Goal: Information Seeking & Learning: Compare options

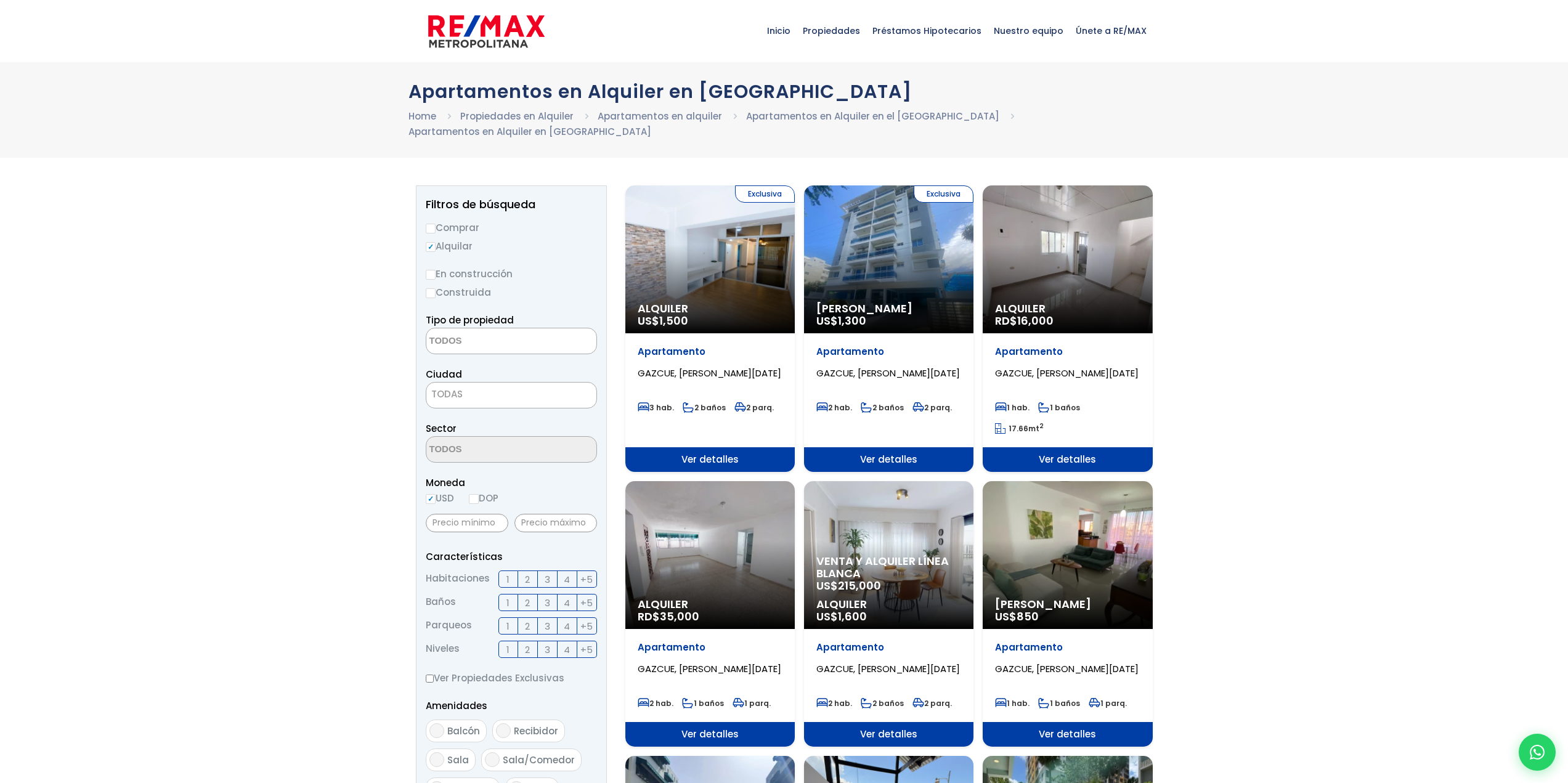
select select
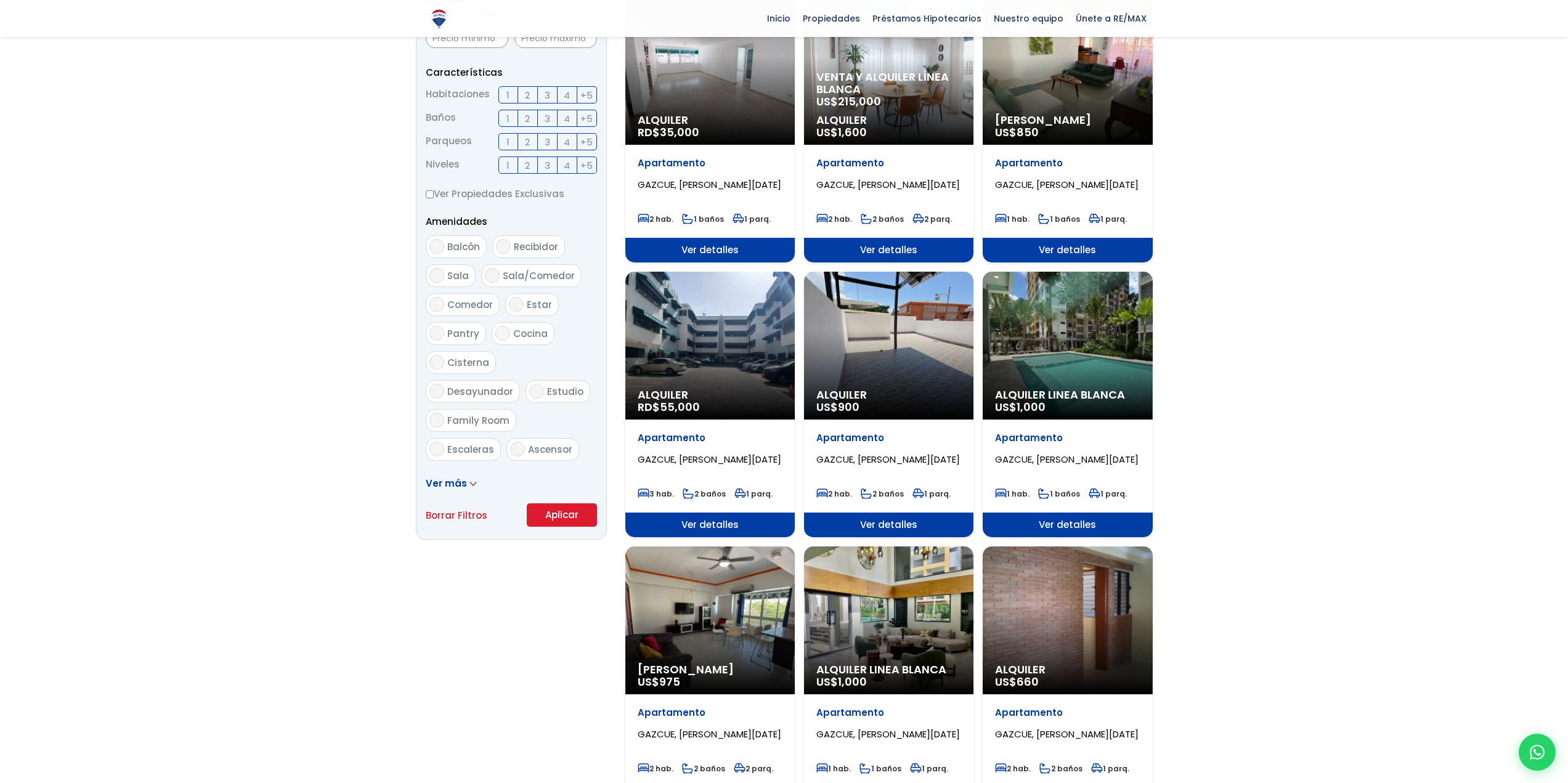
scroll to position [493, 0]
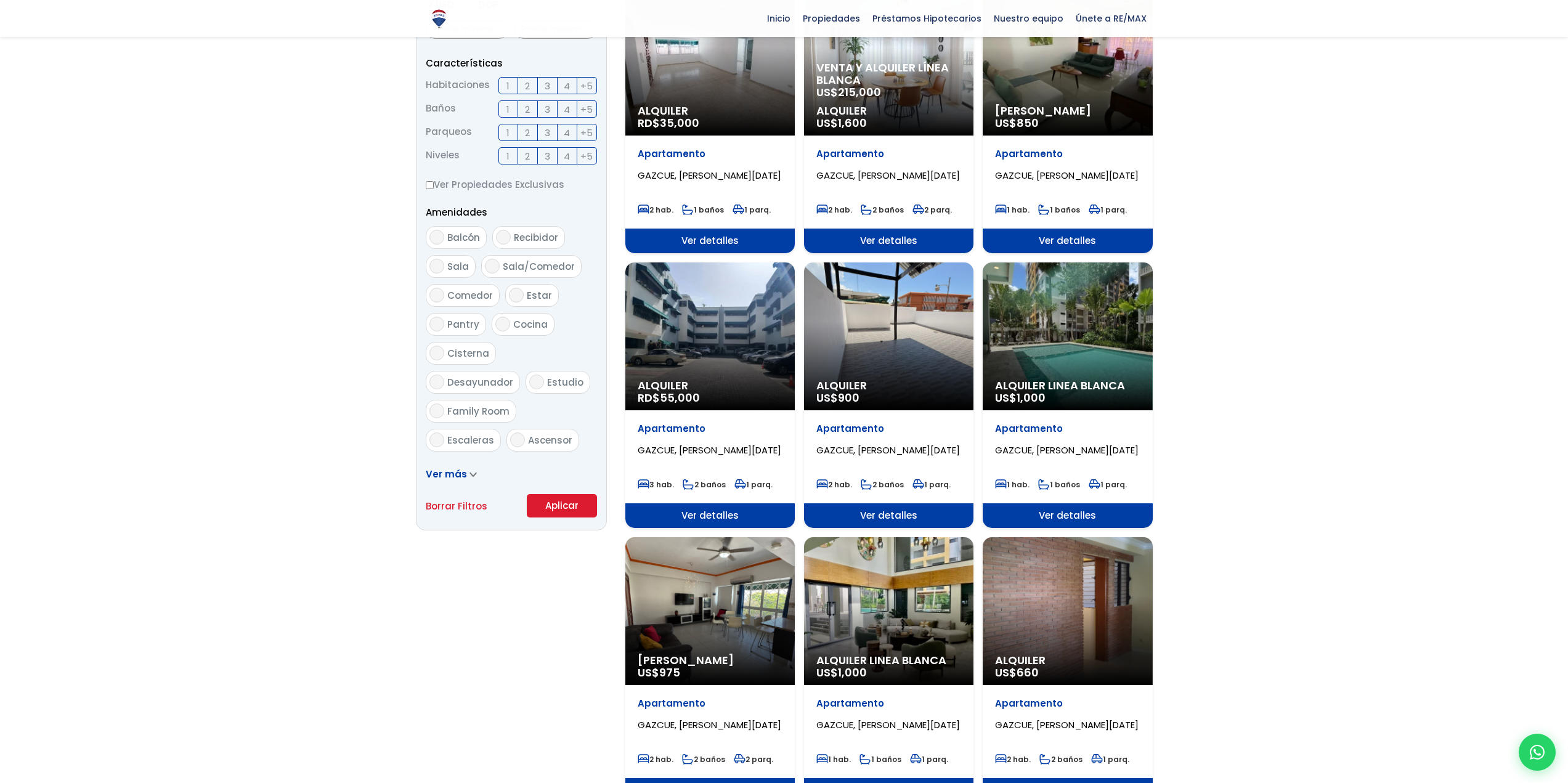
click at [694, 380] on span "Alquiler" at bounding box center [710, 386] width 145 height 13
click at [680, 380] on span "Alquiler" at bounding box center [710, 386] width 145 height 13
click at [723, 318] on div "Alquiler RD$ 55,000" at bounding box center [710, 336] width 169 height 148
click at [718, 504] on span "Ver detalles" at bounding box center [710, 515] width 169 height 25
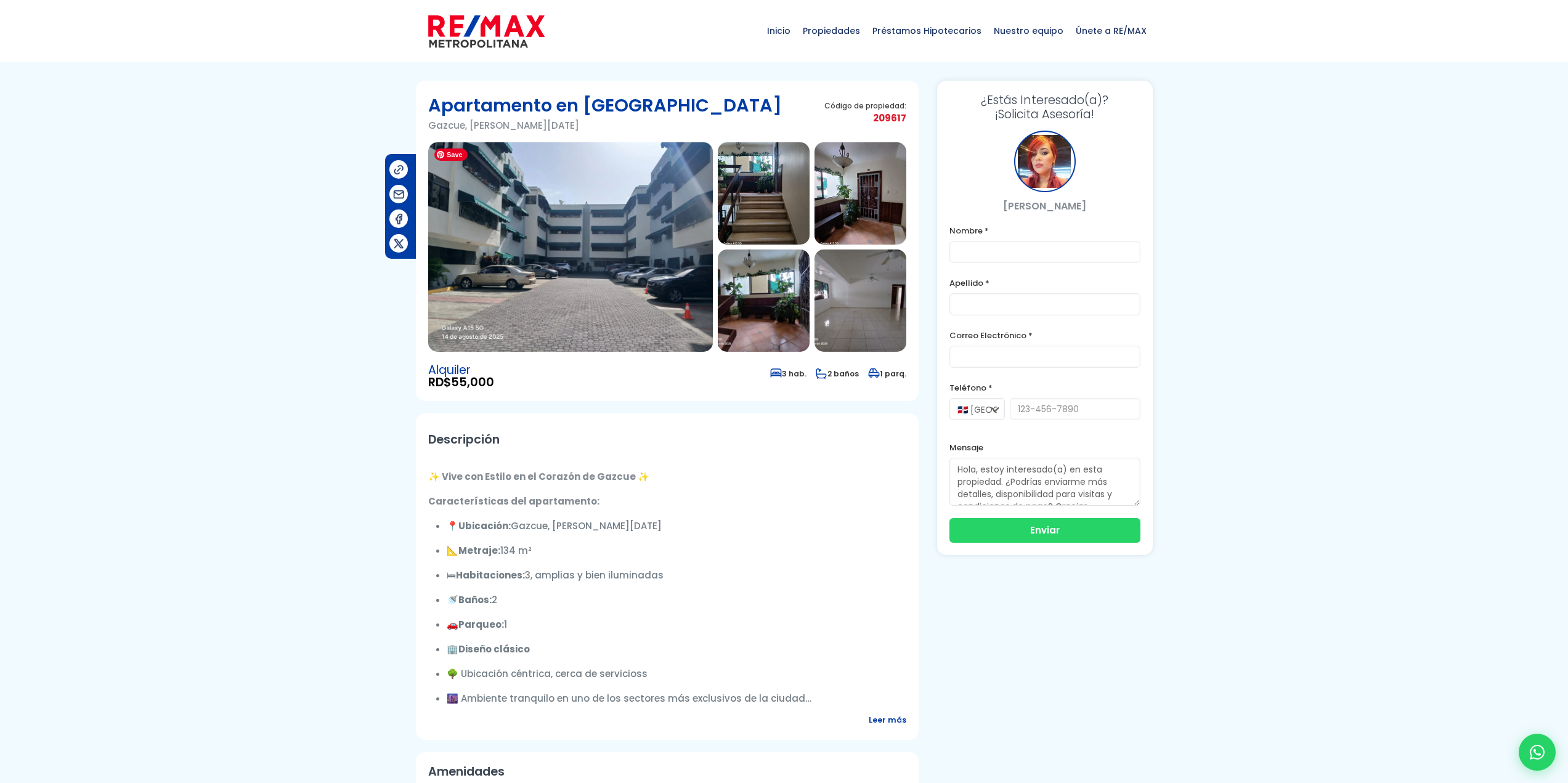
drag, startPoint x: 617, startPoint y: 291, endPoint x: 634, endPoint y: 293, distance: 17.1
click at [619, 291] on img at bounding box center [570, 247] width 284 height 210
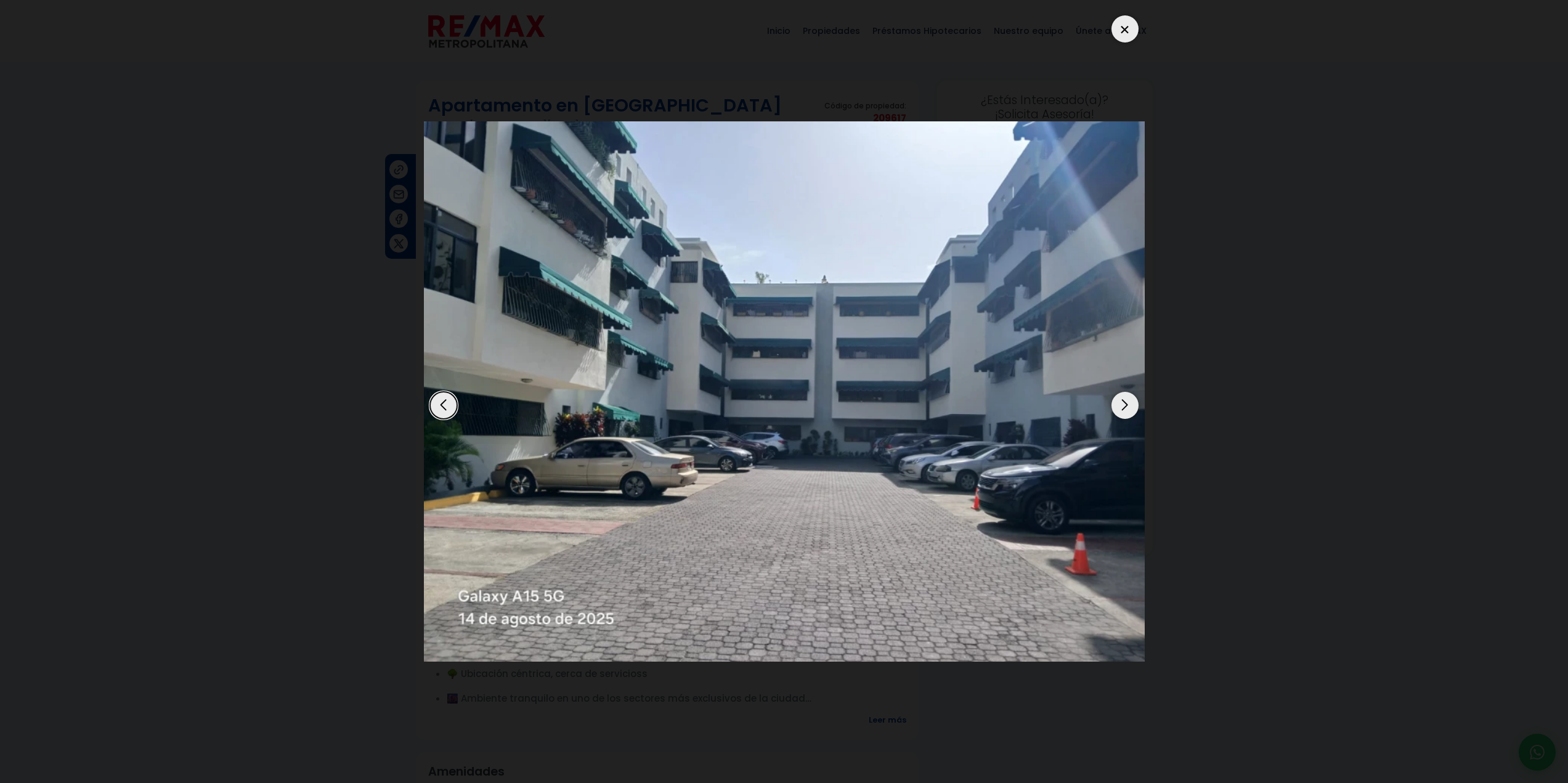
click at [1123, 400] on div "Next slide" at bounding box center [1124, 405] width 27 height 27
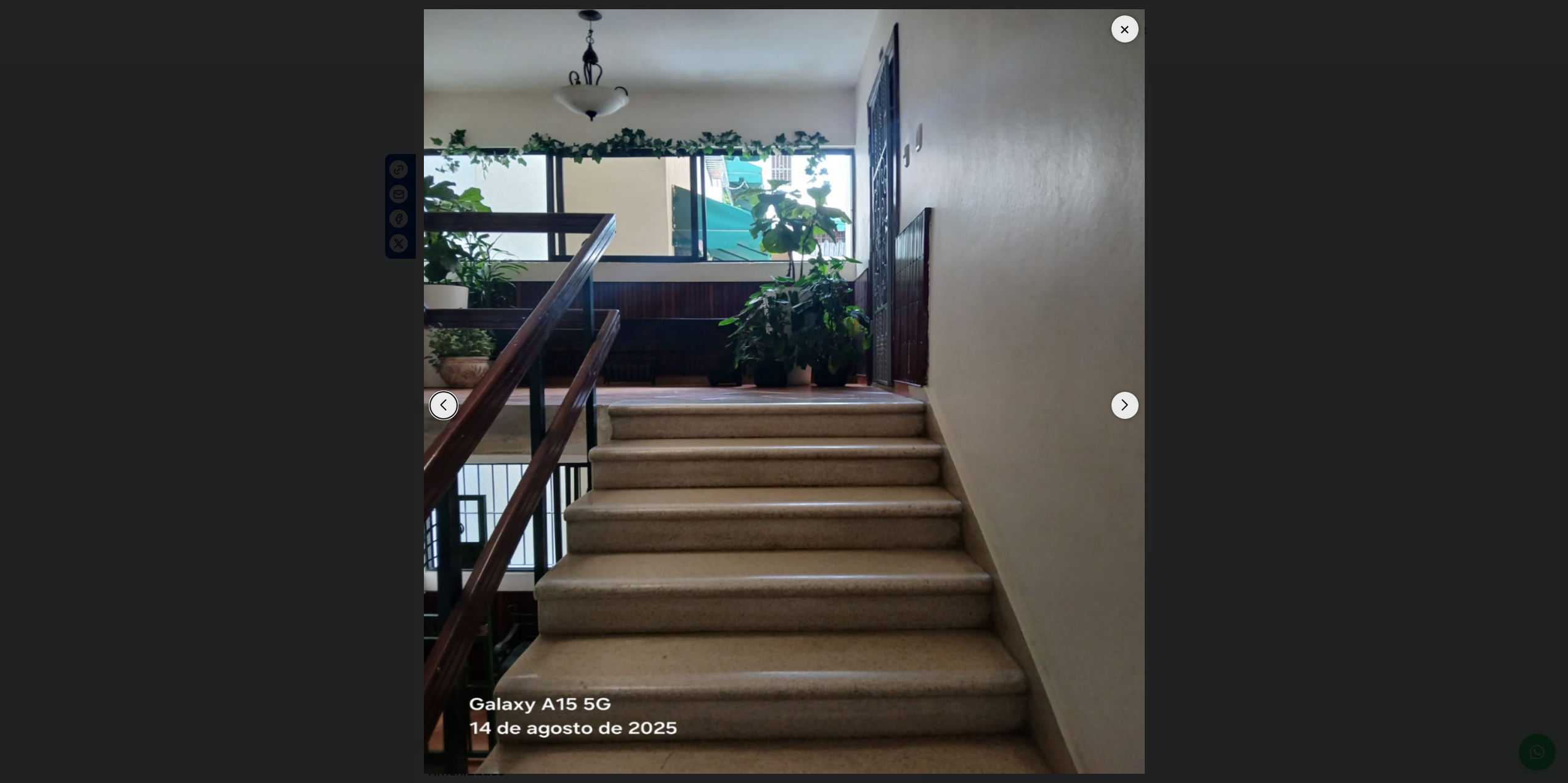
click at [1124, 405] on div "Next slide" at bounding box center [1124, 405] width 27 height 27
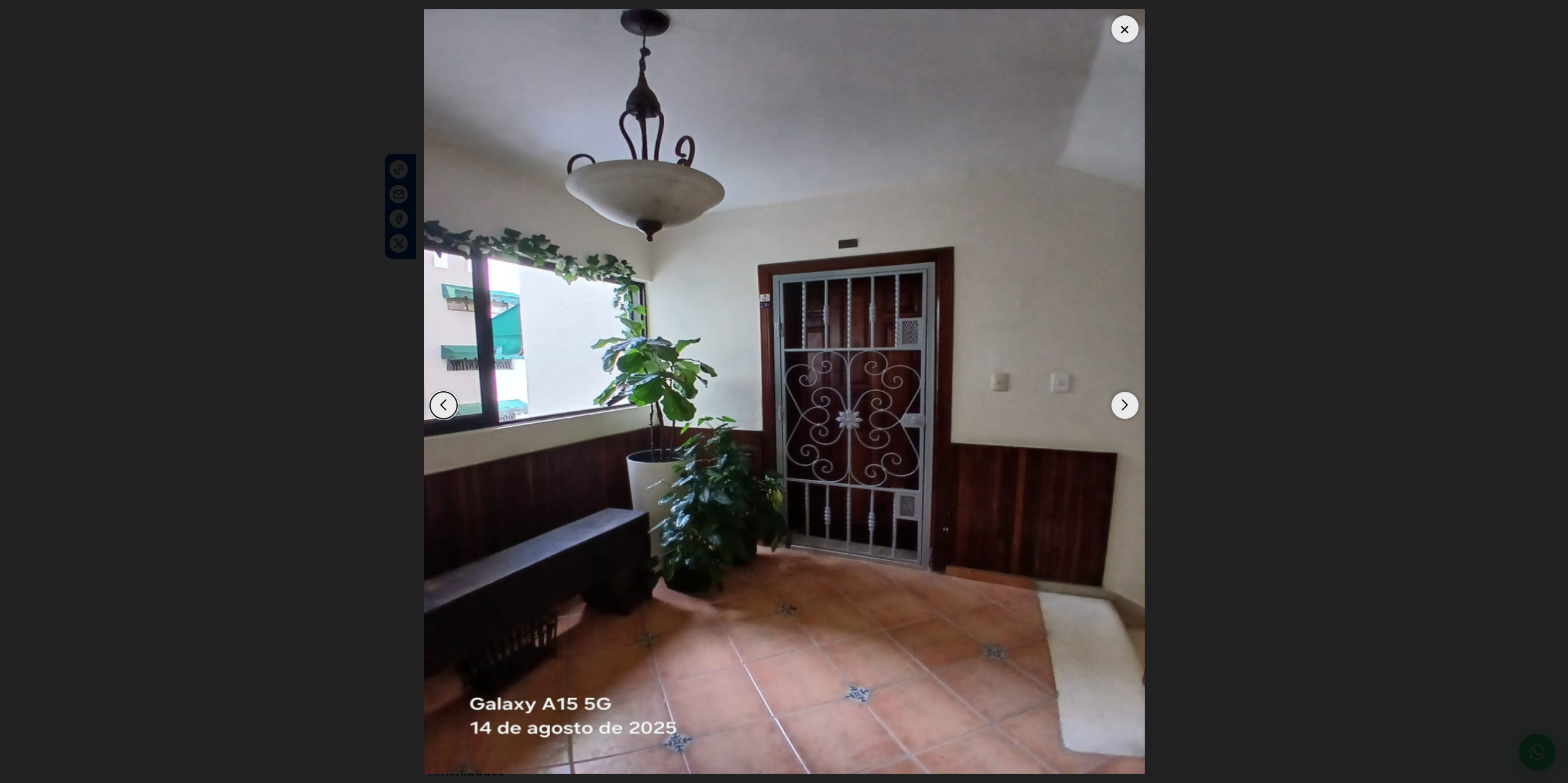
click at [1124, 405] on div "Next slide" at bounding box center [1124, 405] width 27 height 27
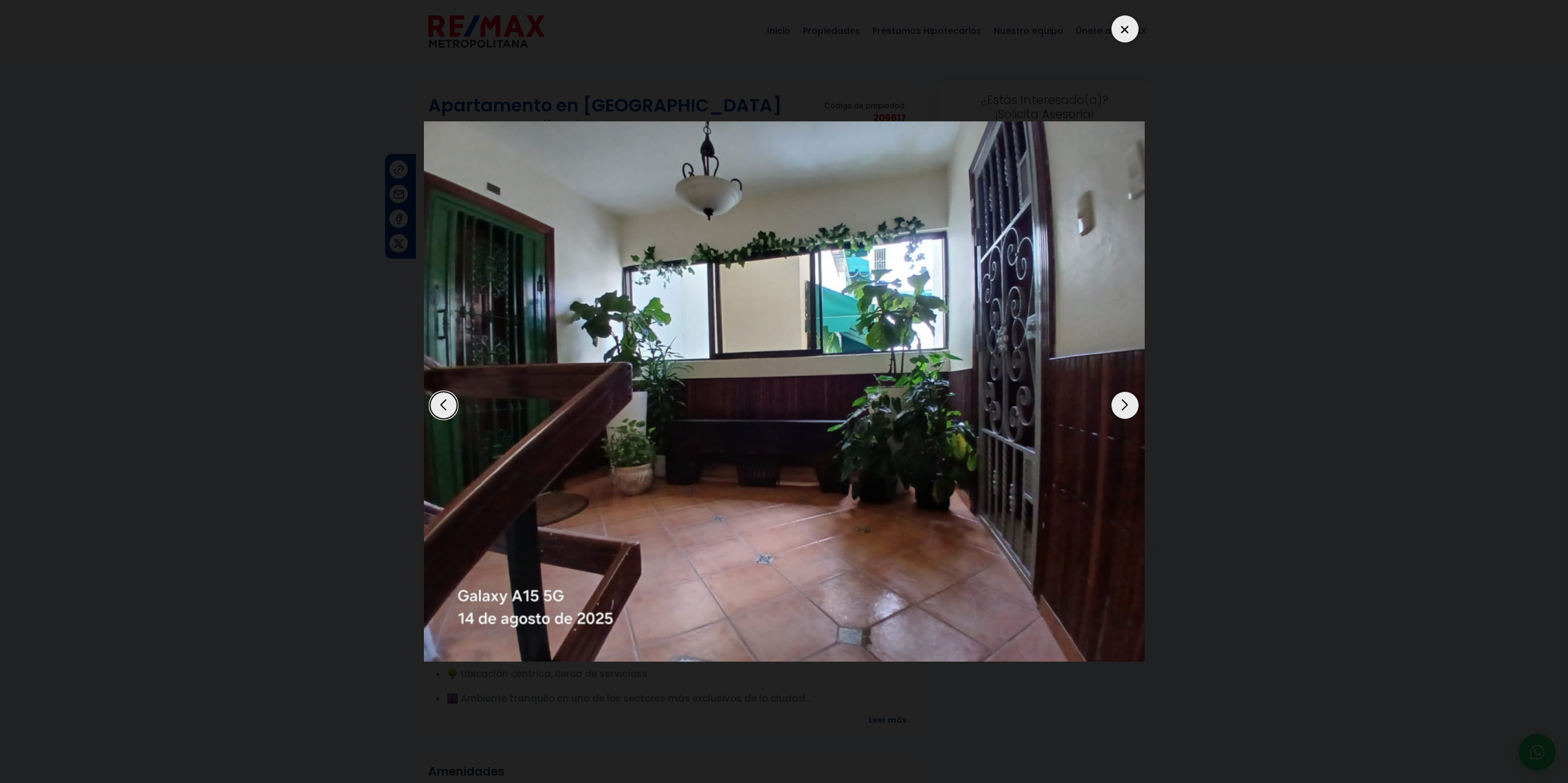
click at [1124, 405] on div "Next slide" at bounding box center [1124, 405] width 27 height 27
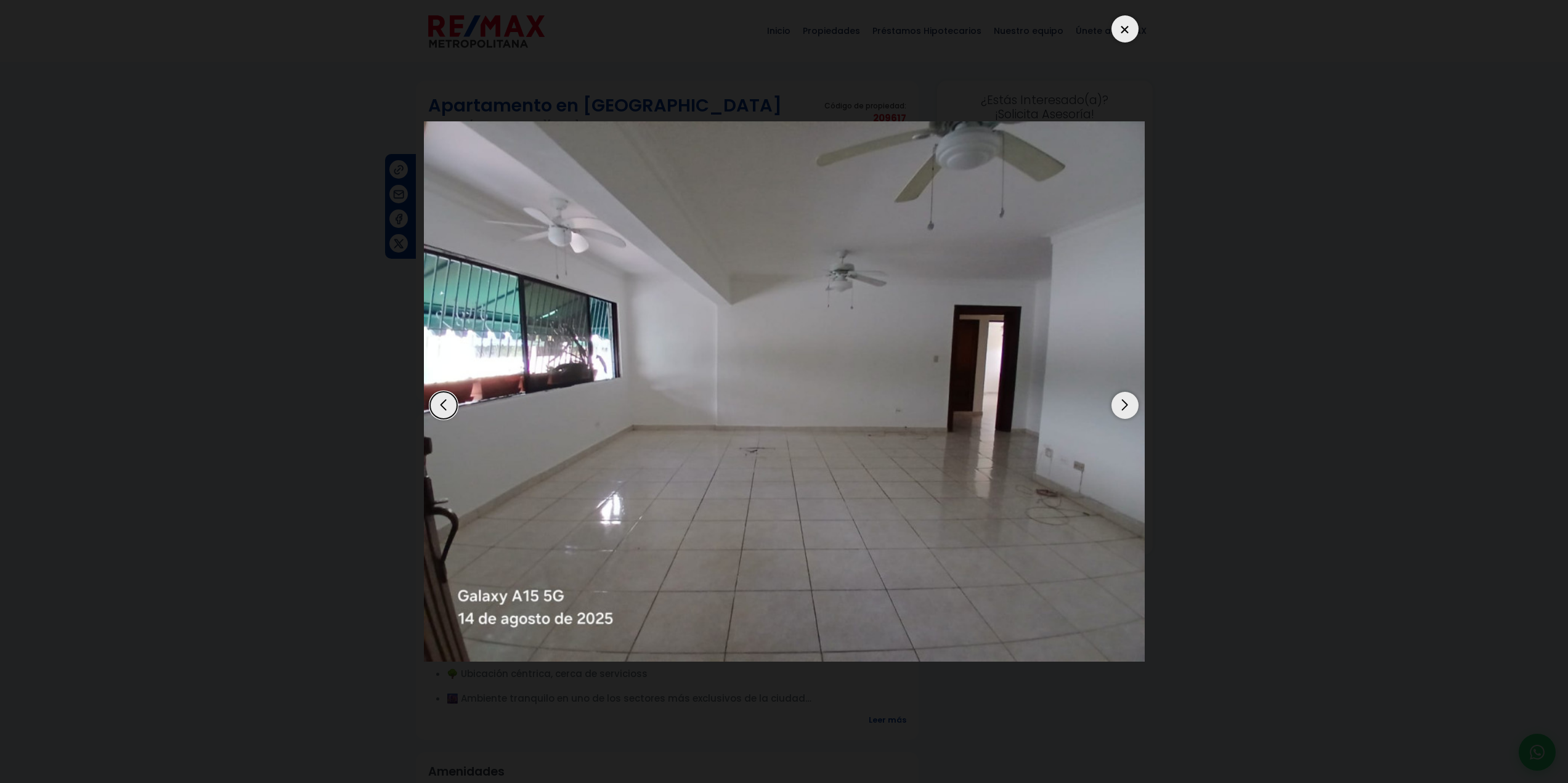
click at [1124, 405] on div "Next slide" at bounding box center [1124, 405] width 27 height 27
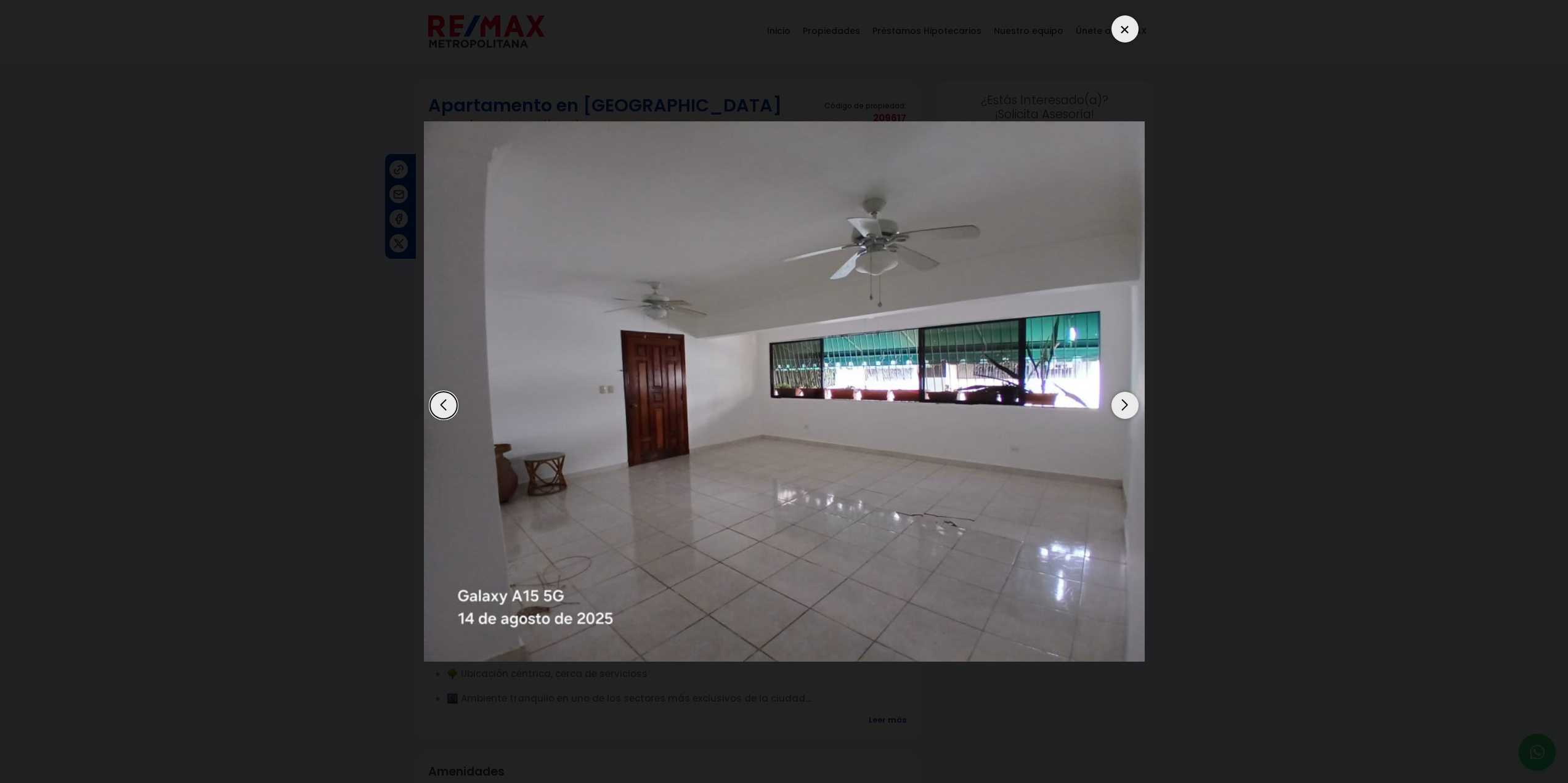
click at [1124, 405] on div "Next slide" at bounding box center [1124, 405] width 27 height 27
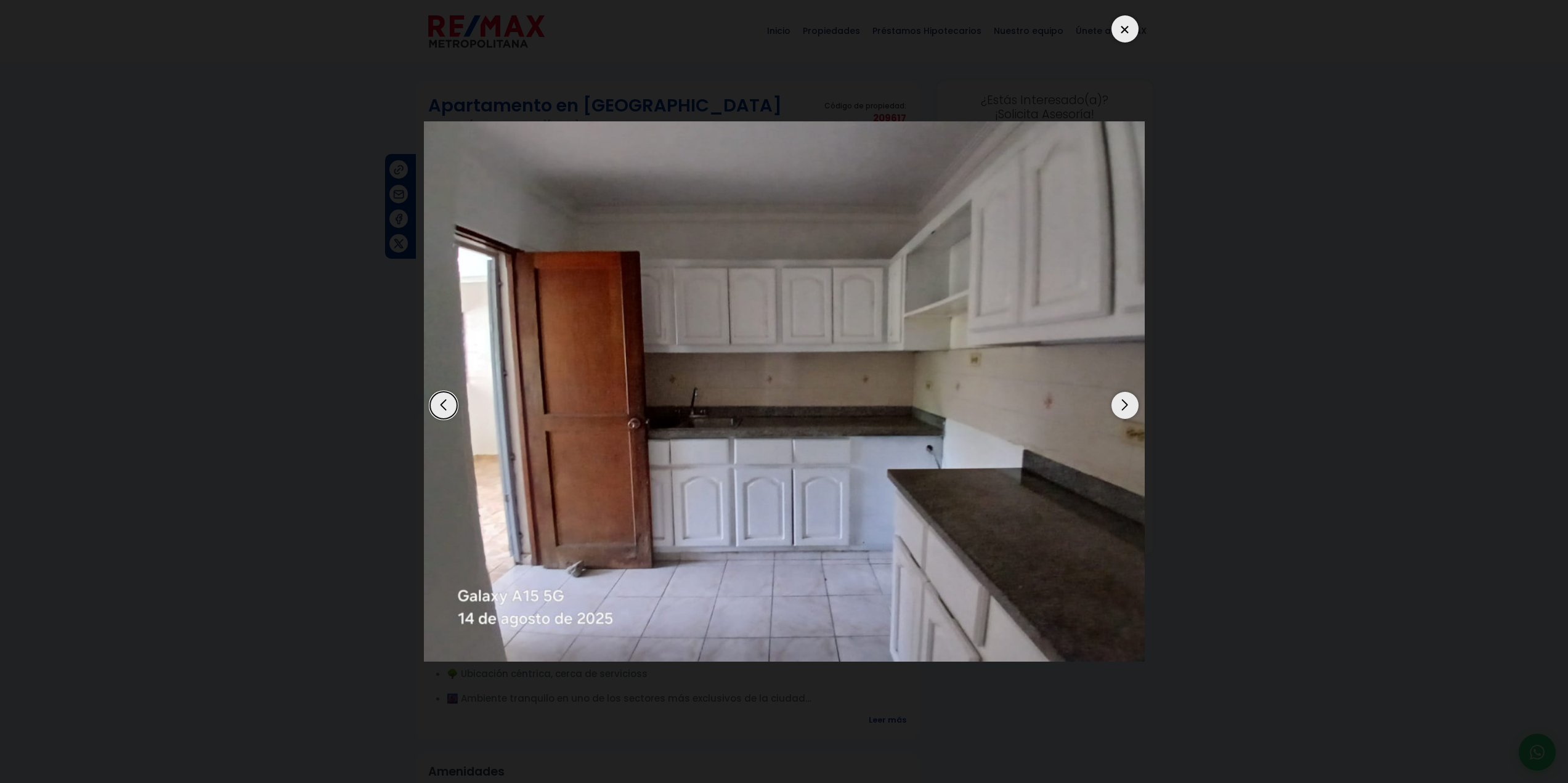
click at [1124, 405] on div "Next slide" at bounding box center [1124, 405] width 27 height 27
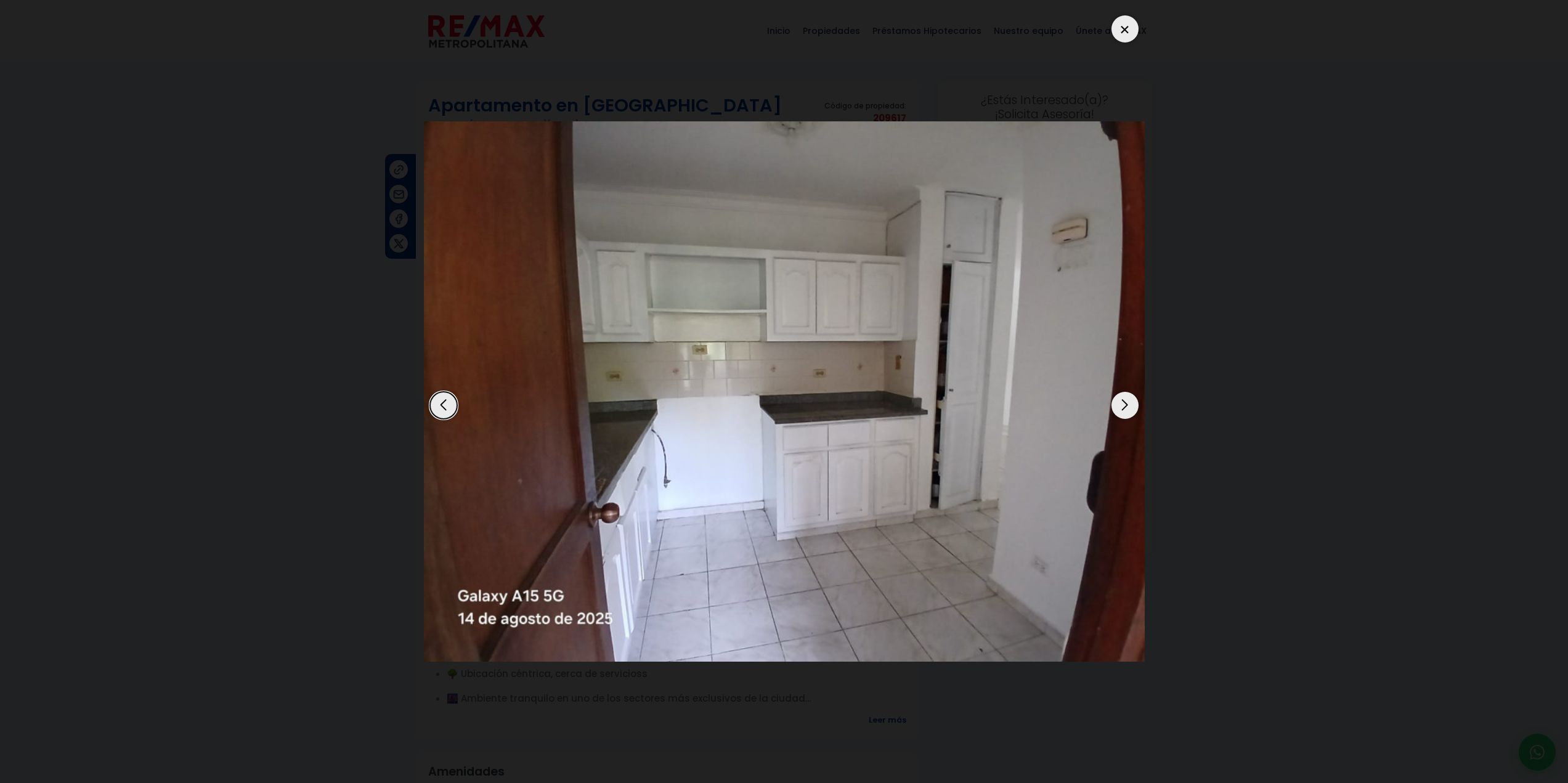
click at [1124, 405] on div "Next slide" at bounding box center [1124, 405] width 27 height 27
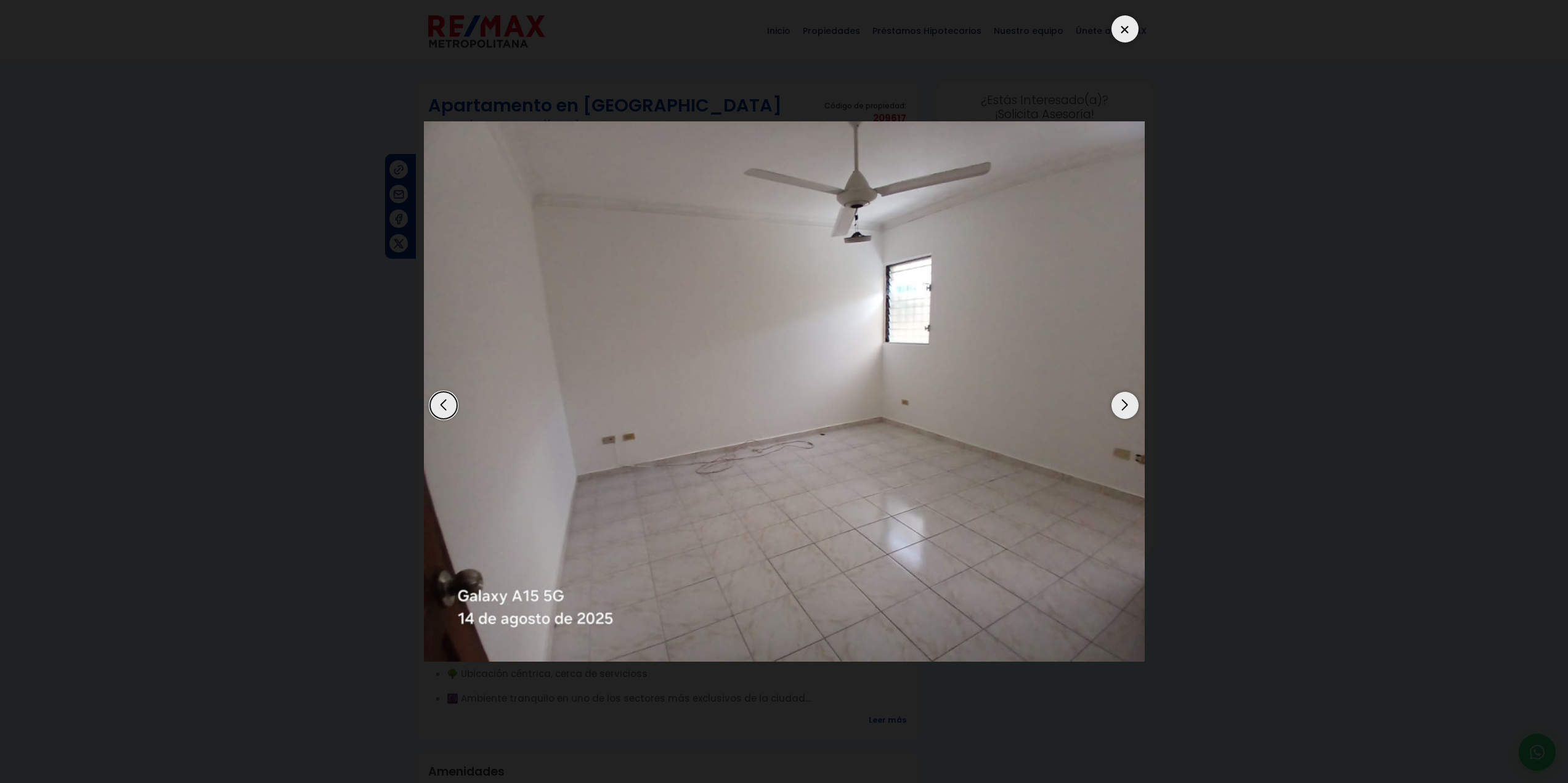
click at [1124, 405] on div "Next slide" at bounding box center [1124, 405] width 27 height 27
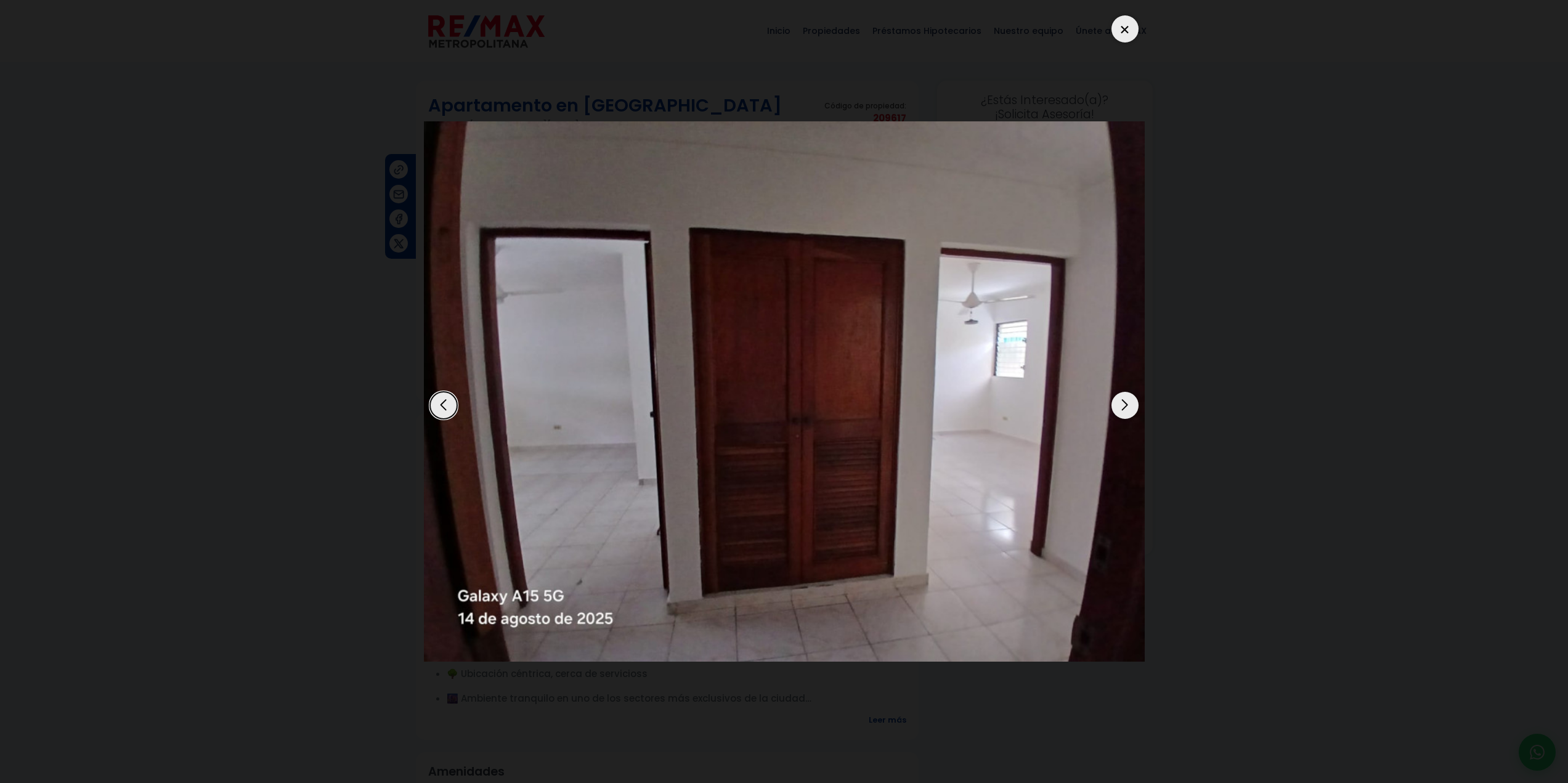
click at [1124, 405] on div "Next slide" at bounding box center [1124, 405] width 27 height 27
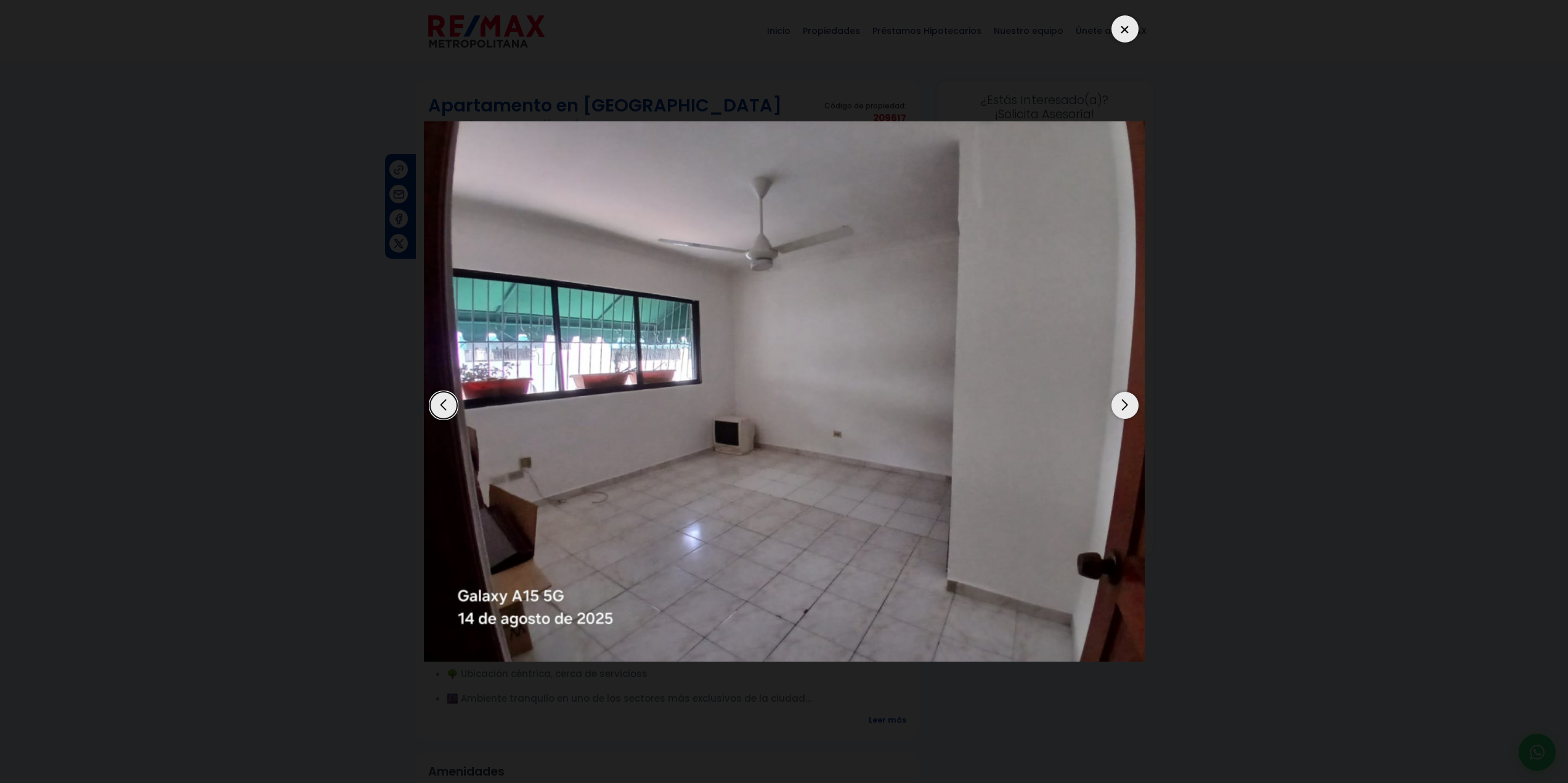
click at [1124, 405] on div "Next slide" at bounding box center [1124, 405] width 27 height 27
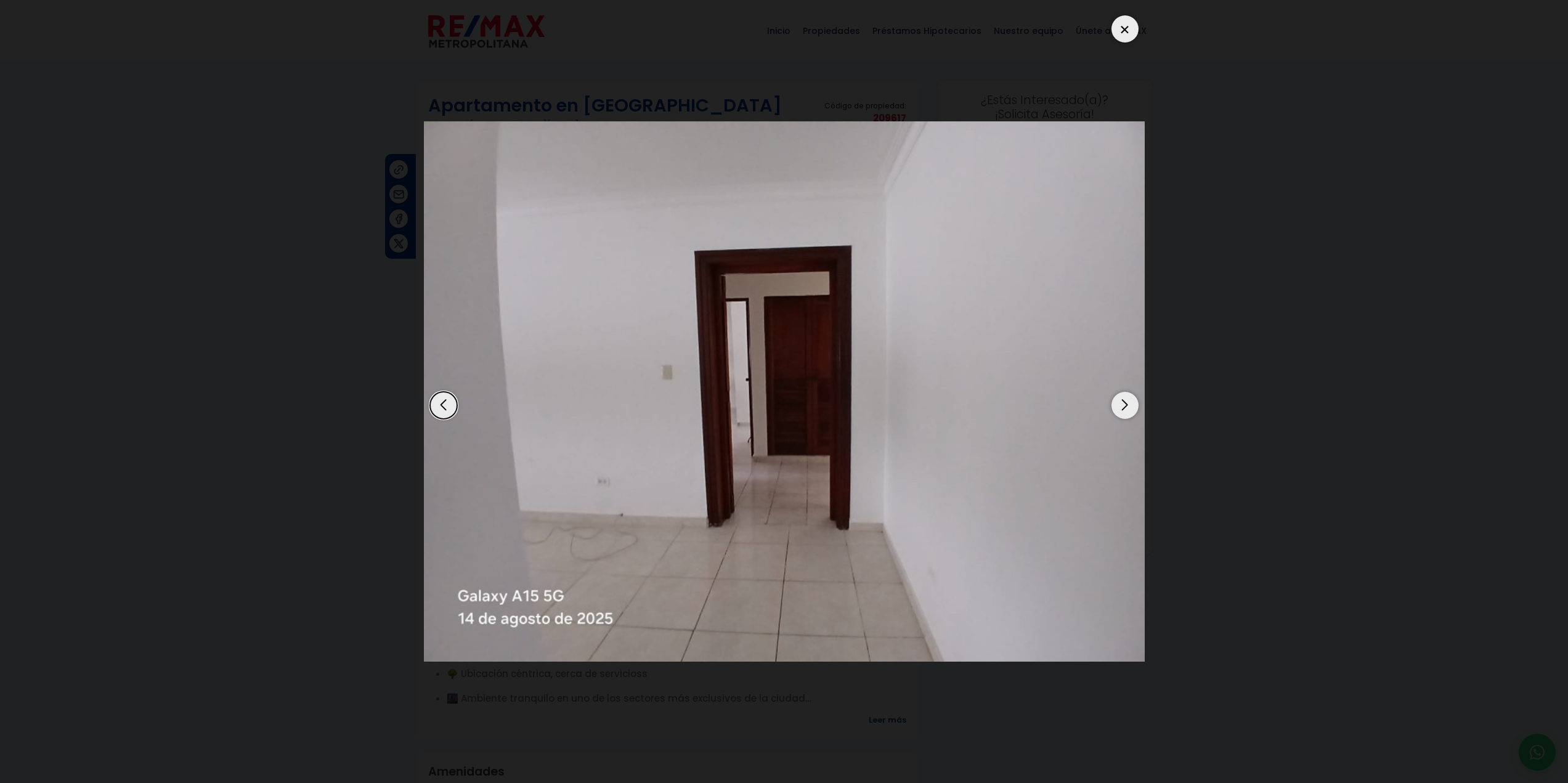
click at [1154, 354] on dialog at bounding box center [784, 392] width 739 height 783
click at [1129, 18] on div at bounding box center [1124, 28] width 27 height 27
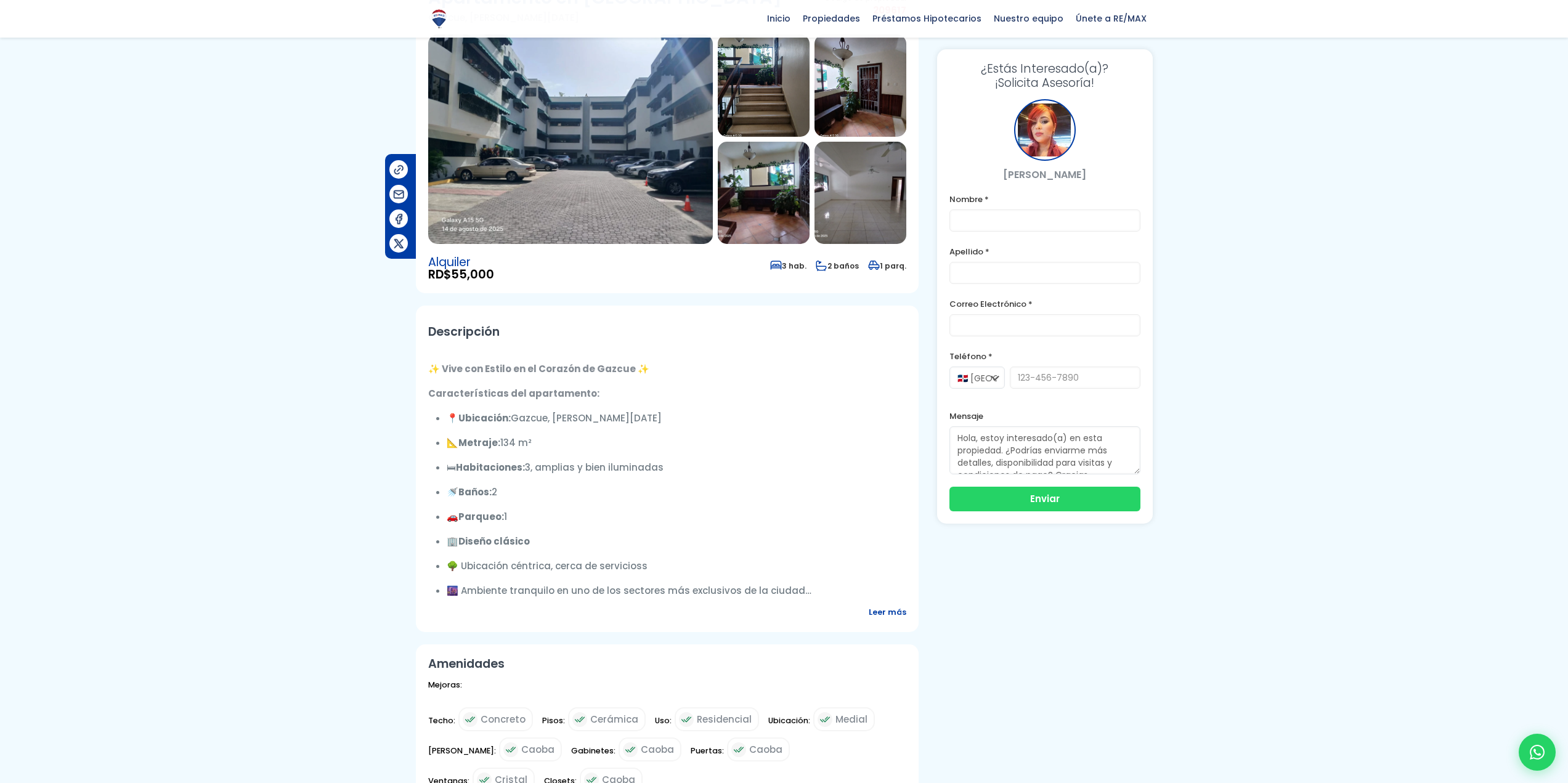
scroll to position [81, 0]
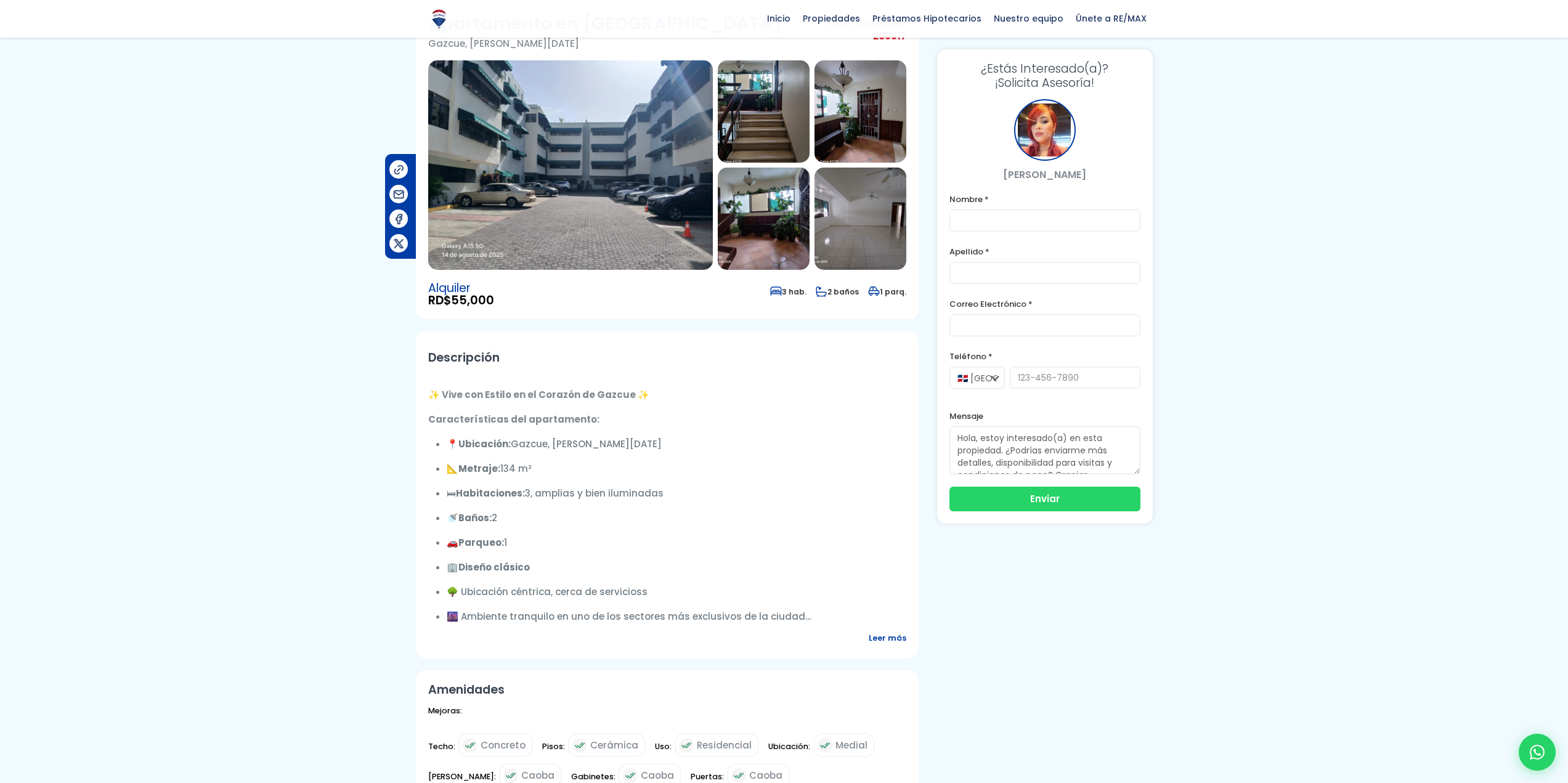
drag, startPoint x: 428, startPoint y: 361, endPoint x: 839, endPoint y: 617, distance: 484.2
click at [839, 617] on div "Descripción ✨ Vive con Estilo en el Corazón de Gazcue ✨ Características del apa…" at bounding box center [667, 495] width 503 height 327
click at [893, 634] on span "Leer más" at bounding box center [888, 638] width 38 height 15
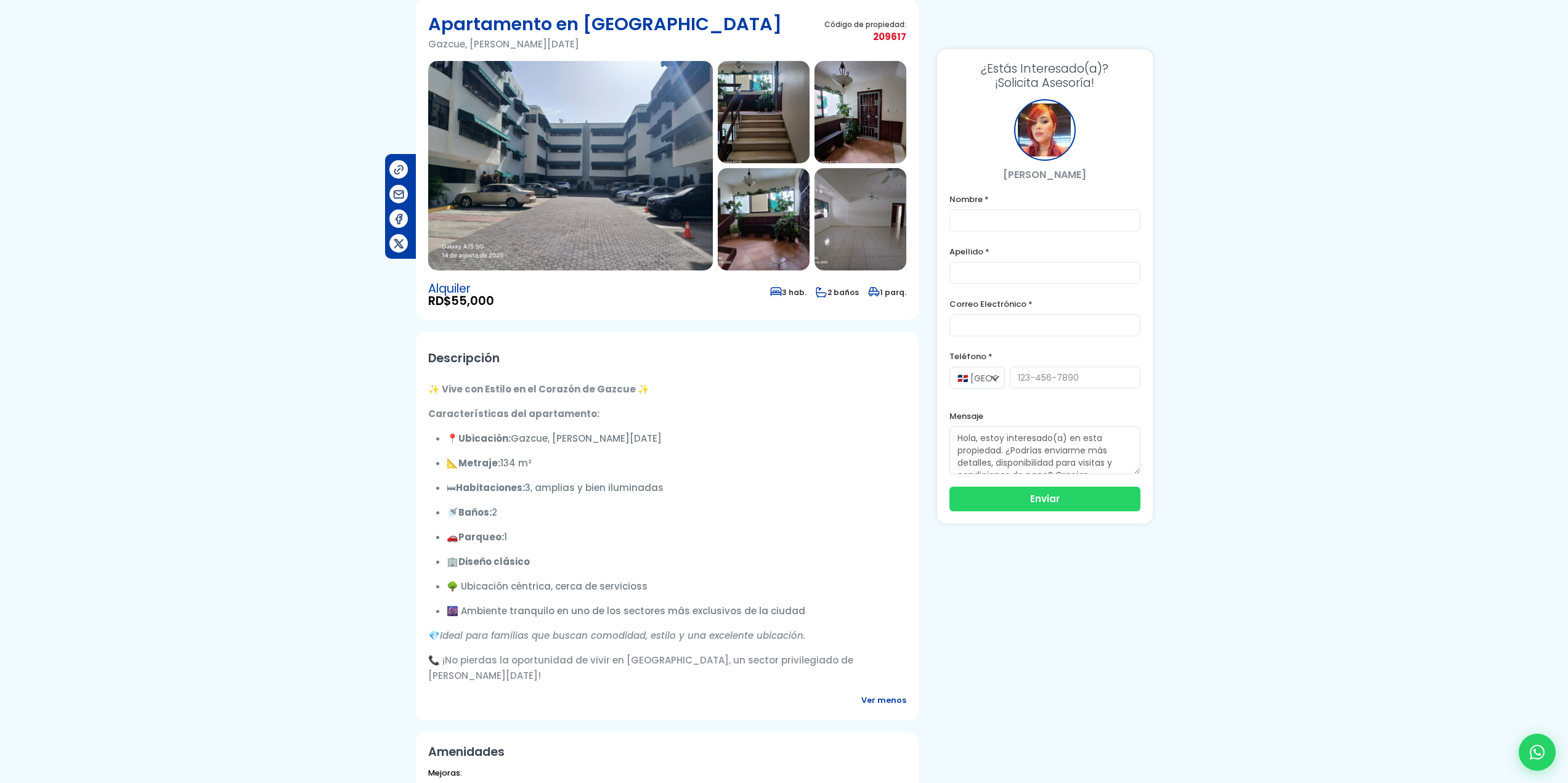
scroll to position [20, 0]
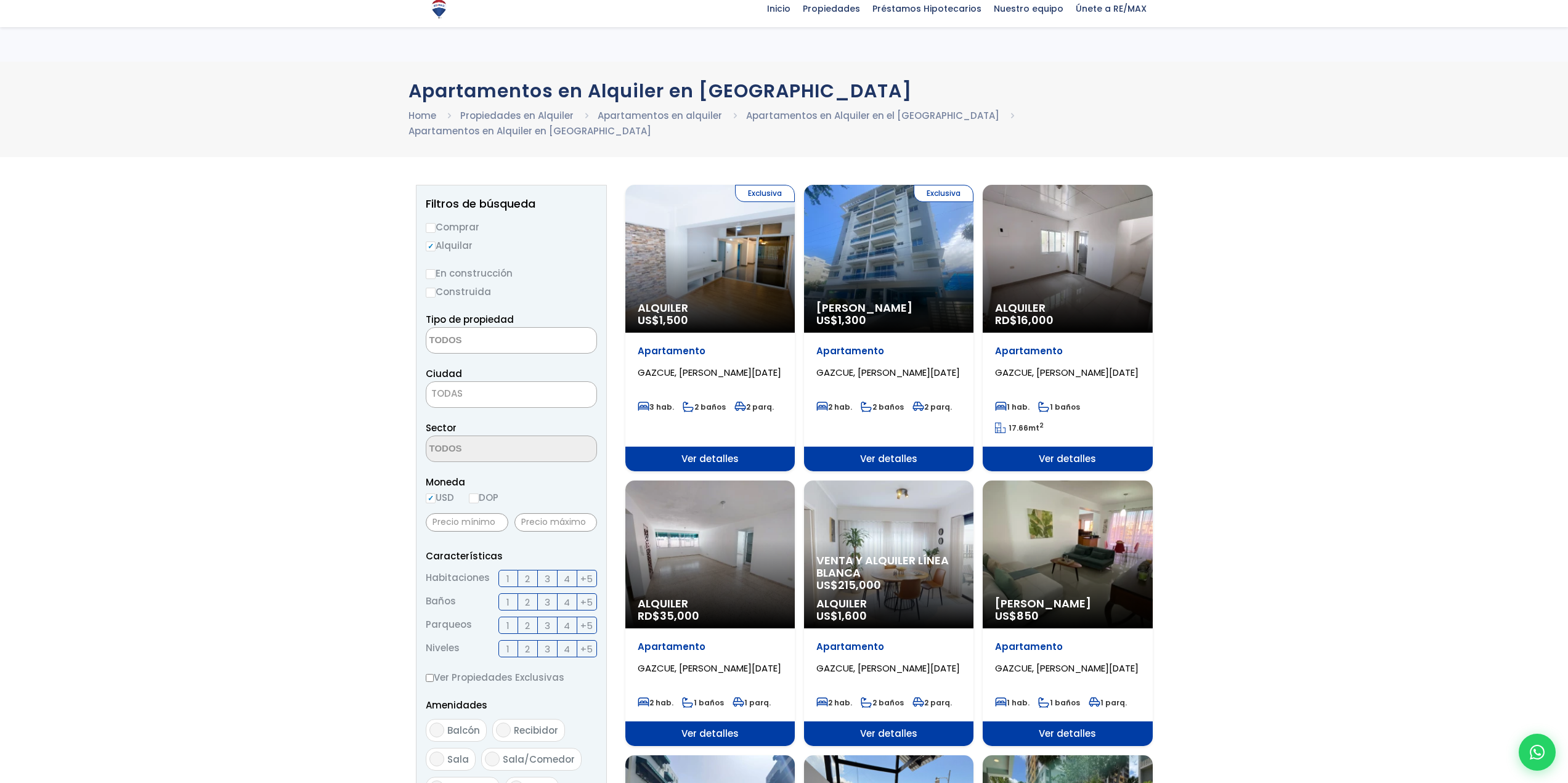
select select
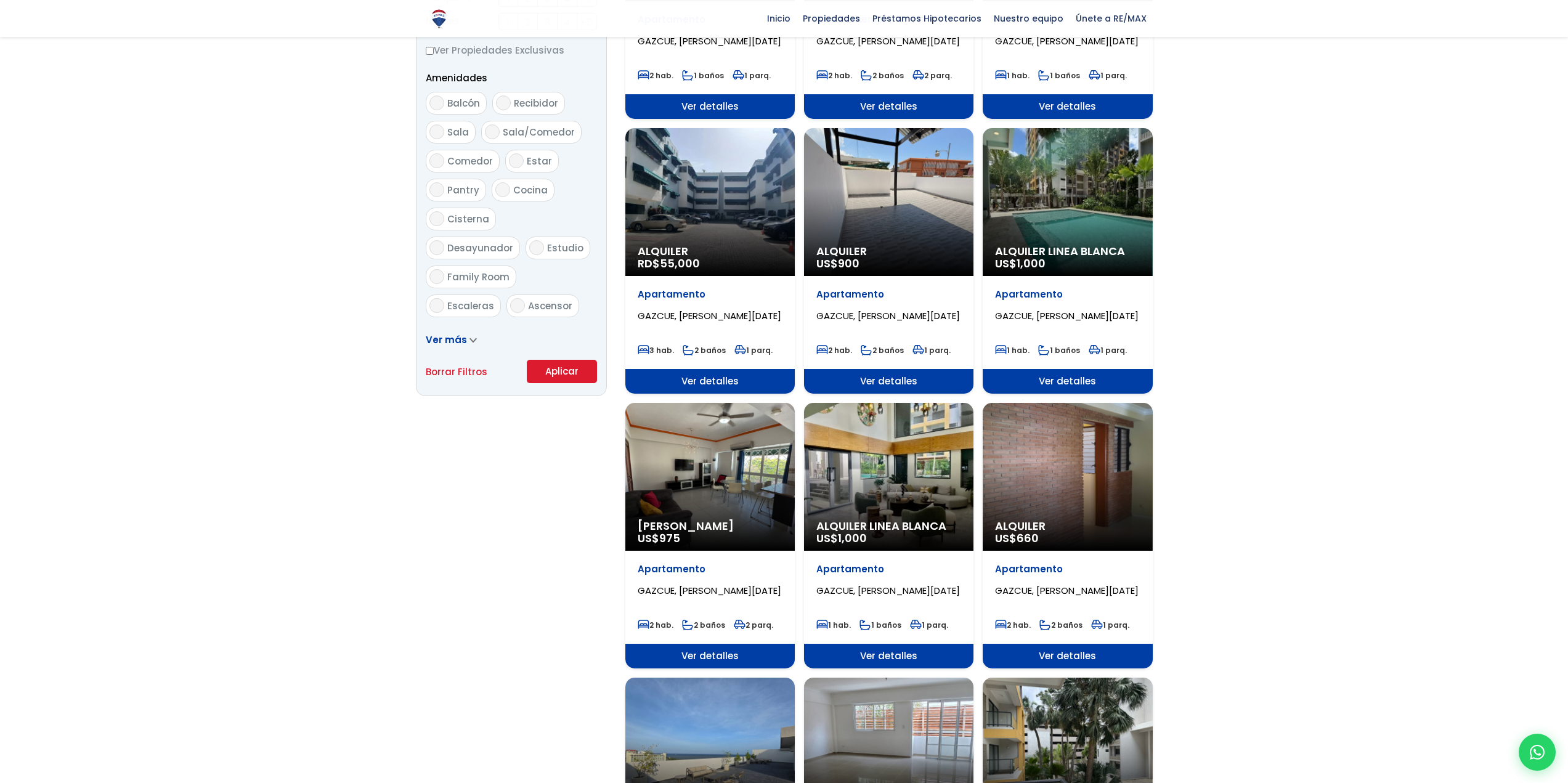
scroll to position [801, 0]
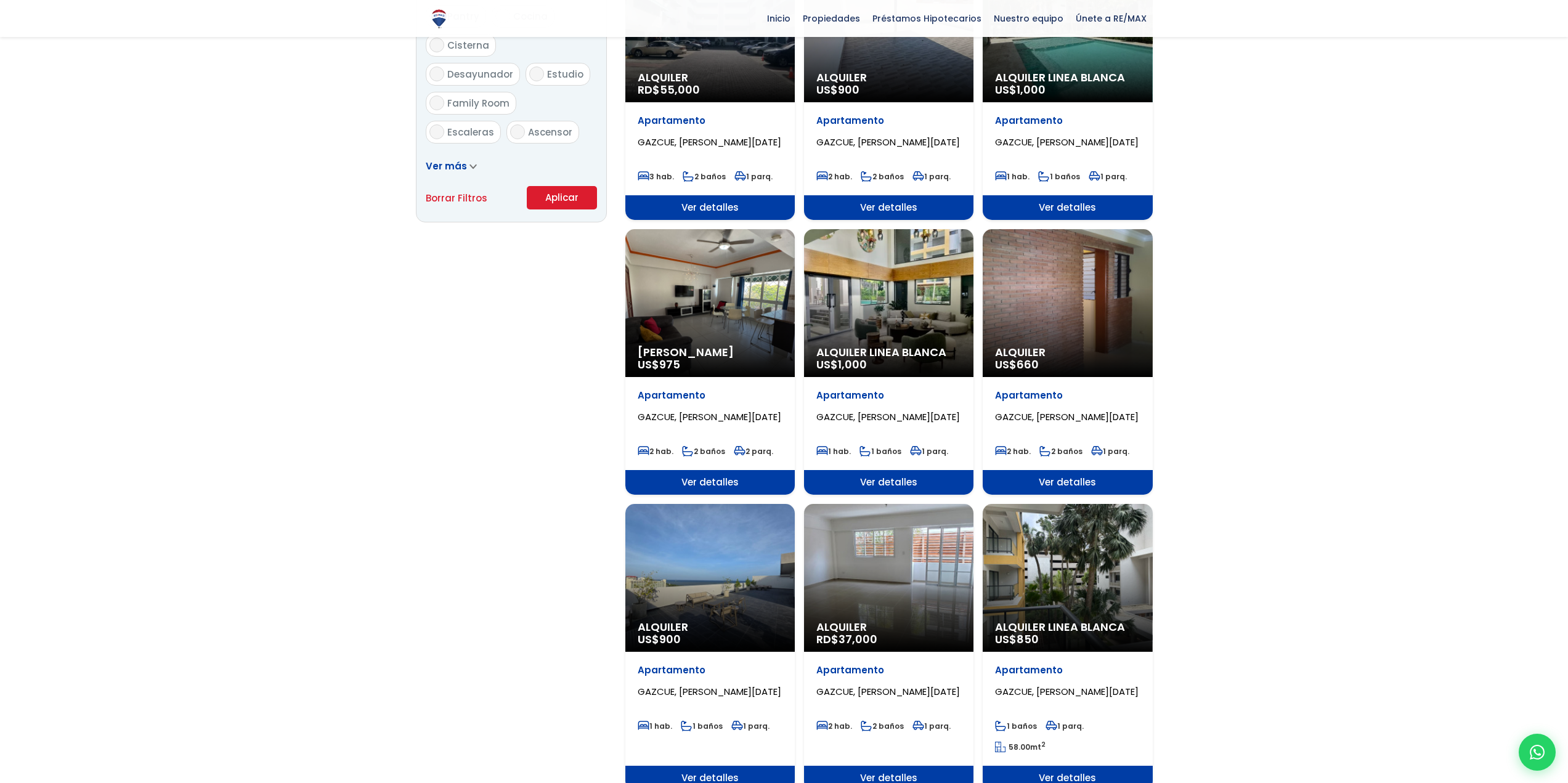
click at [1032, 621] on span "Alquiler Linea Blanca" at bounding box center [1067, 628] width 145 height 13
click at [1033, 621] on span "Alquiler Linea Blanca" at bounding box center [1067, 628] width 145 height 13
click at [1015, 632] on span "US$ 850" at bounding box center [1017, 639] width 44 height 15
click at [1077, 766] on span "Ver detalles" at bounding box center [1067, 778] width 169 height 25
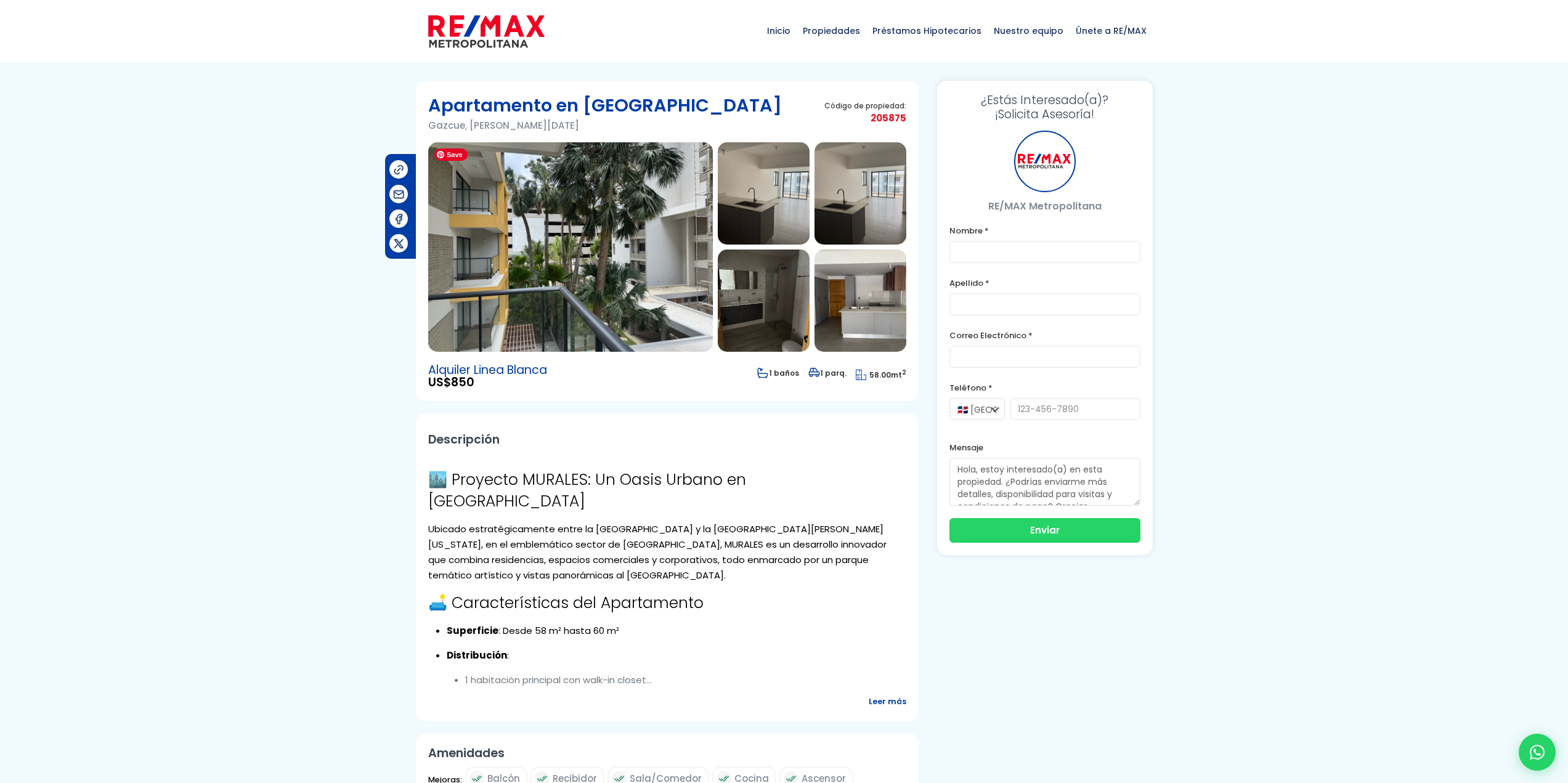
click at [585, 284] on img at bounding box center [570, 247] width 284 height 210
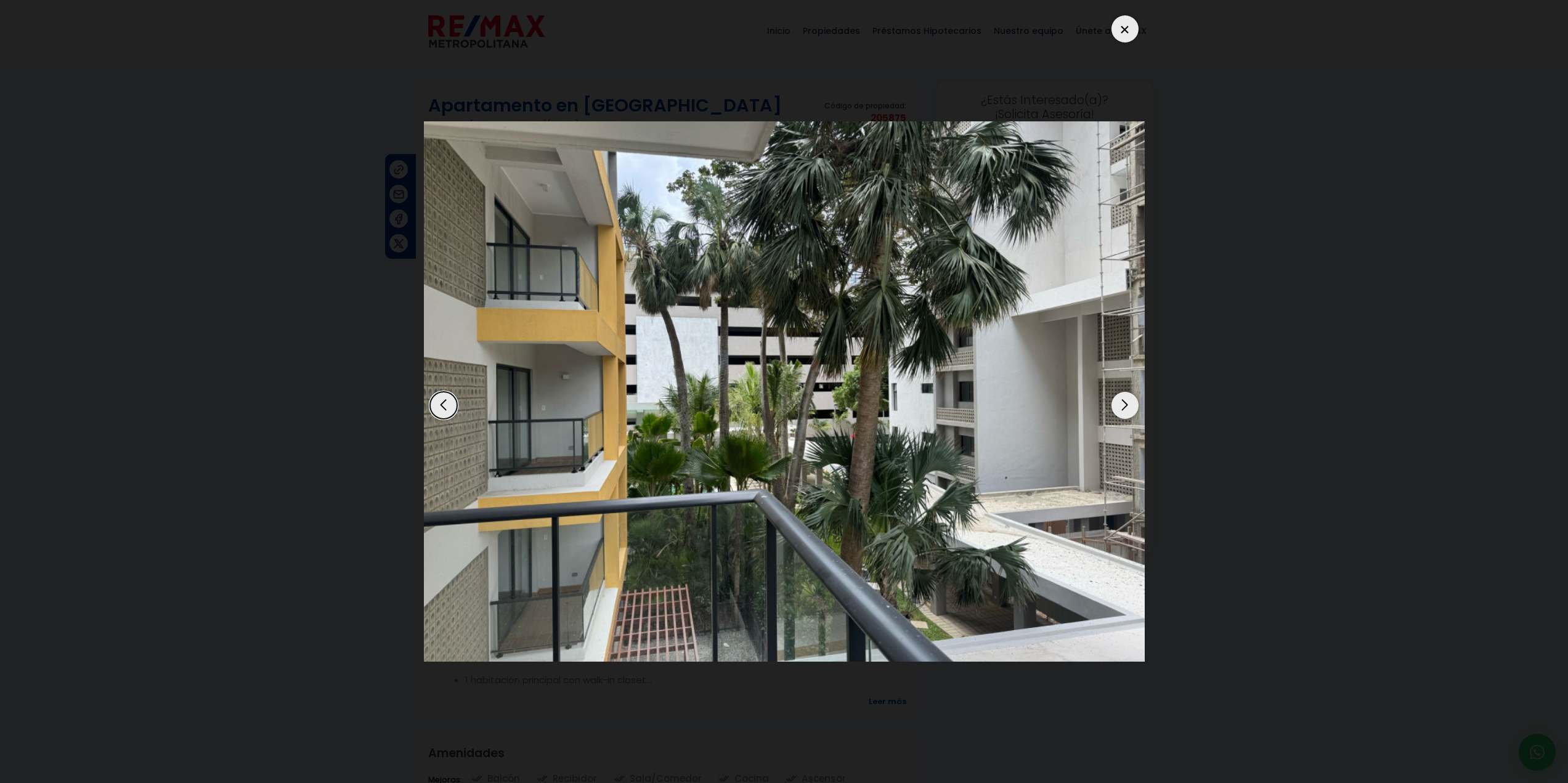
click at [1124, 404] on div "Next slide" at bounding box center [1124, 405] width 27 height 27
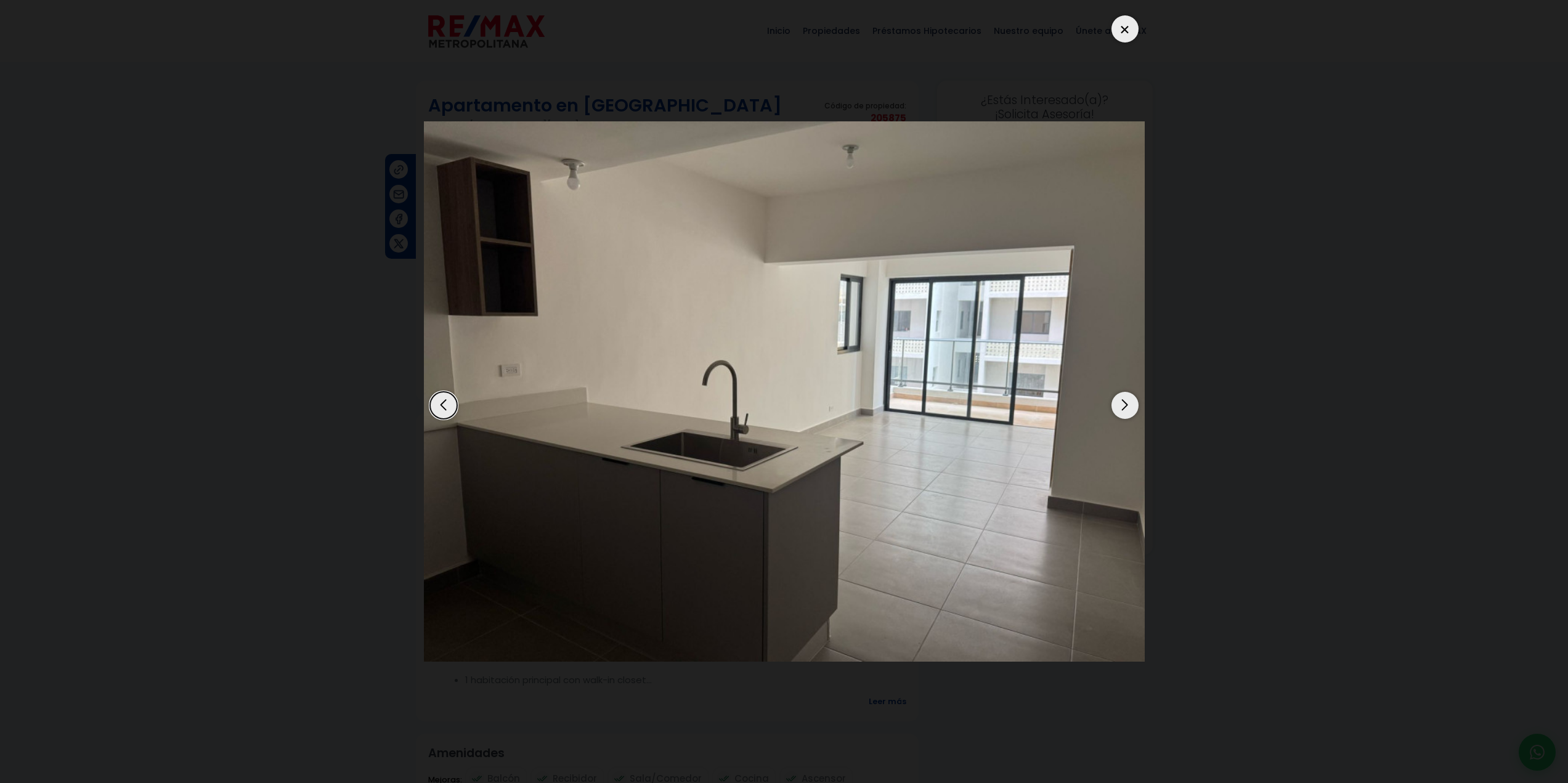
click at [1125, 404] on div "Next slide" at bounding box center [1124, 405] width 27 height 27
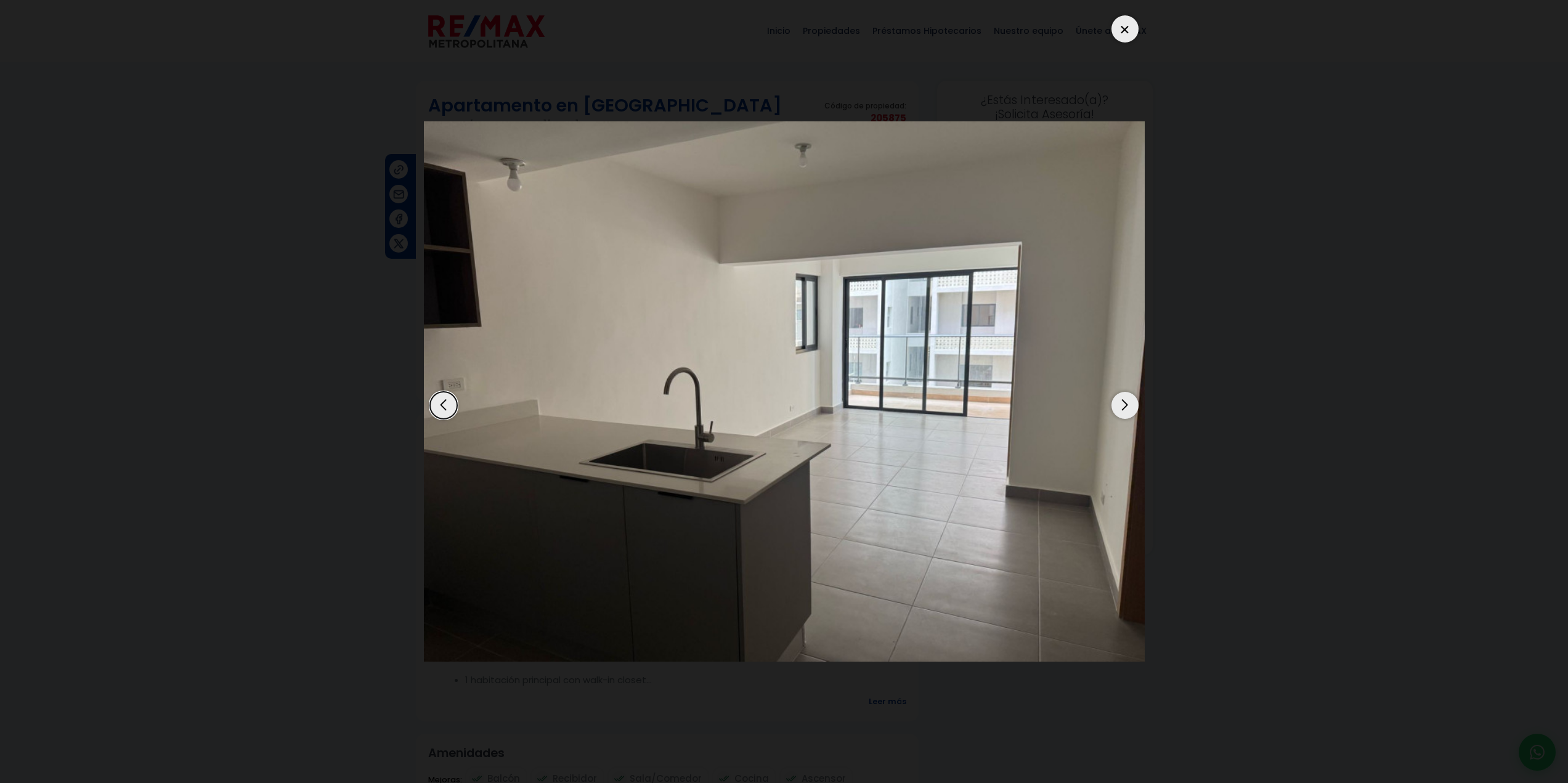
click at [1125, 404] on div "Next slide" at bounding box center [1124, 405] width 27 height 27
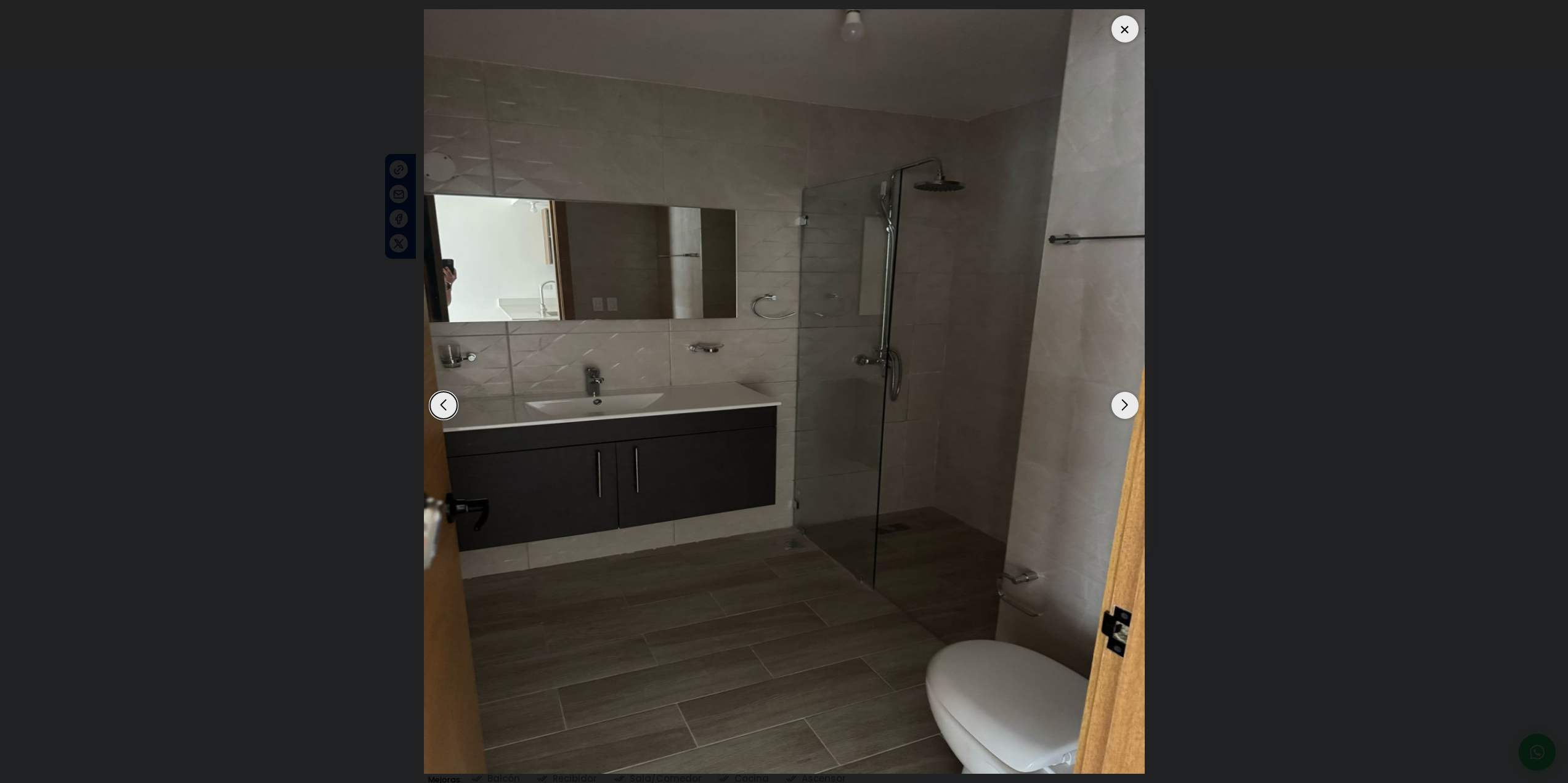
click at [1125, 404] on div "Next slide" at bounding box center [1124, 405] width 27 height 27
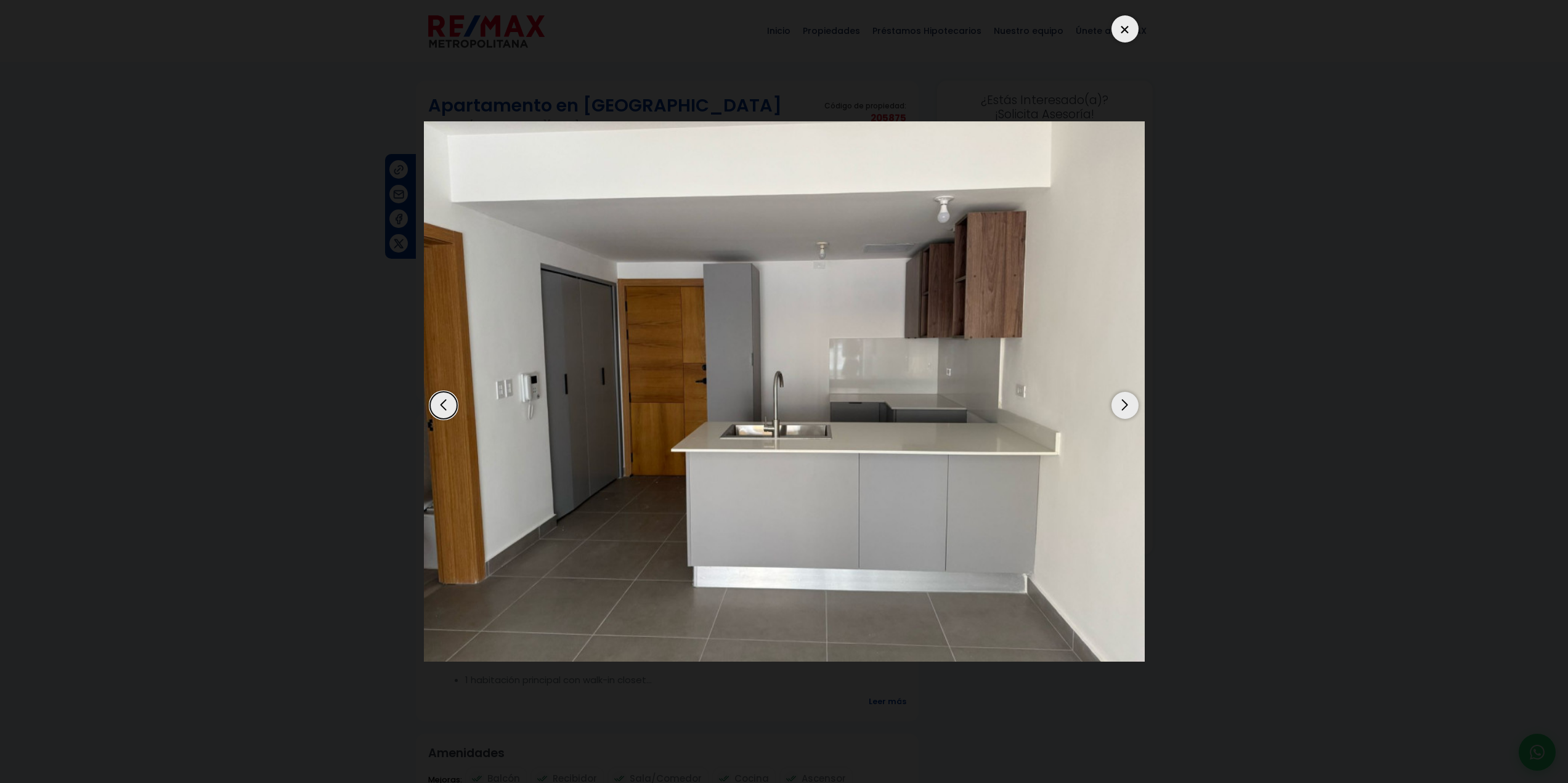
click at [1125, 404] on div "Next slide" at bounding box center [1124, 405] width 27 height 27
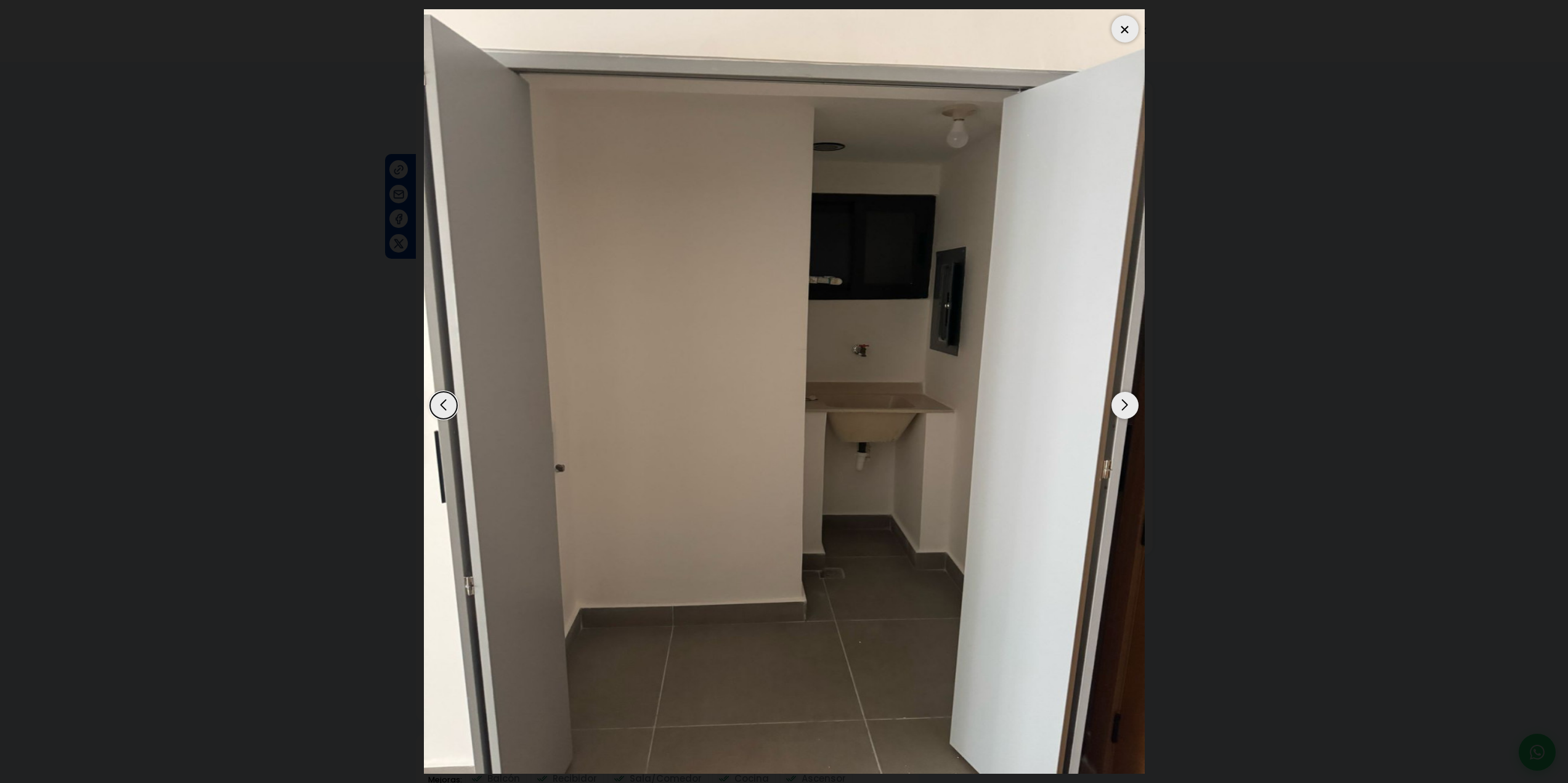
click at [1125, 404] on div "Next slide" at bounding box center [1124, 405] width 27 height 27
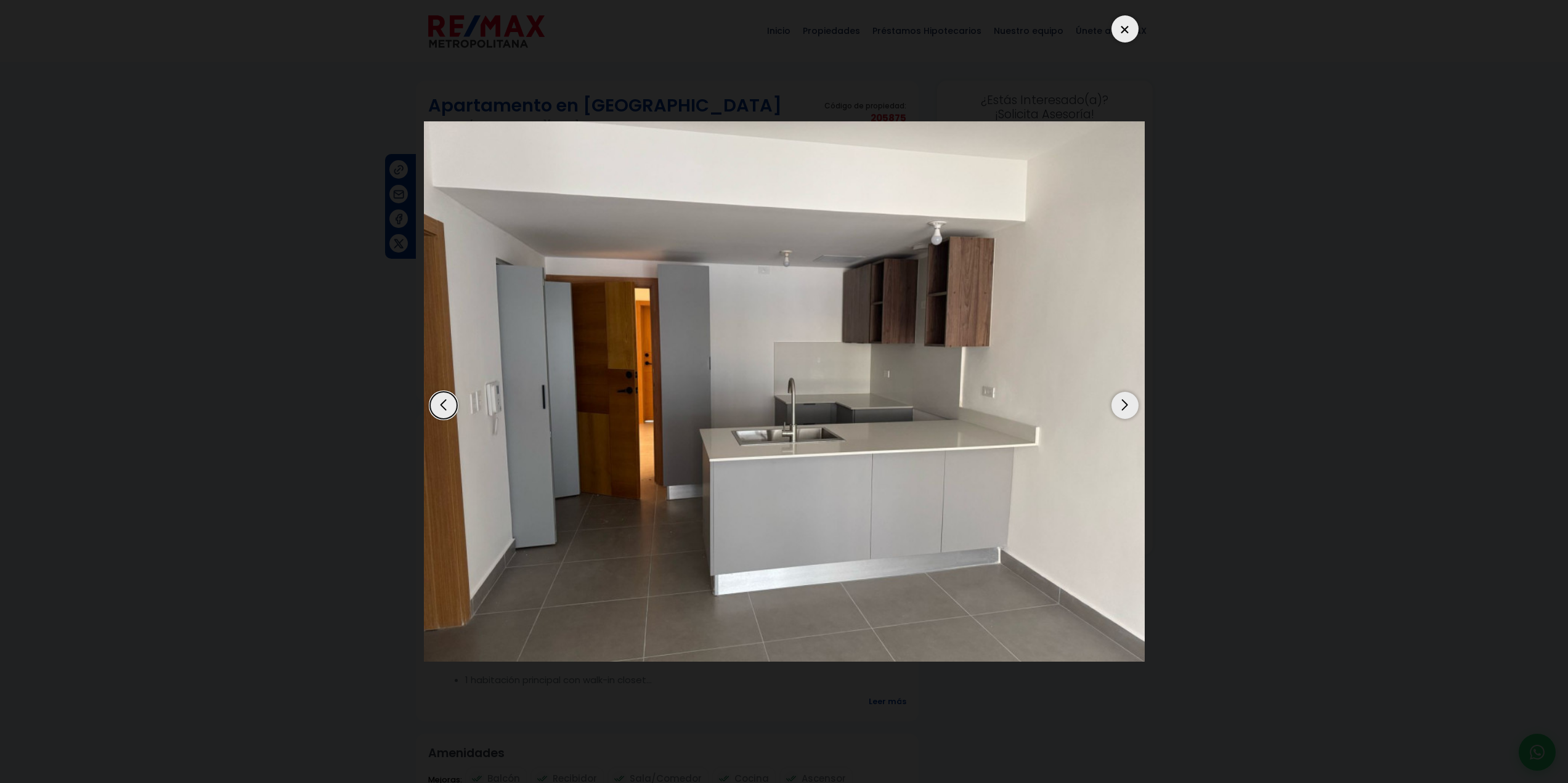
click at [1126, 404] on div "Next slide" at bounding box center [1124, 405] width 27 height 27
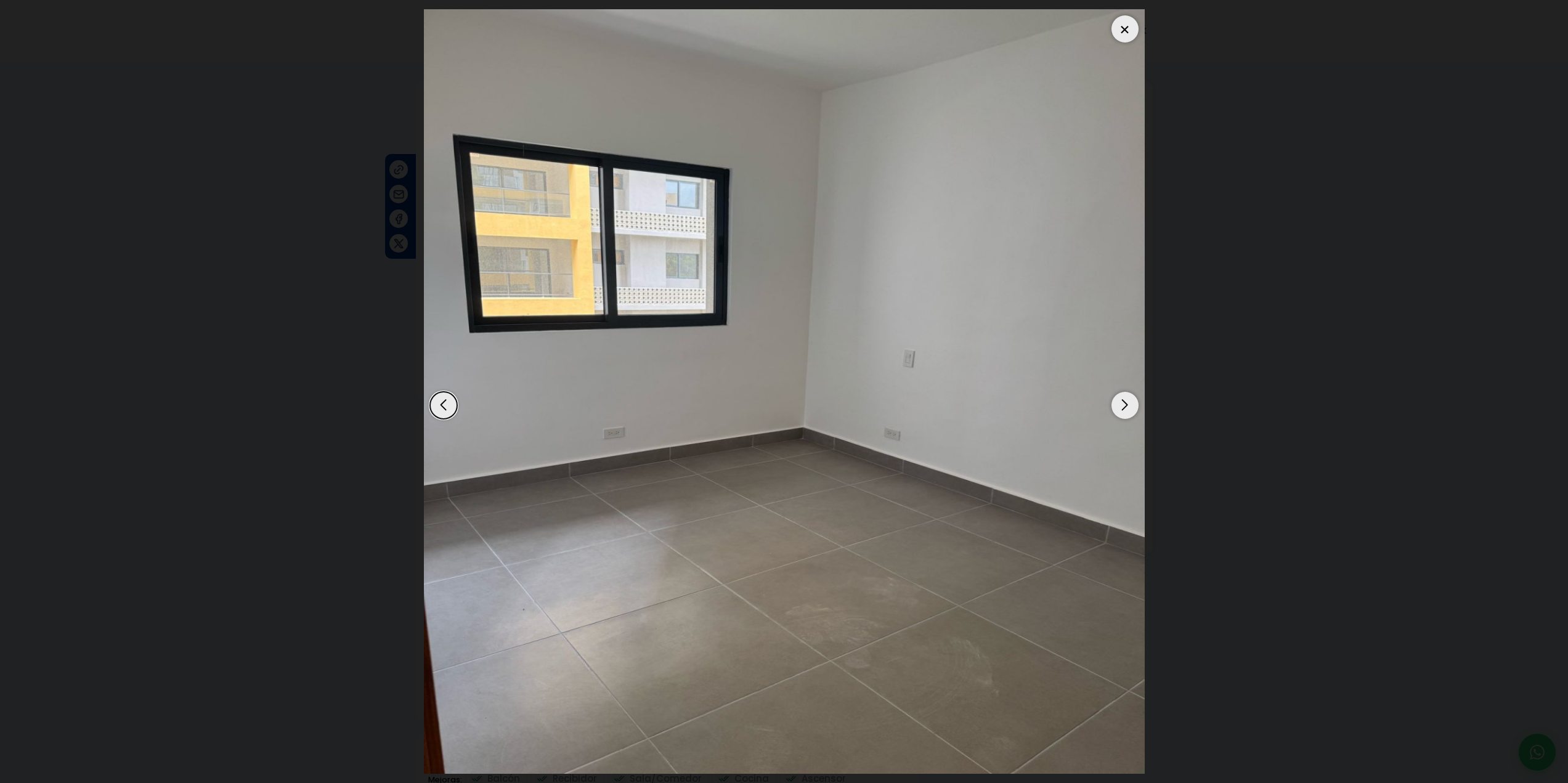
click at [1126, 404] on div "Next slide" at bounding box center [1124, 405] width 27 height 27
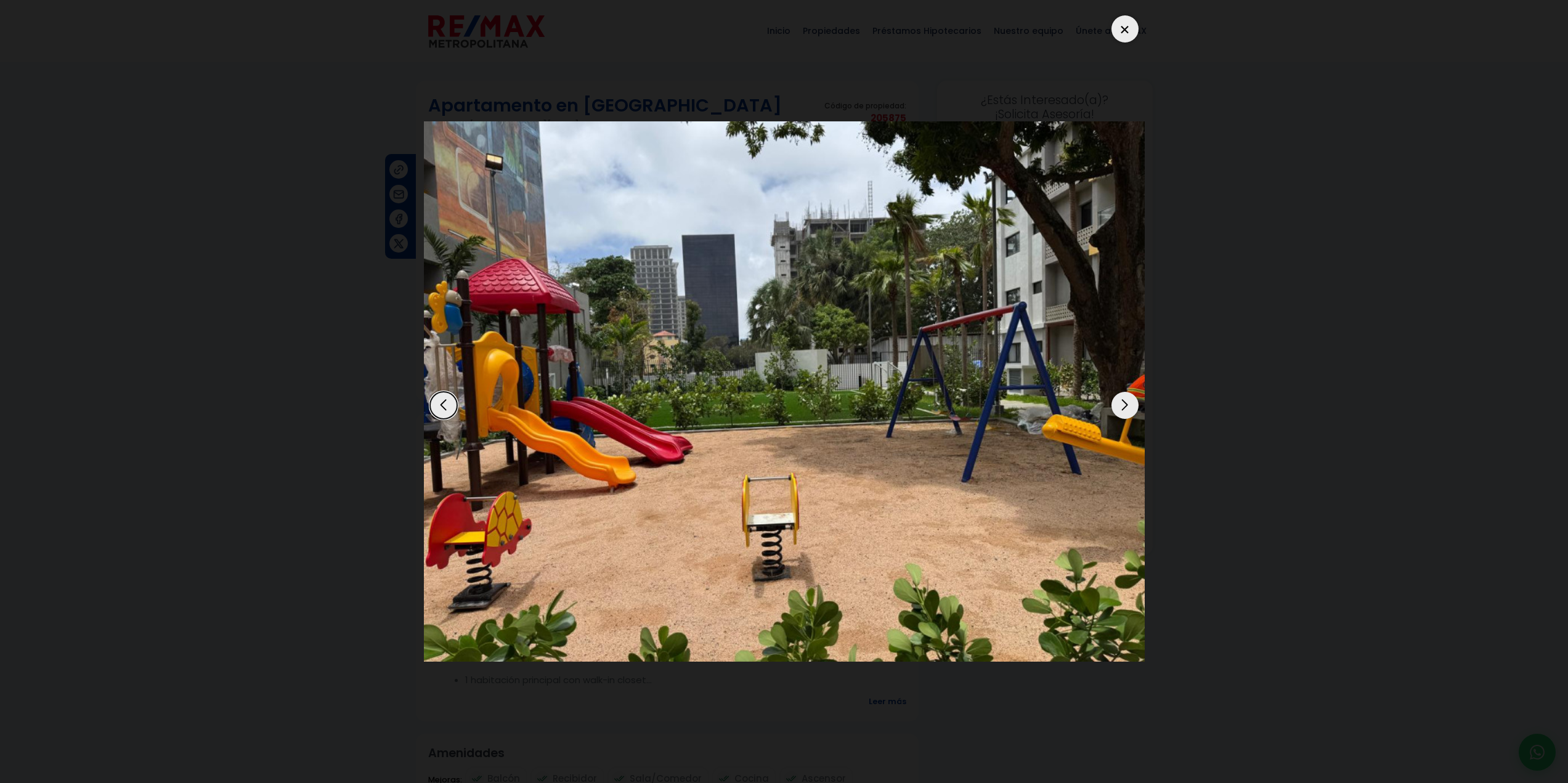
click at [1126, 404] on div "Next slide" at bounding box center [1124, 405] width 27 height 27
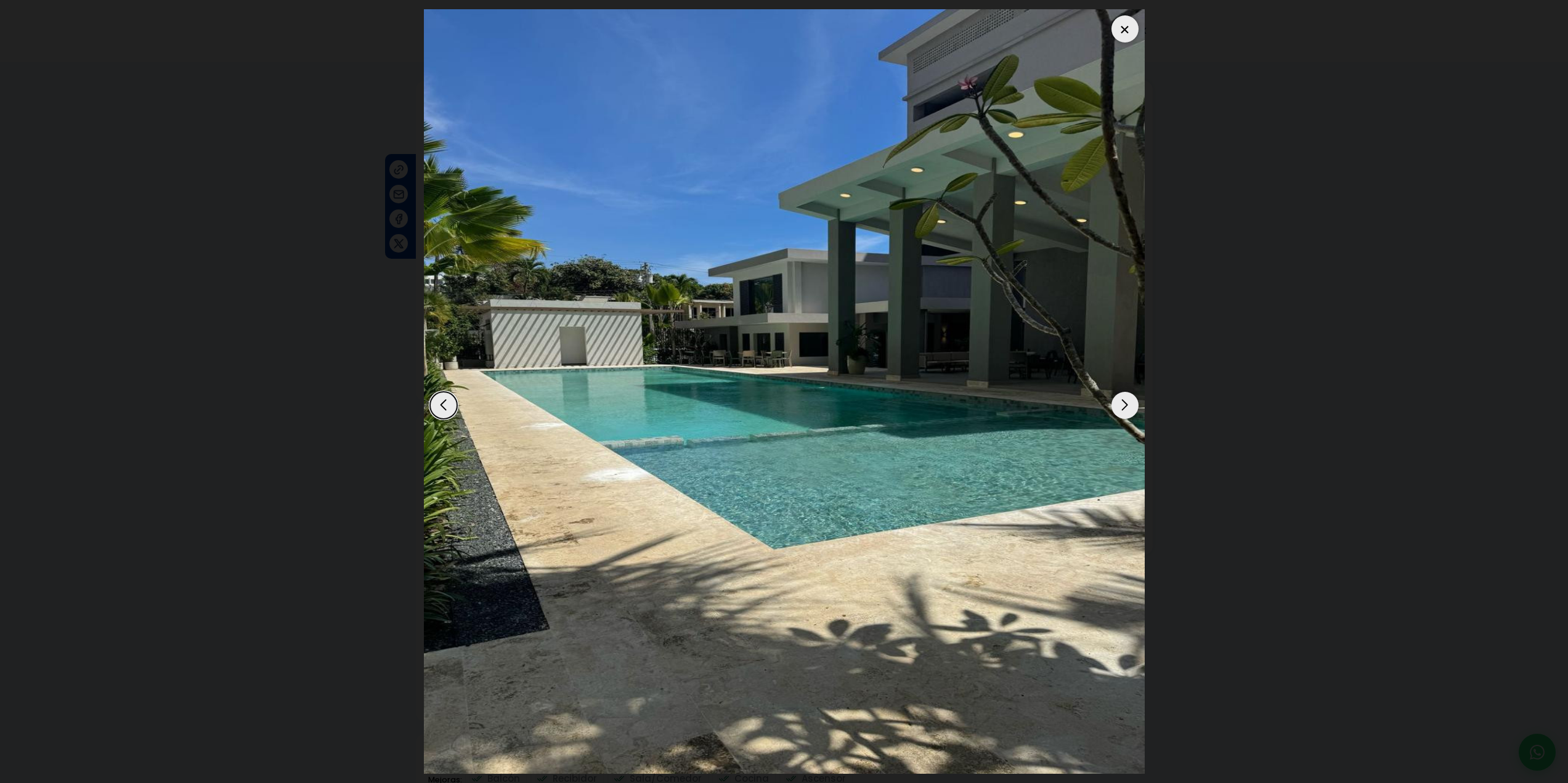
click at [1126, 404] on div "Next slide" at bounding box center [1124, 405] width 27 height 27
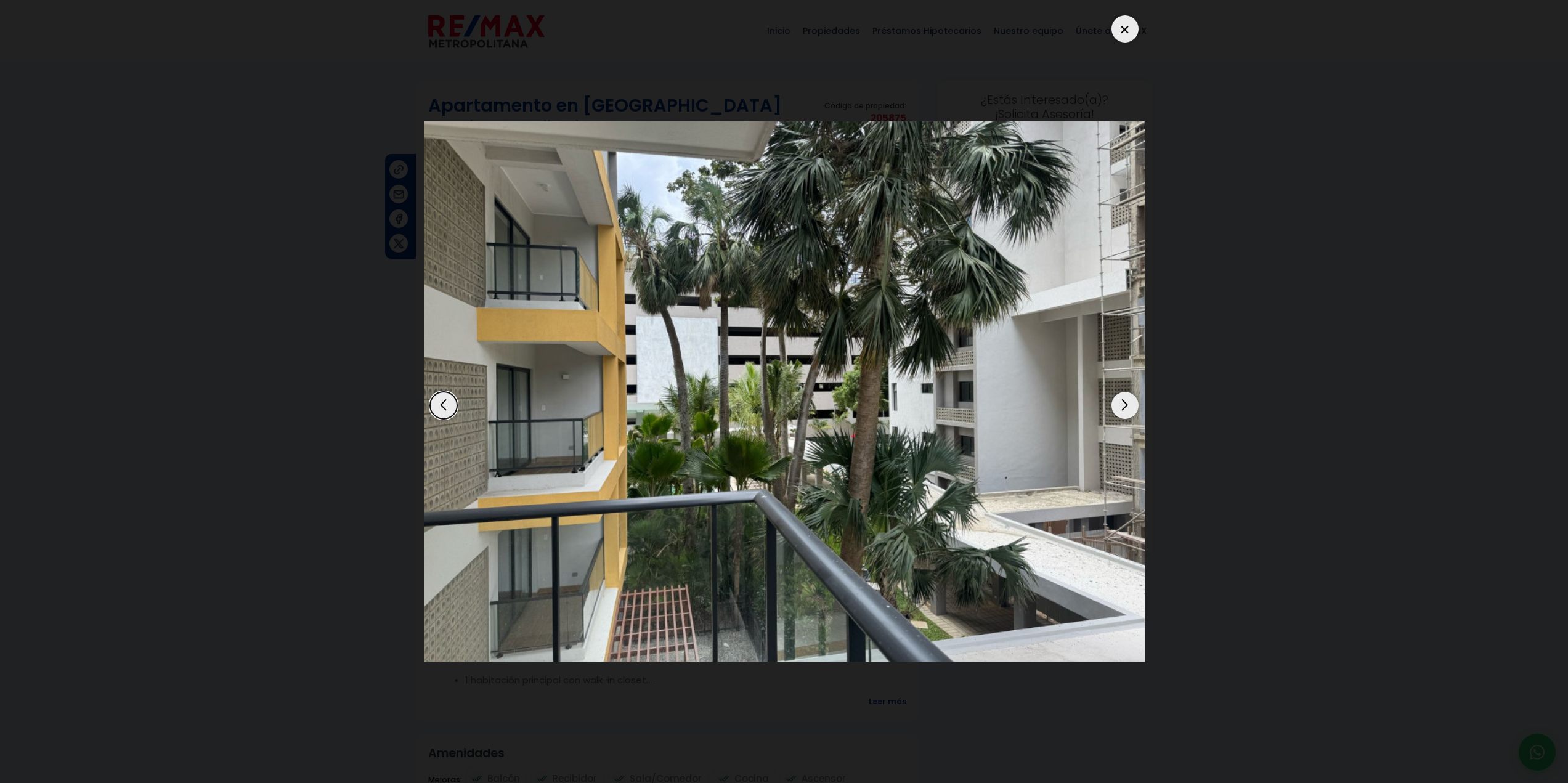
click at [1126, 404] on div "Next slide" at bounding box center [1124, 405] width 27 height 27
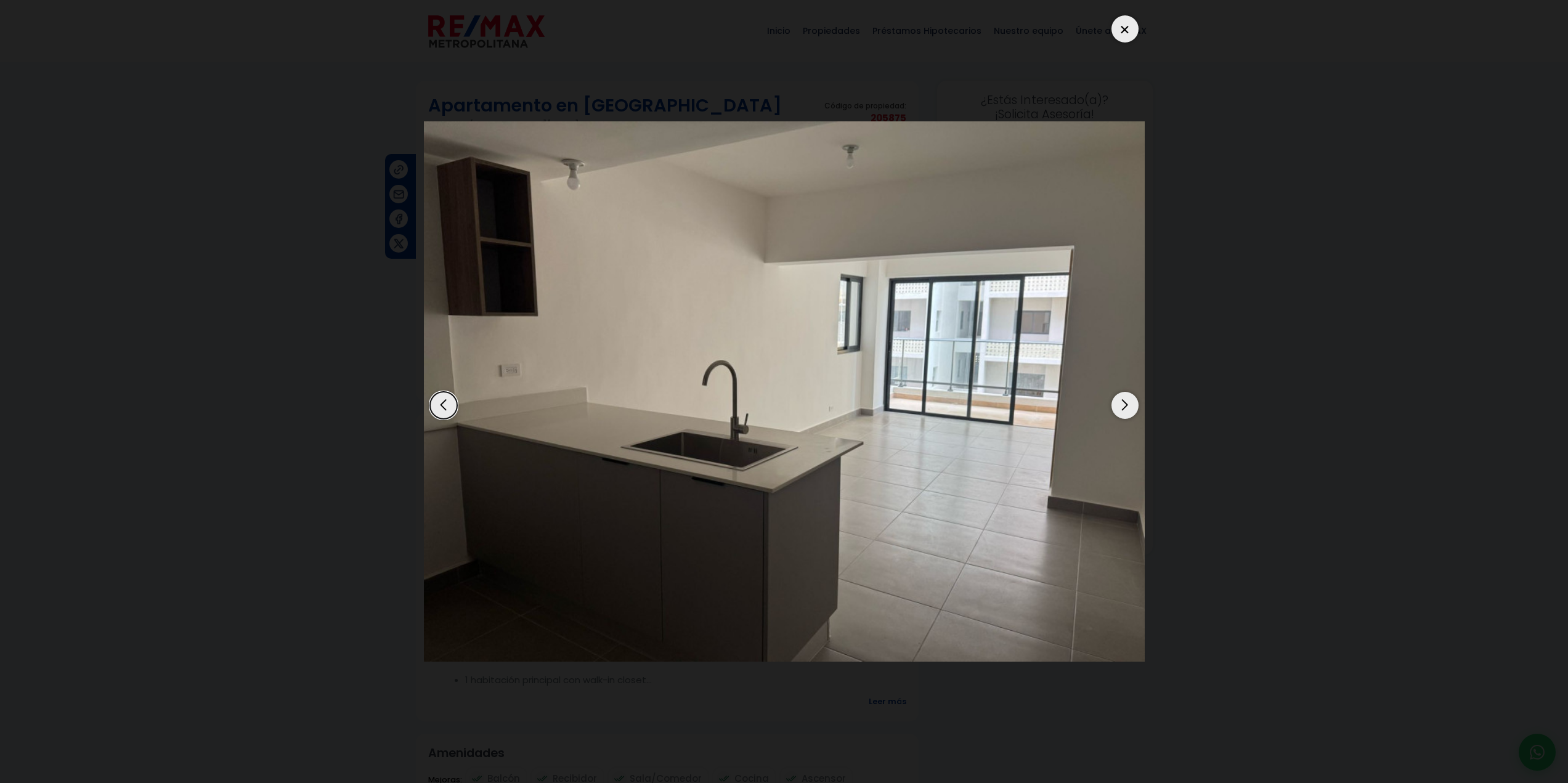
click at [1126, 404] on div "Next slide" at bounding box center [1124, 405] width 27 height 27
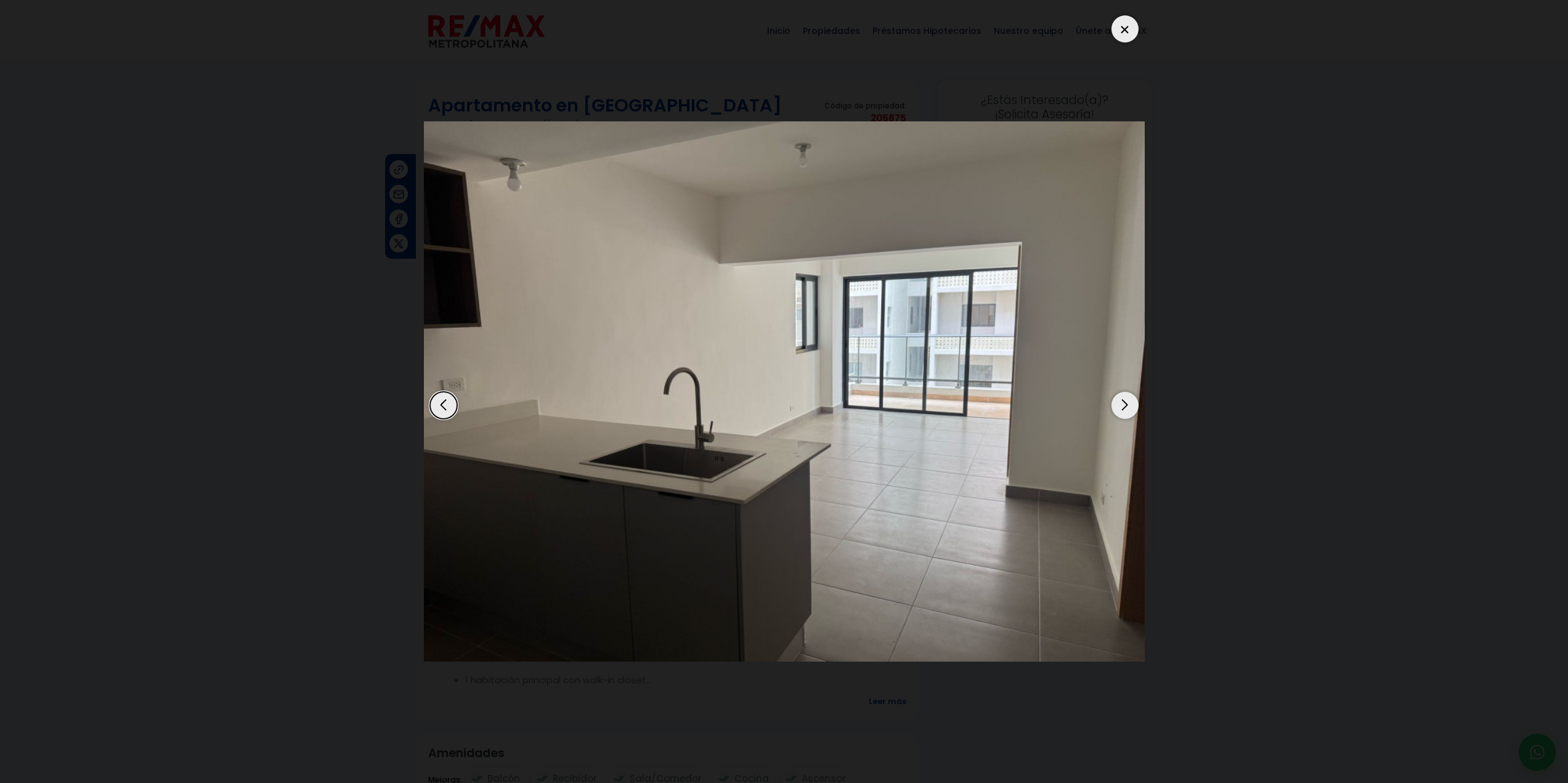
click at [1127, 20] on div at bounding box center [1124, 28] width 27 height 27
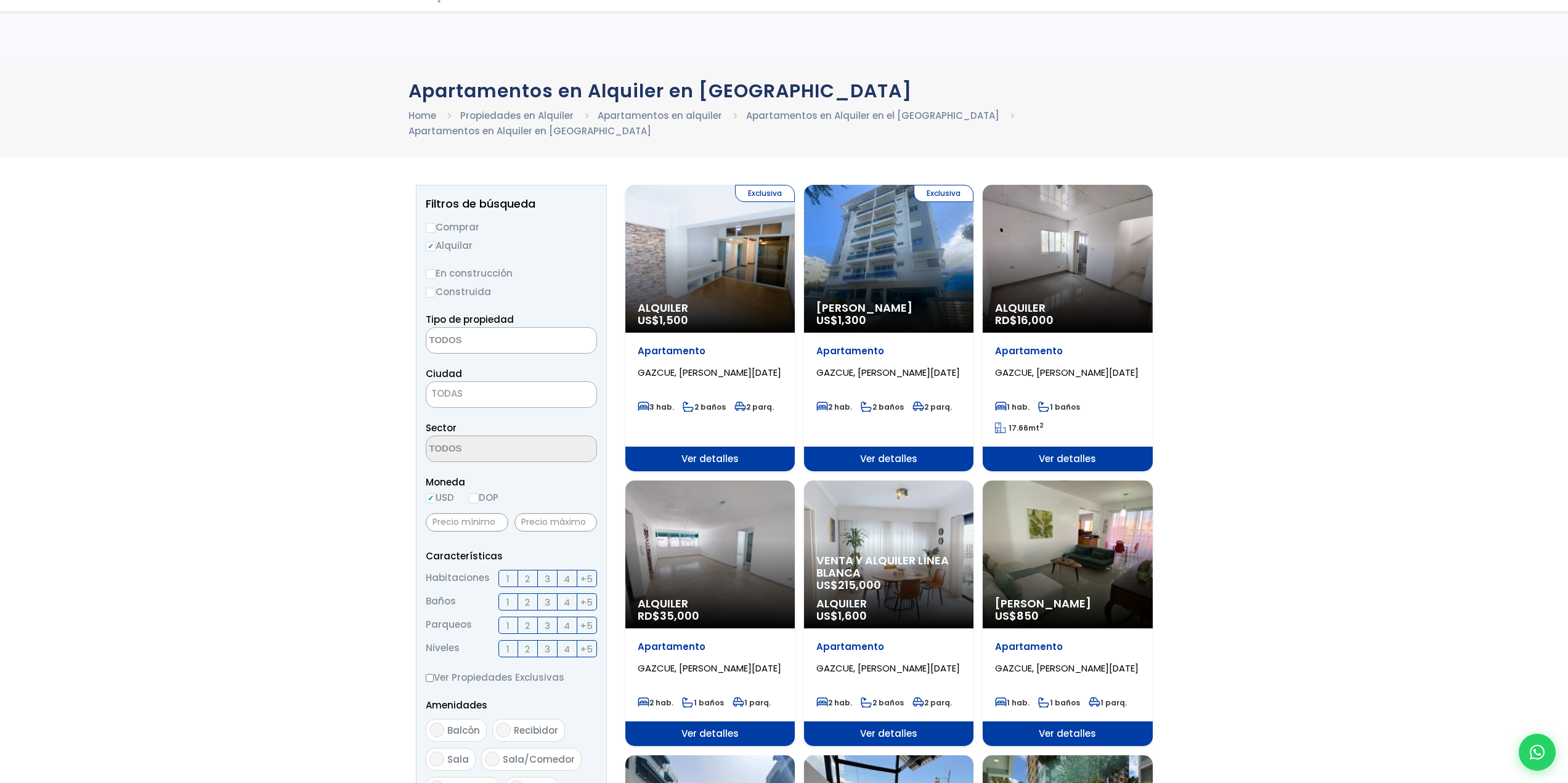
select select
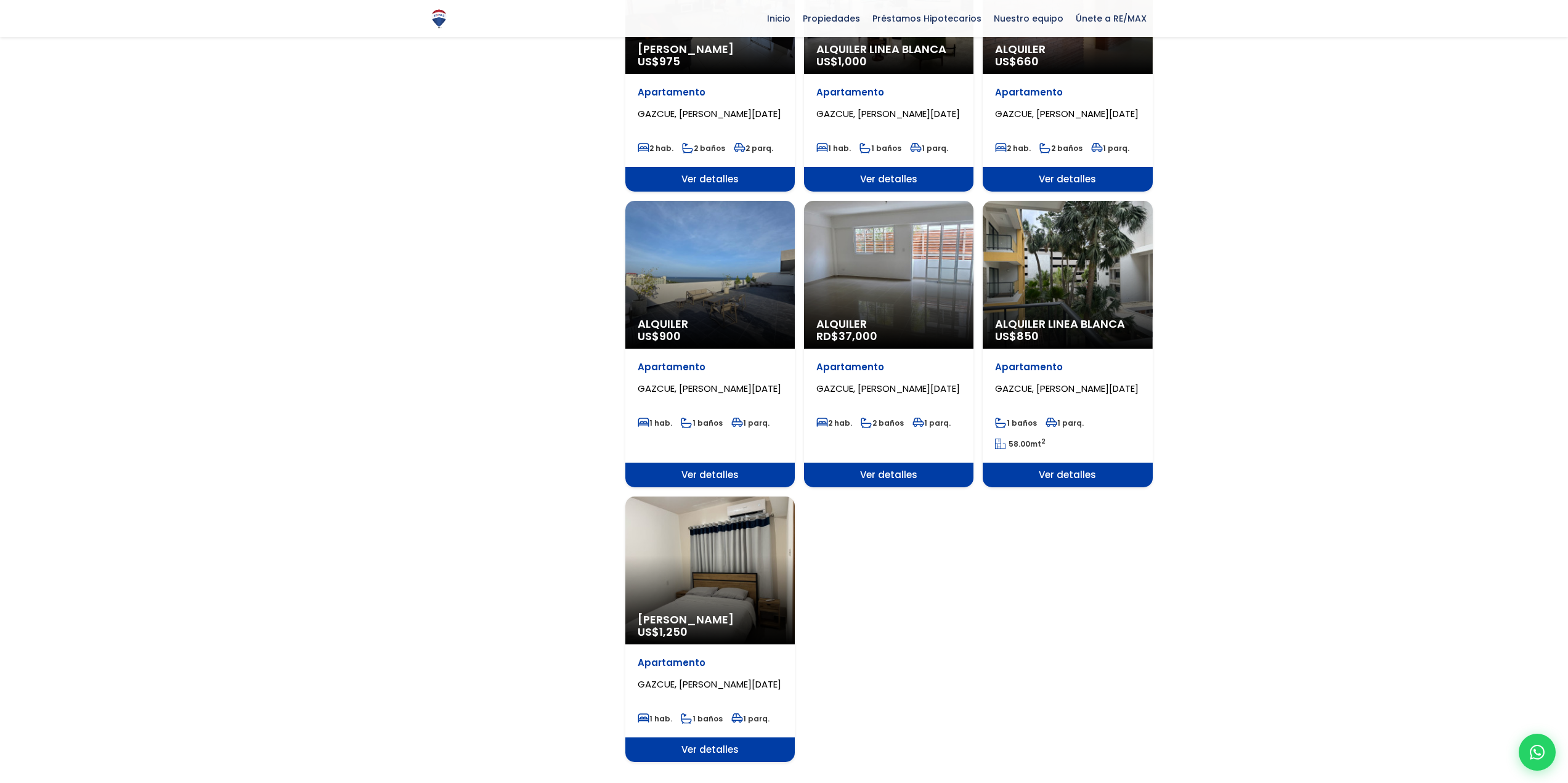
scroll to position [1109, 0]
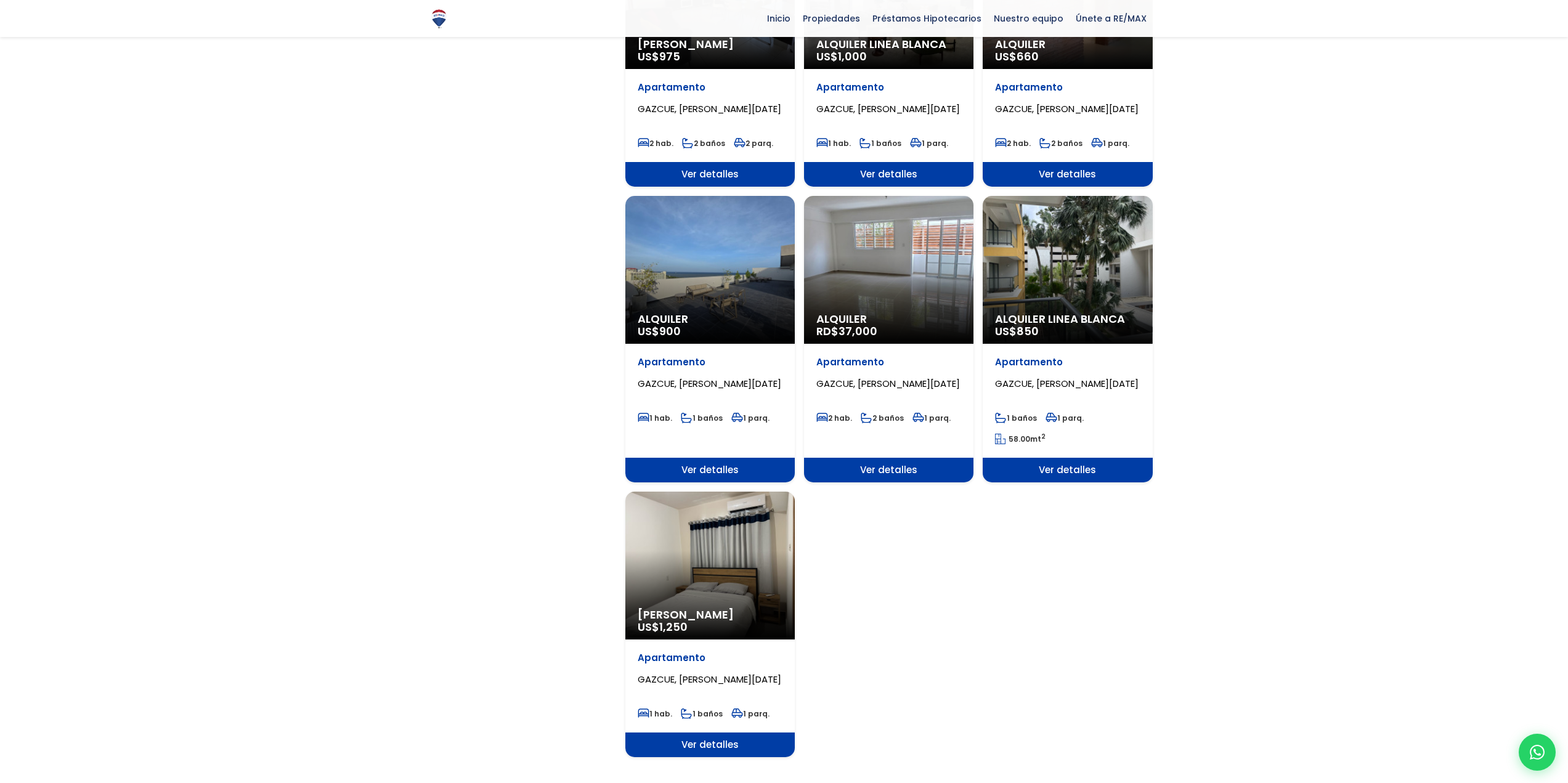
click at [666, 609] on span "[PERSON_NAME]" at bounding box center [710, 615] width 145 height 13
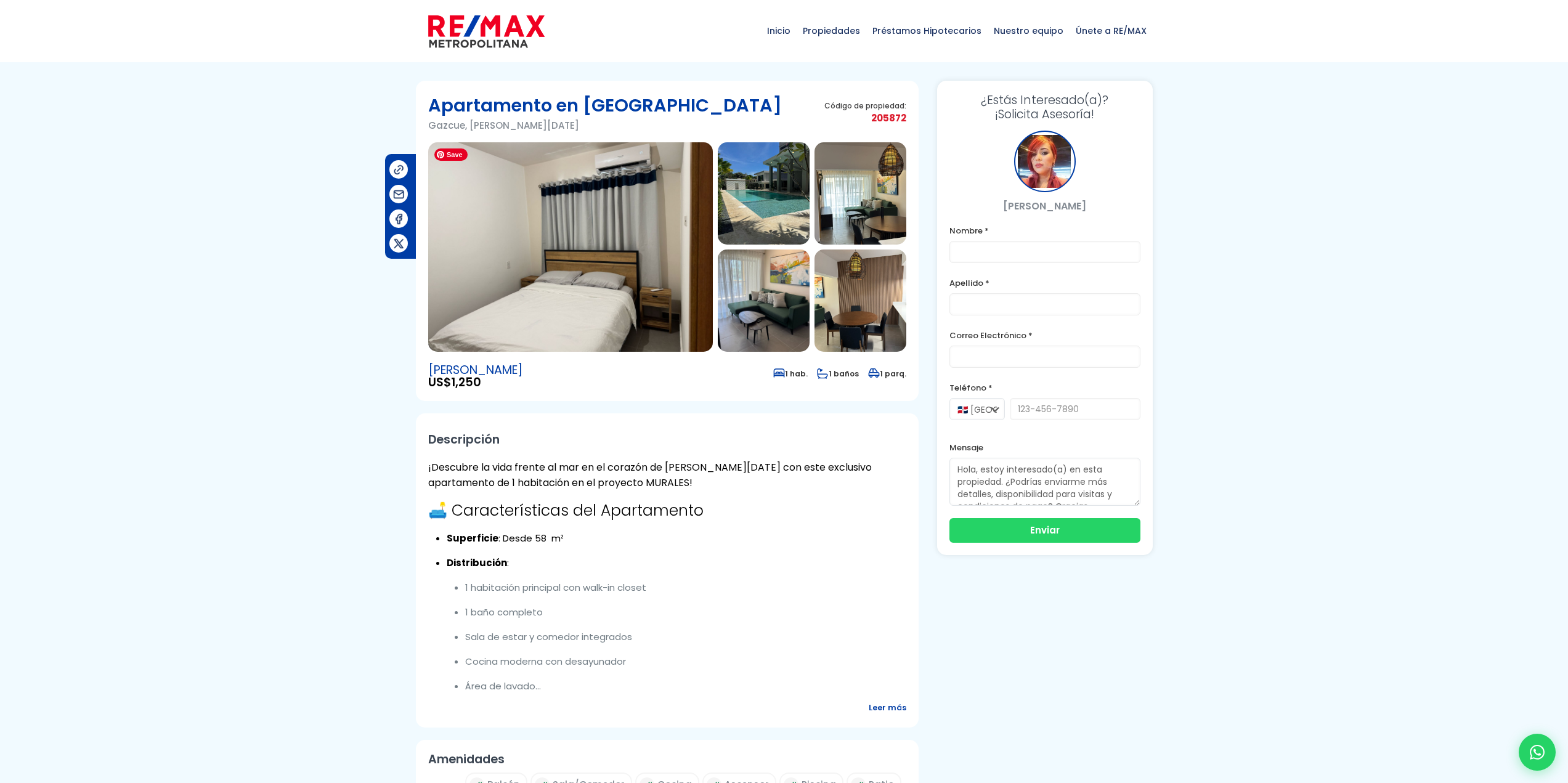
click at [620, 236] on img at bounding box center [570, 247] width 284 height 210
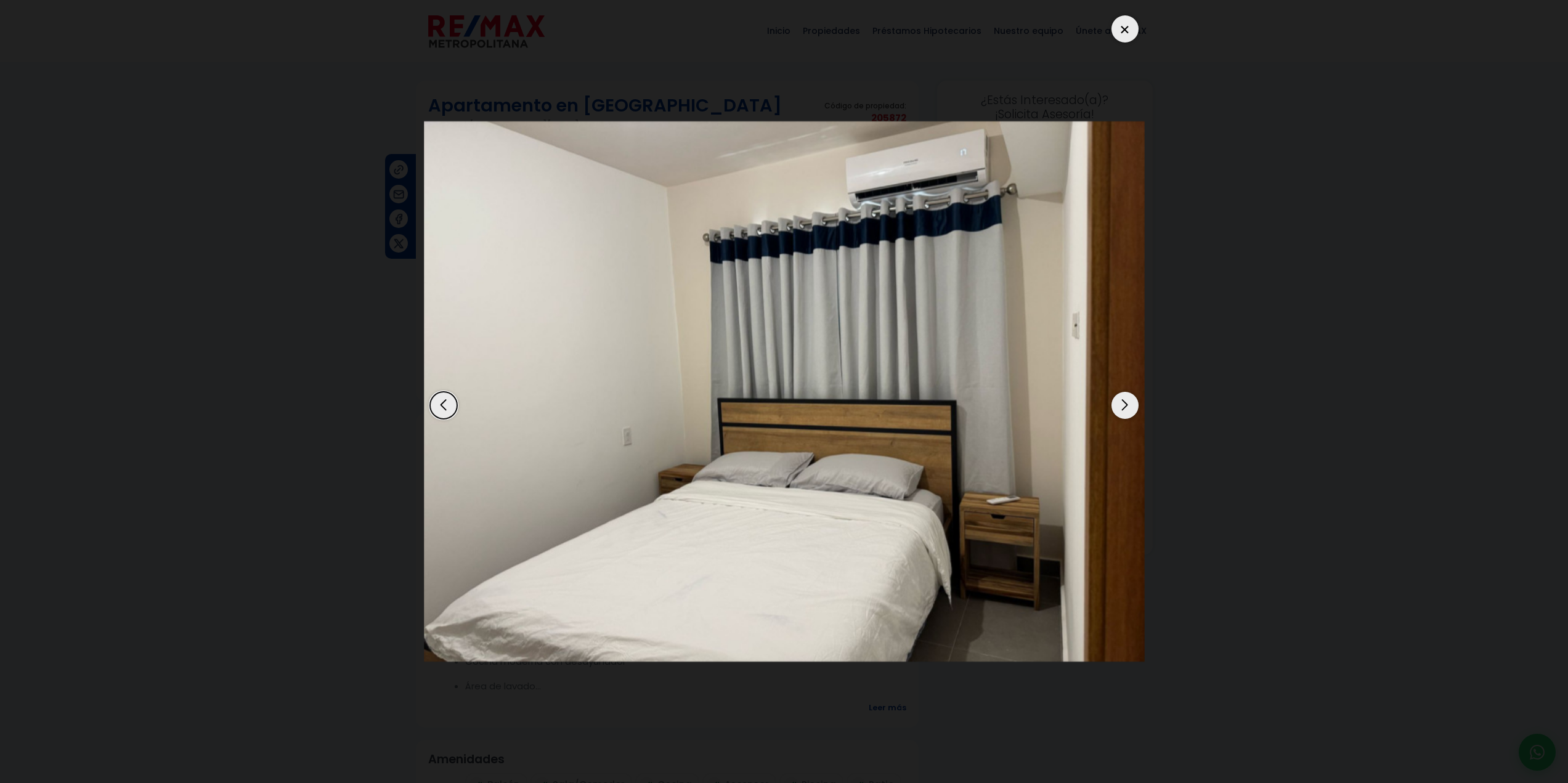
click at [1127, 407] on div "Next slide" at bounding box center [1124, 405] width 27 height 27
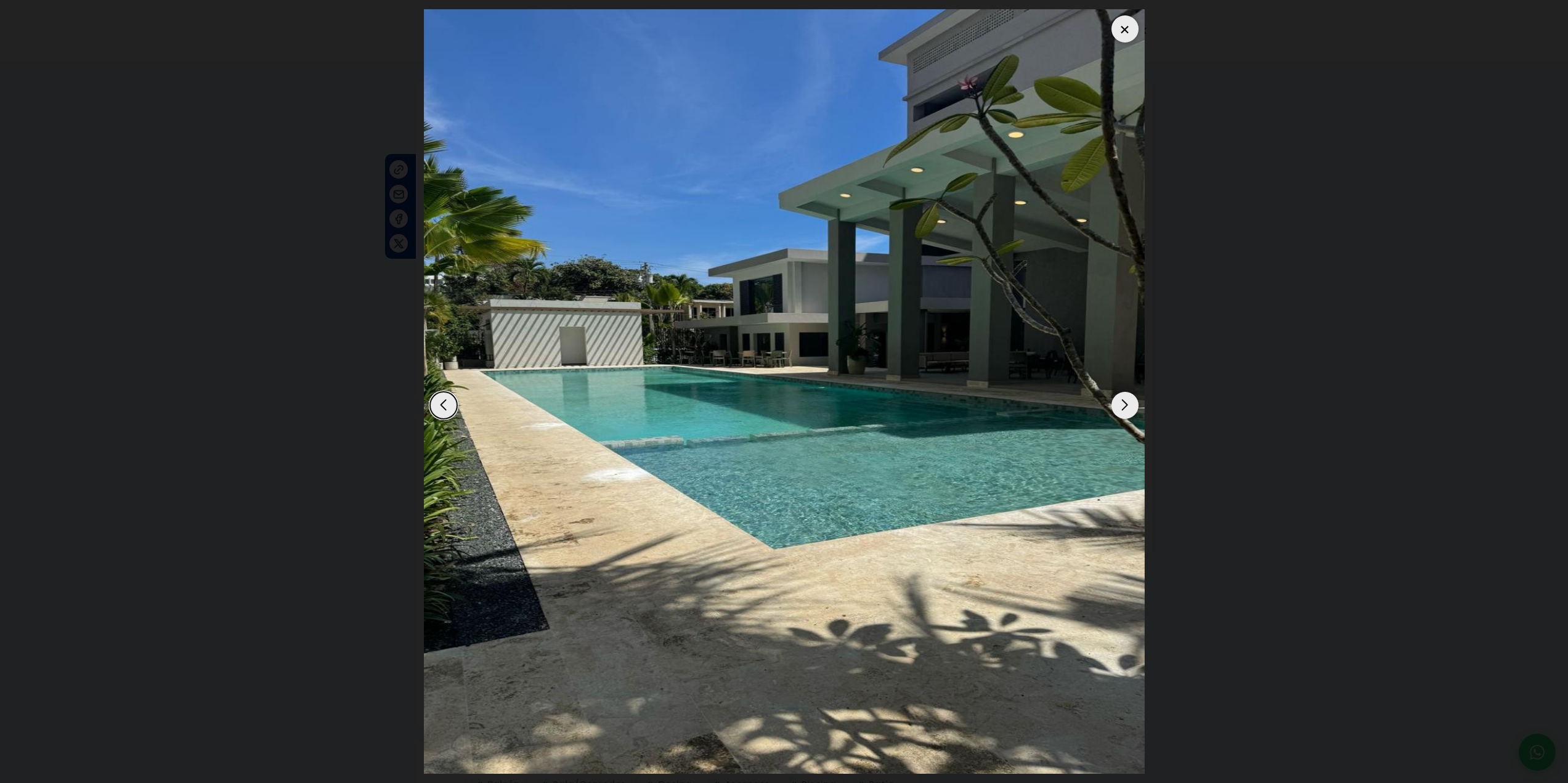
click at [1127, 407] on div "Next slide" at bounding box center [1124, 405] width 27 height 27
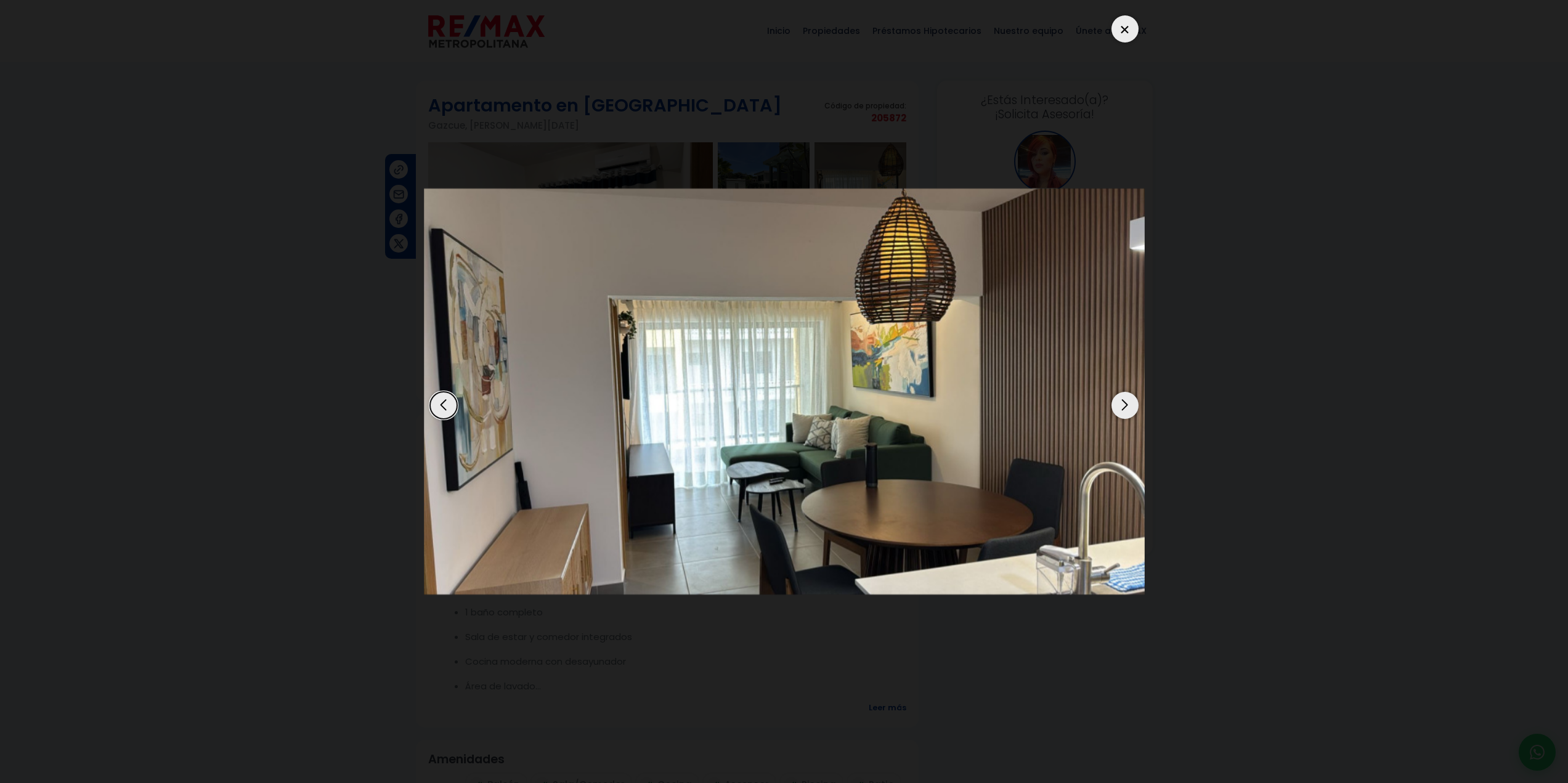
click at [1127, 407] on div "Next slide" at bounding box center [1124, 405] width 27 height 27
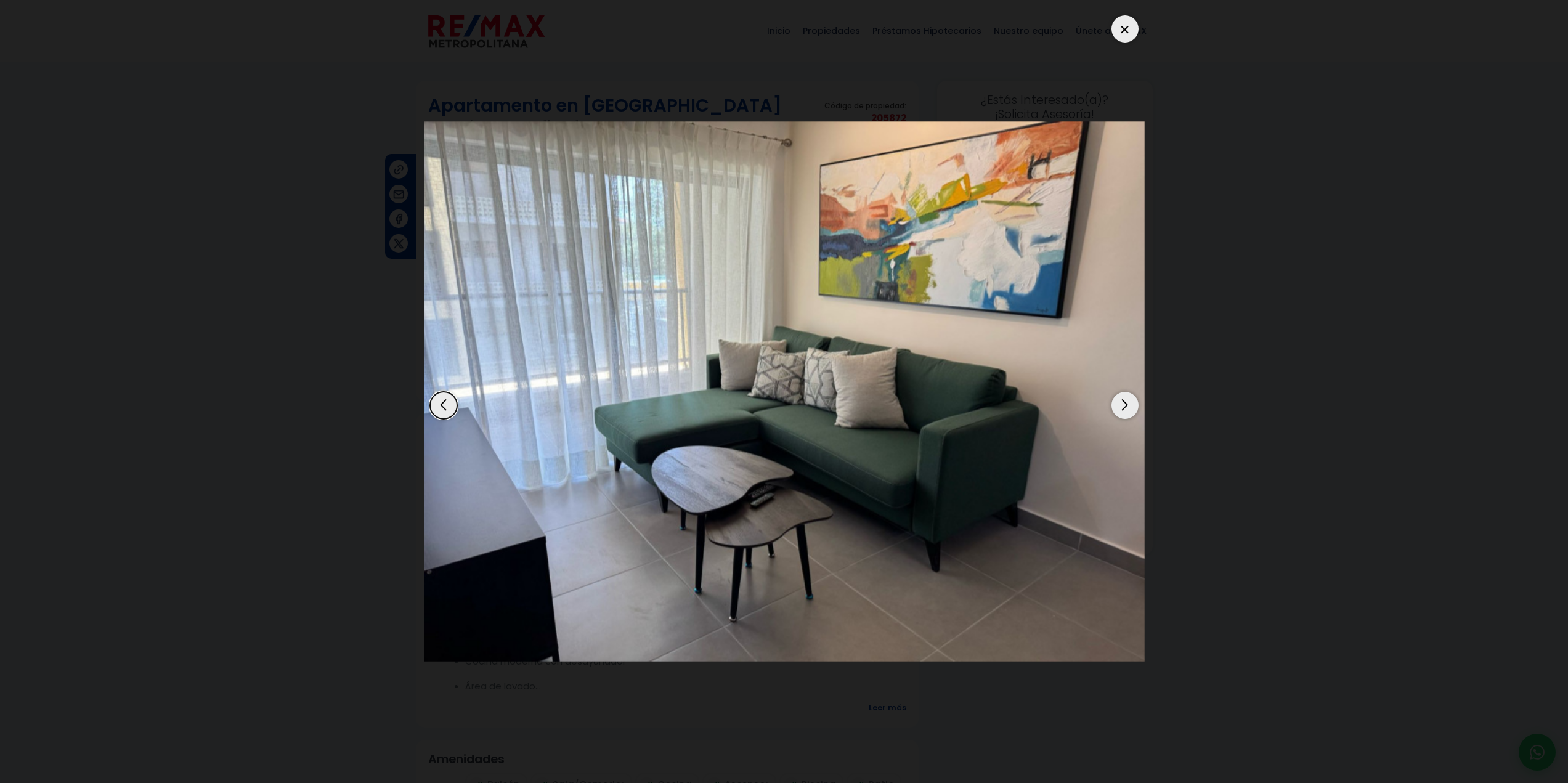
click at [1127, 407] on div "Next slide" at bounding box center [1124, 405] width 27 height 27
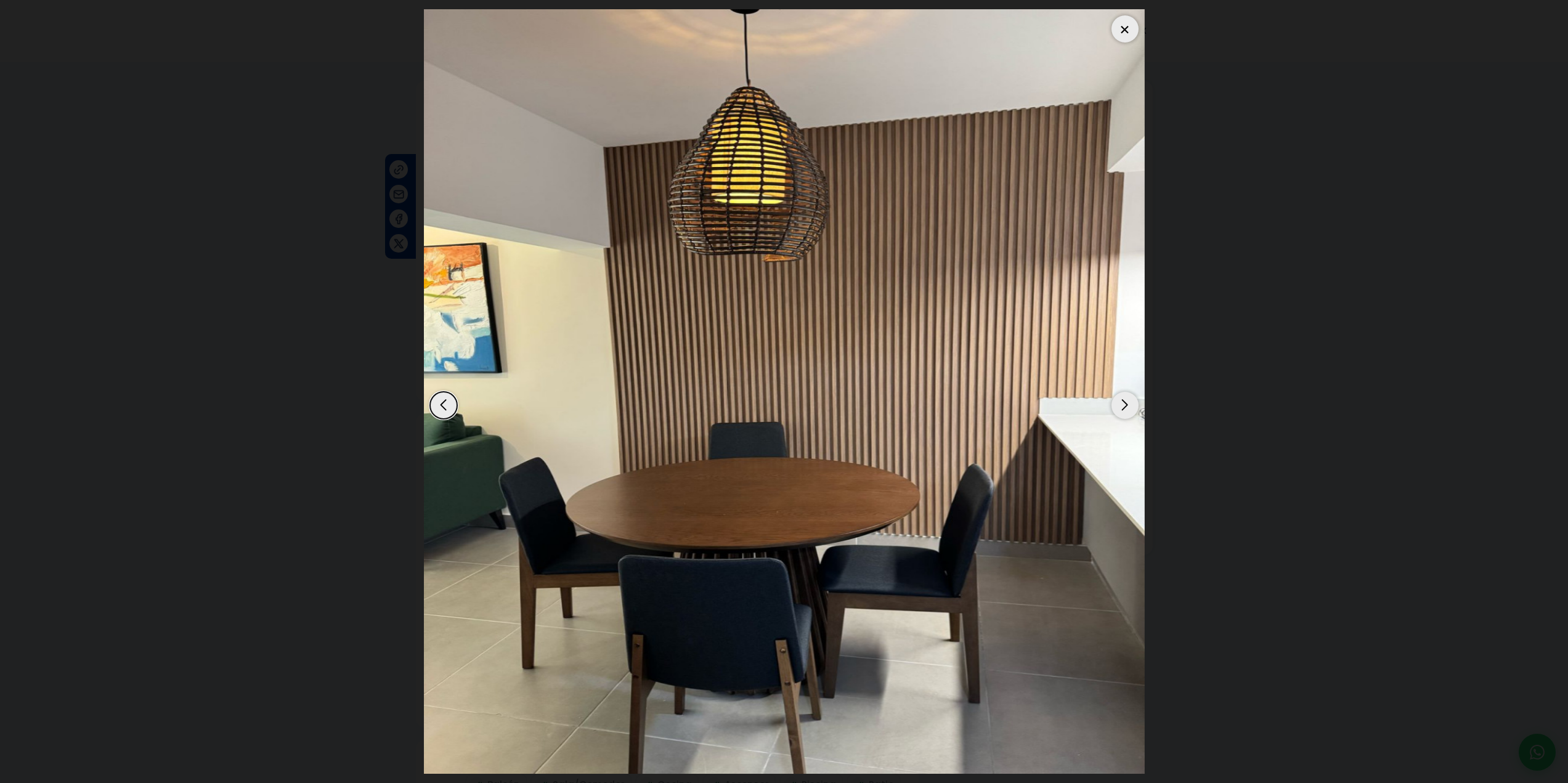
click at [1127, 407] on div "Next slide" at bounding box center [1124, 405] width 27 height 27
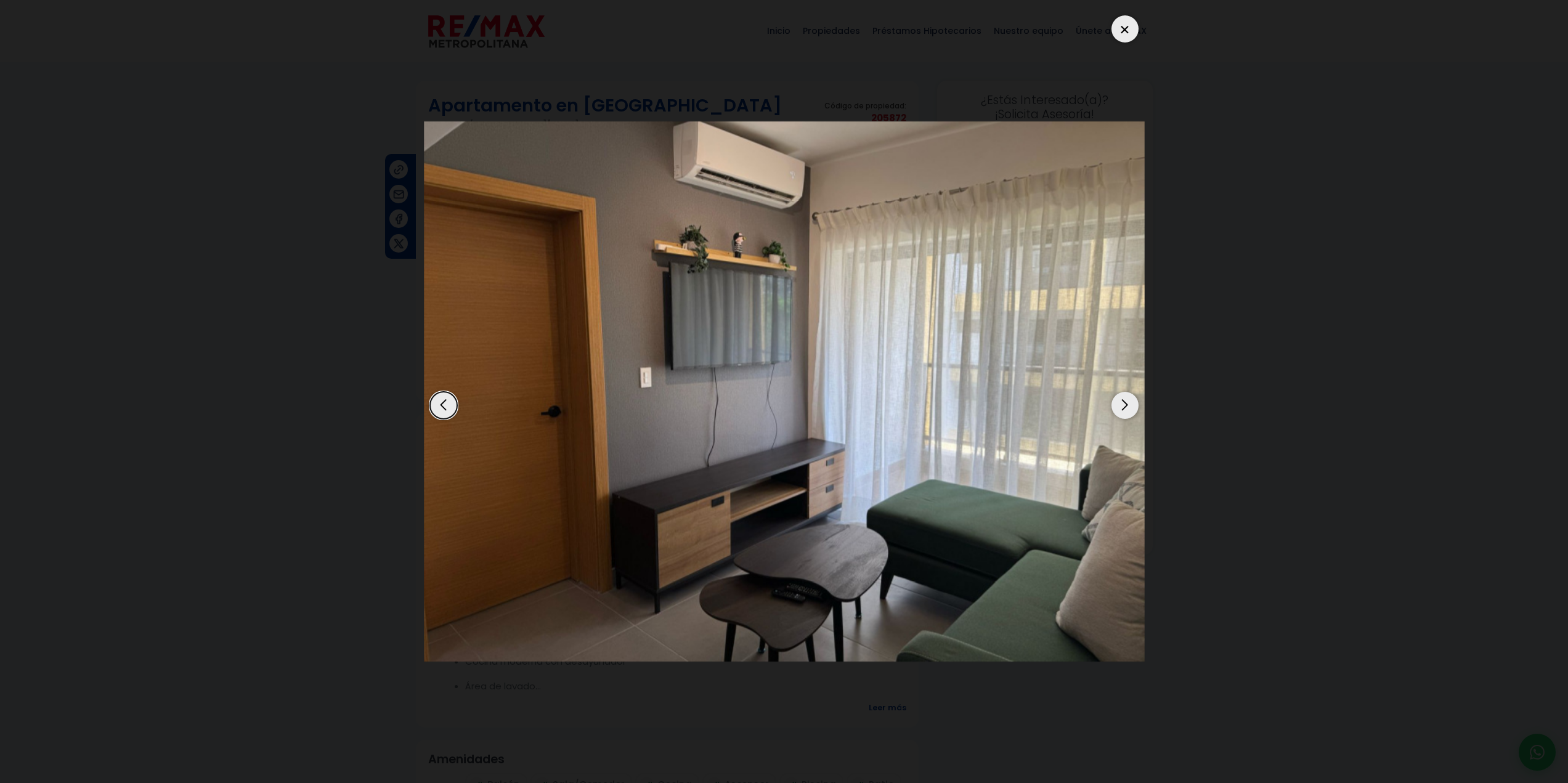
click at [1127, 407] on div "Next slide" at bounding box center [1124, 405] width 27 height 27
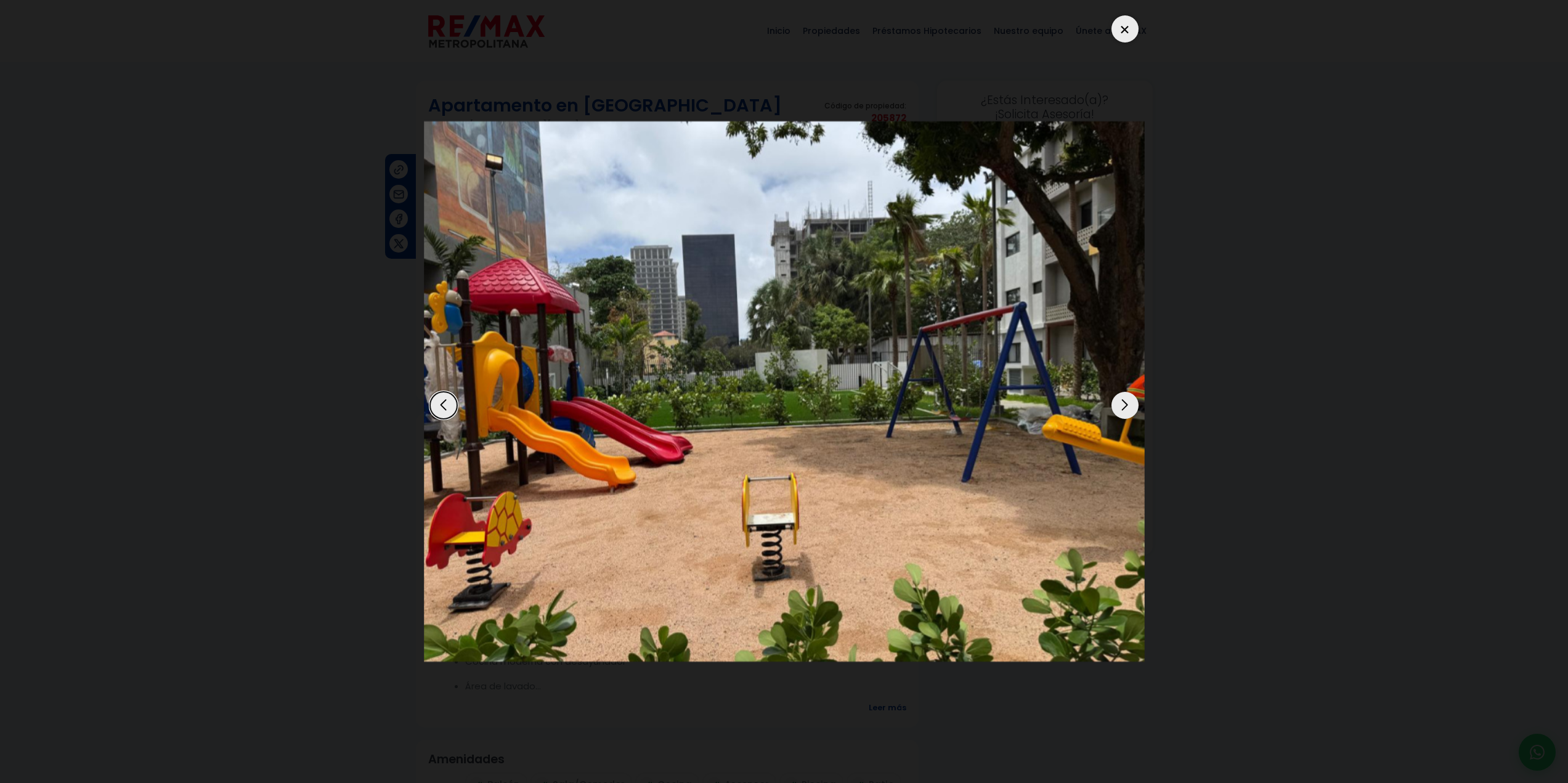
click at [1127, 407] on div "Next slide" at bounding box center [1124, 405] width 27 height 27
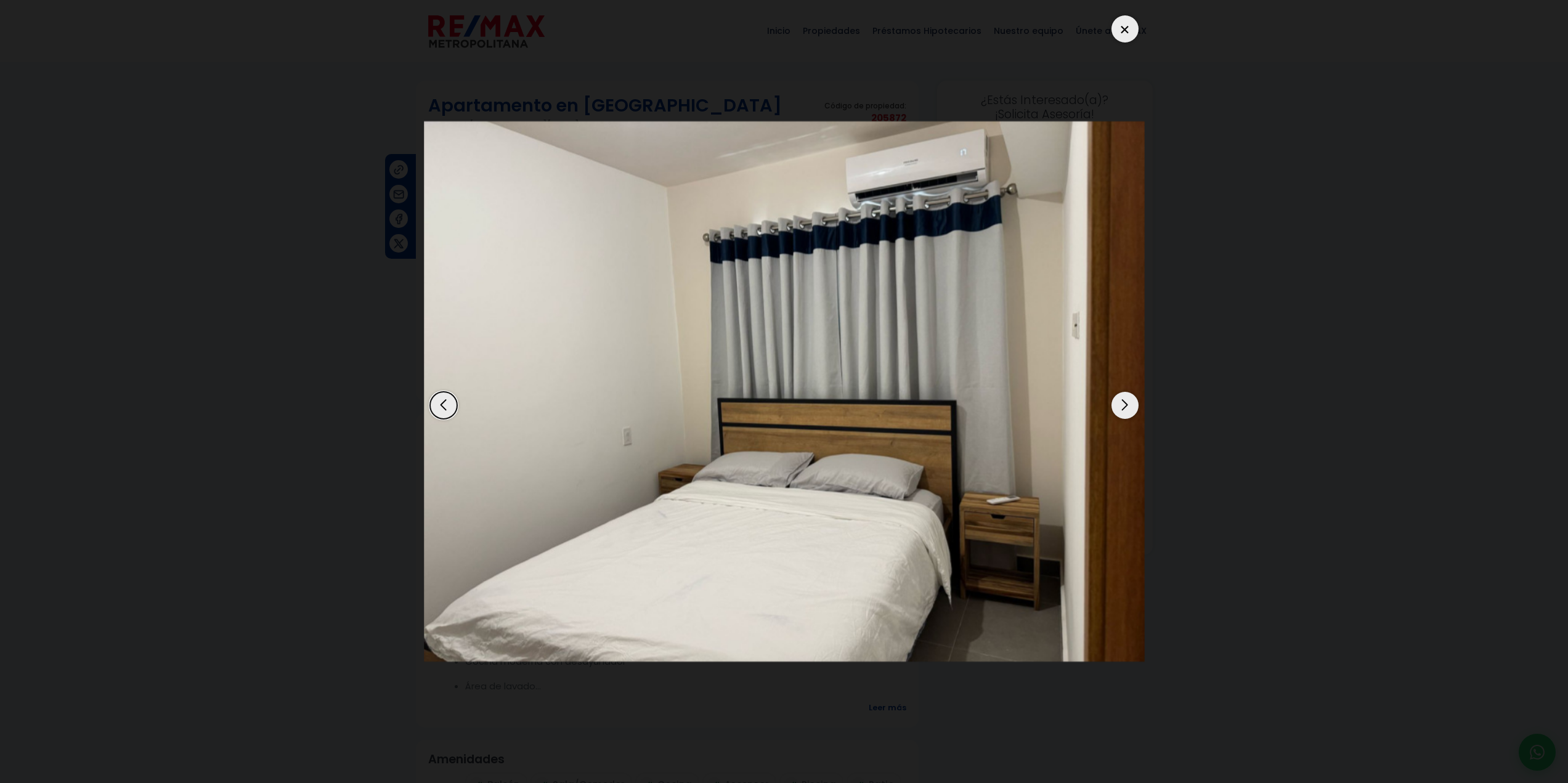
drag, startPoint x: 1275, startPoint y: 239, endPoint x: 1270, endPoint y: 230, distance: 10.3
click at [1154, 238] on dialog at bounding box center [784, 392] width 739 height 783
click at [1132, 25] on div at bounding box center [1124, 28] width 27 height 27
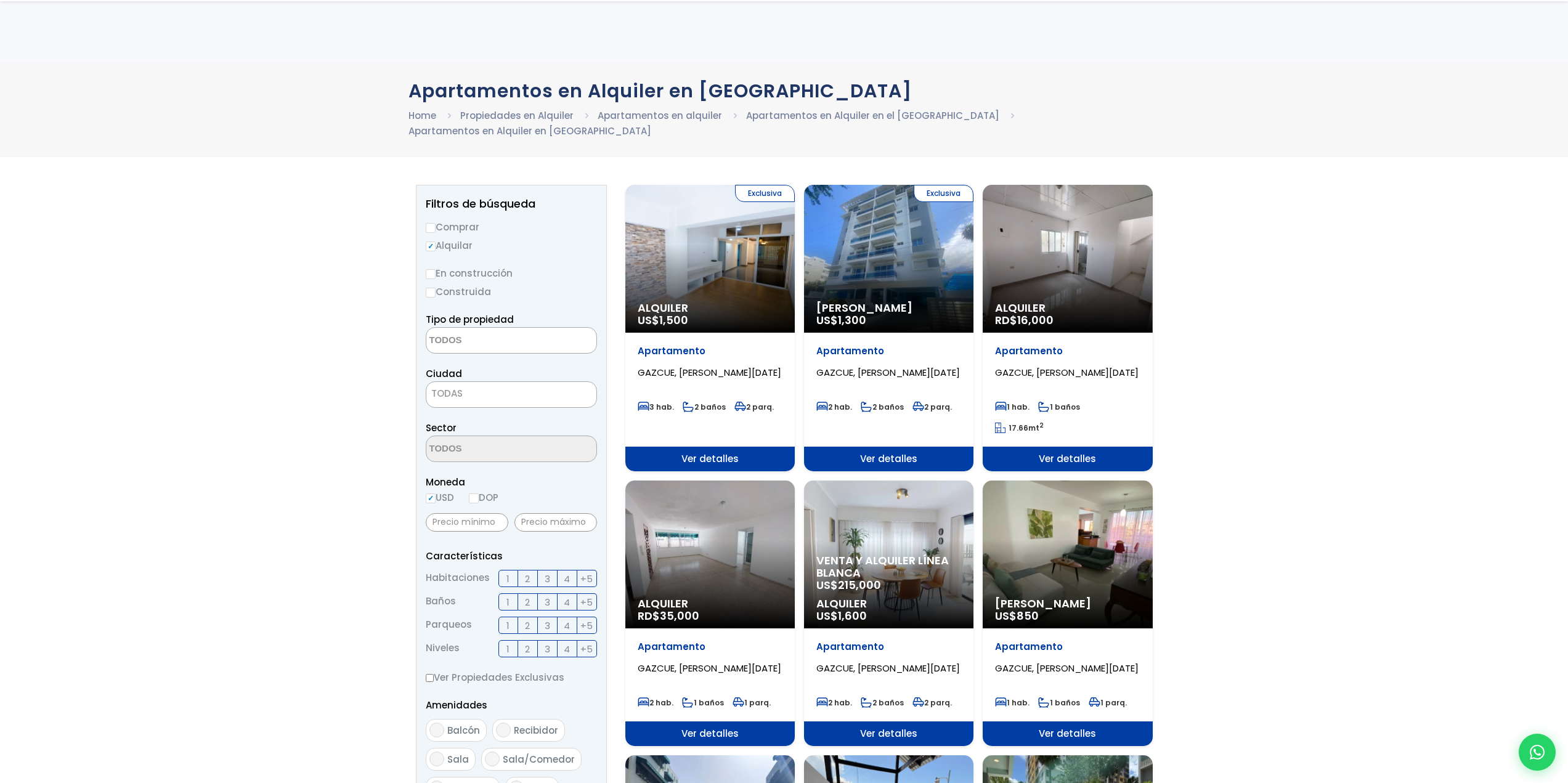
select select
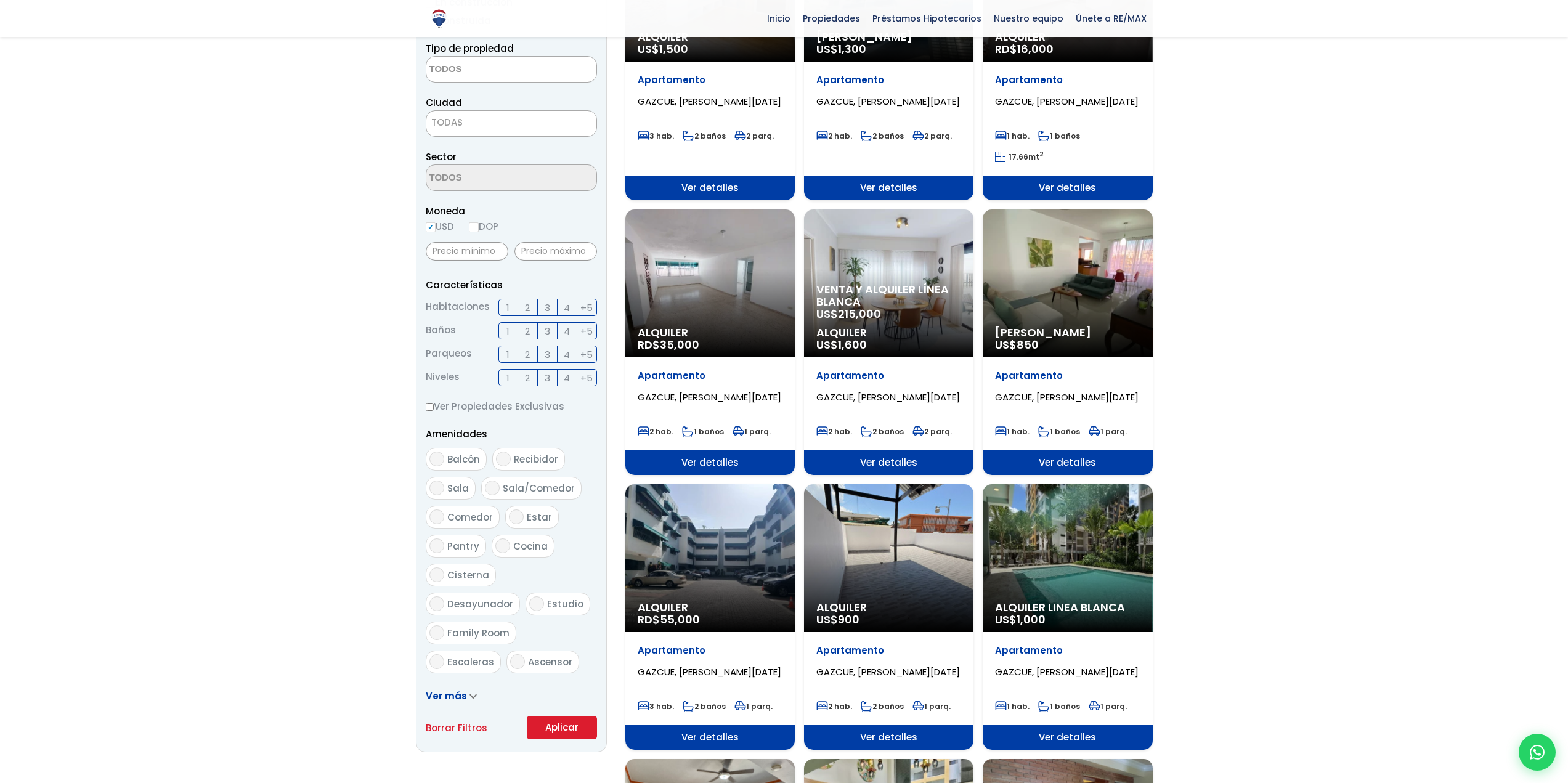
scroll to position [230, 0]
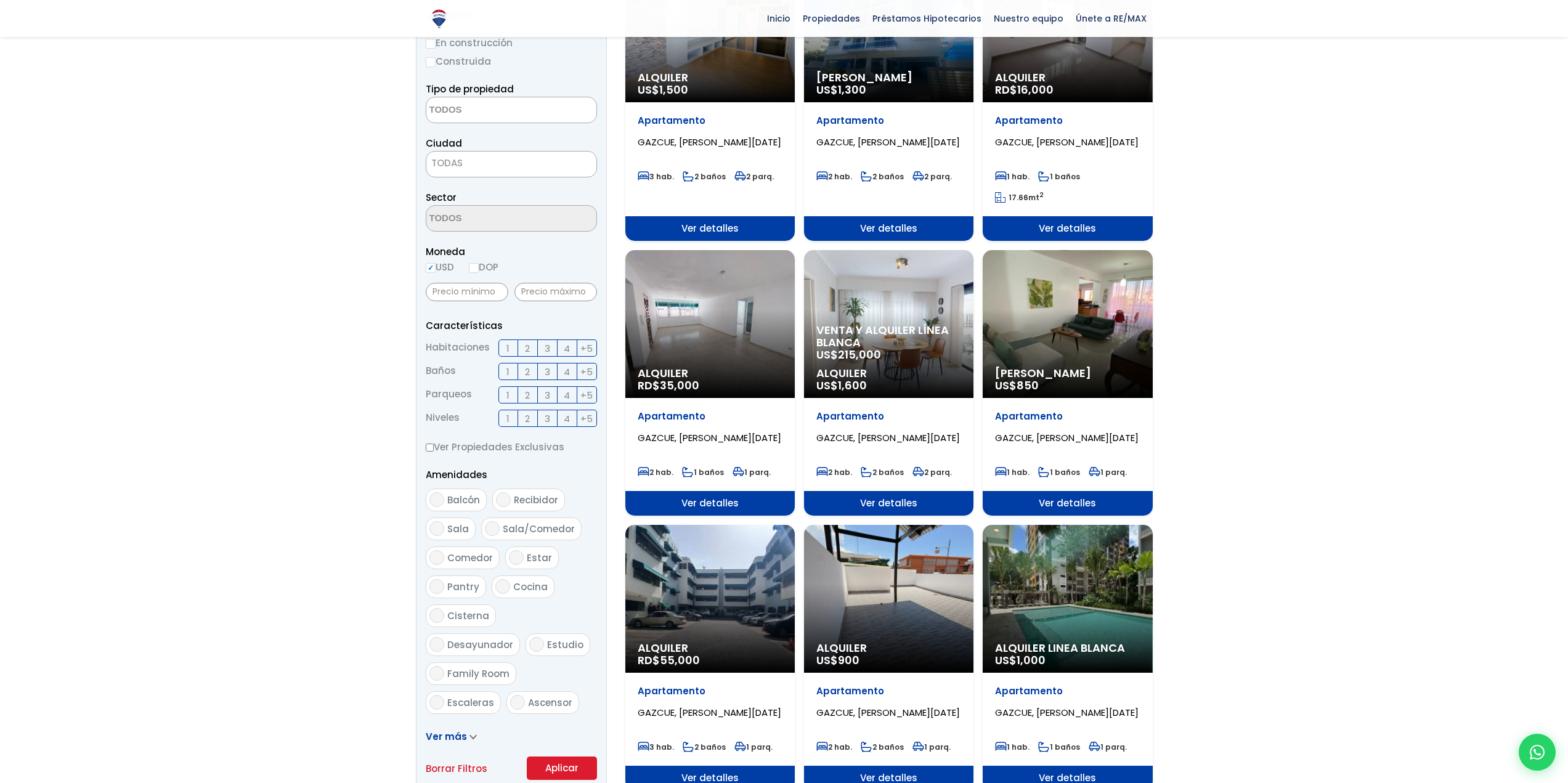
click at [665, 378] on span "35,000" at bounding box center [680, 385] width 40 height 15
click at [675, 378] on span "35,000" at bounding box center [680, 385] width 40 height 15
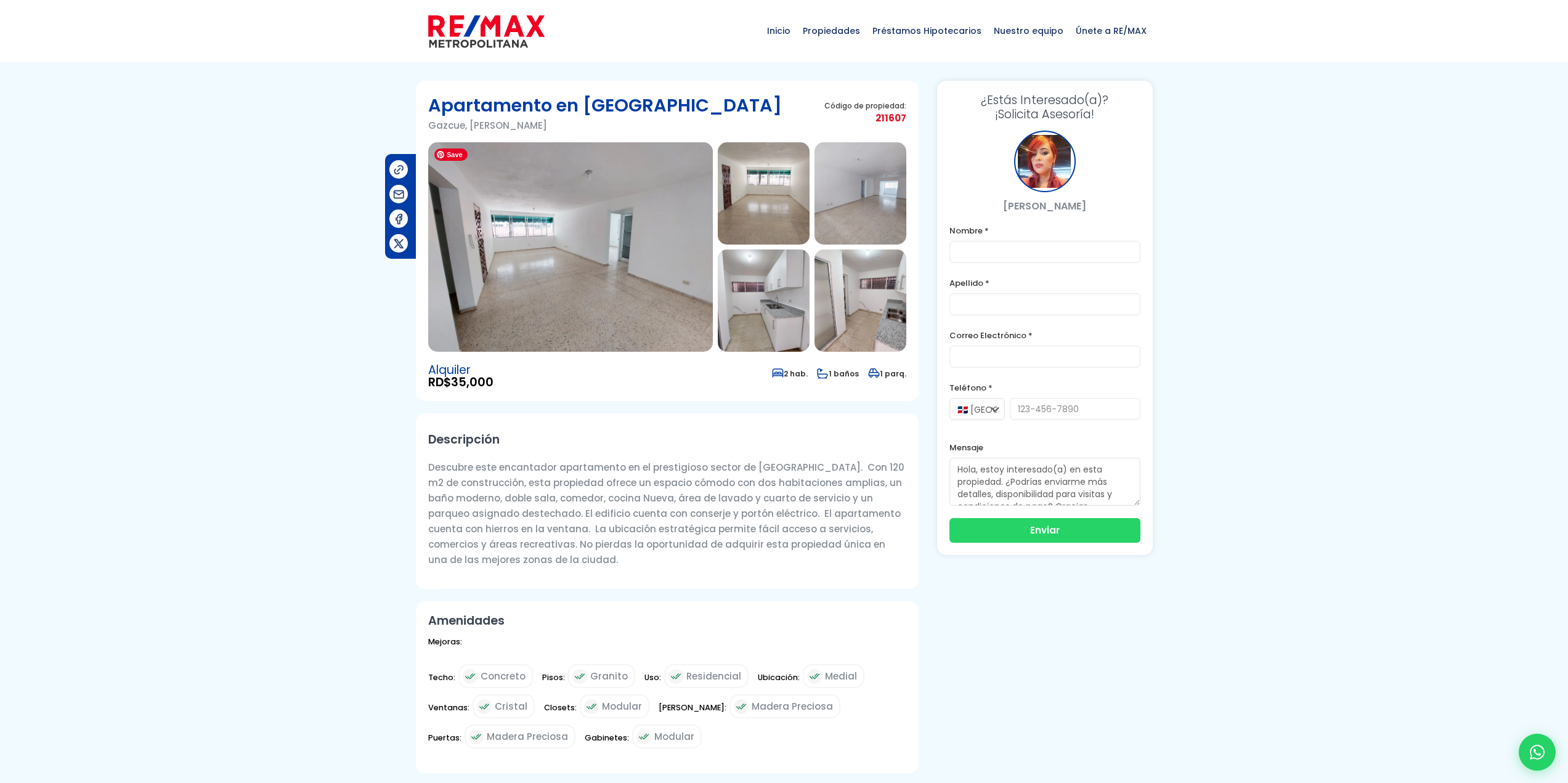
click at [531, 270] on img at bounding box center [570, 247] width 284 height 210
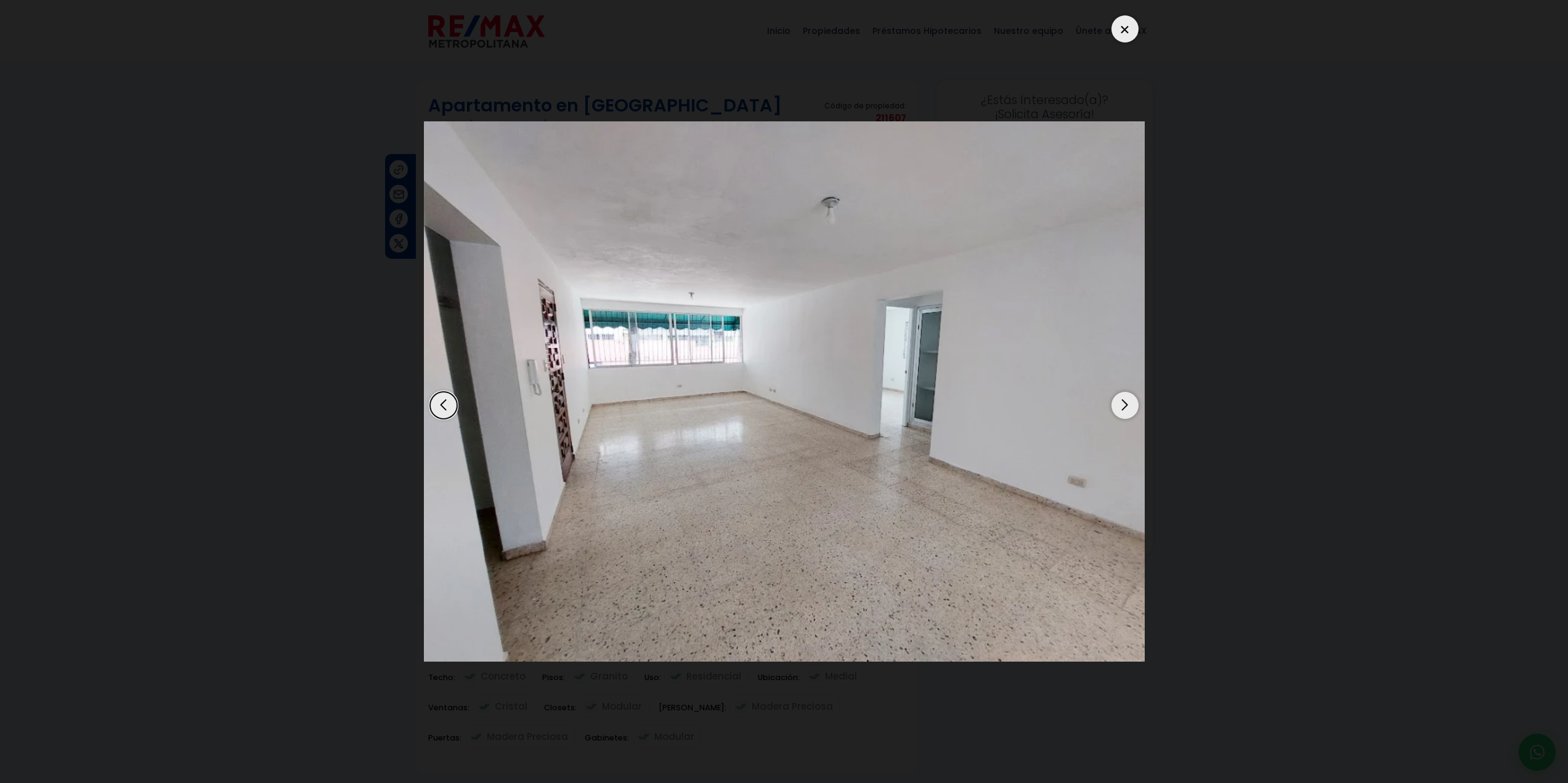
click at [1123, 407] on div "Next slide" at bounding box center [1124, 405] width 27 height 27
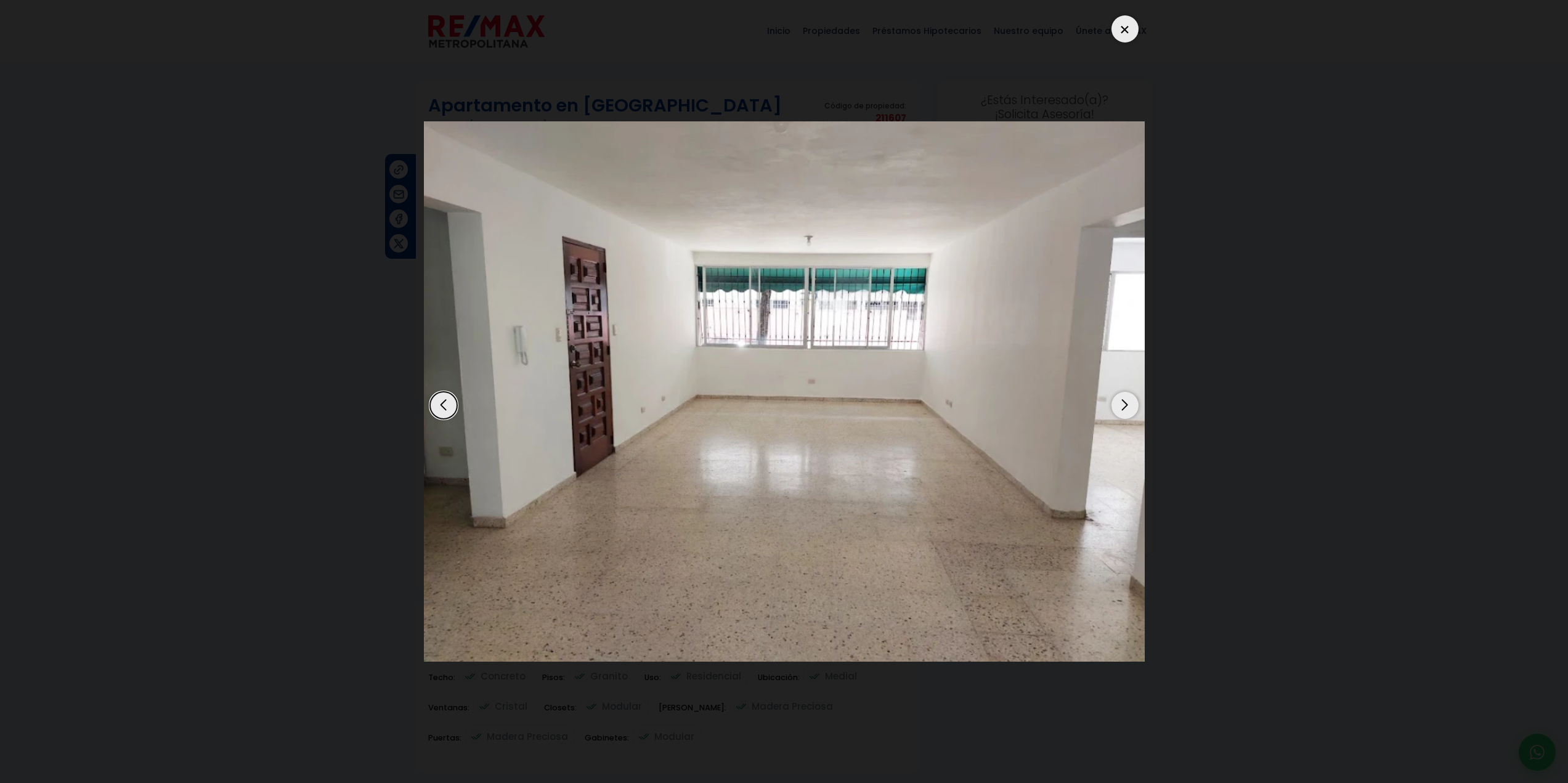
click at [1122, 408] on div "Next slide" at bounding box center [1124, 405] width 27 height 27
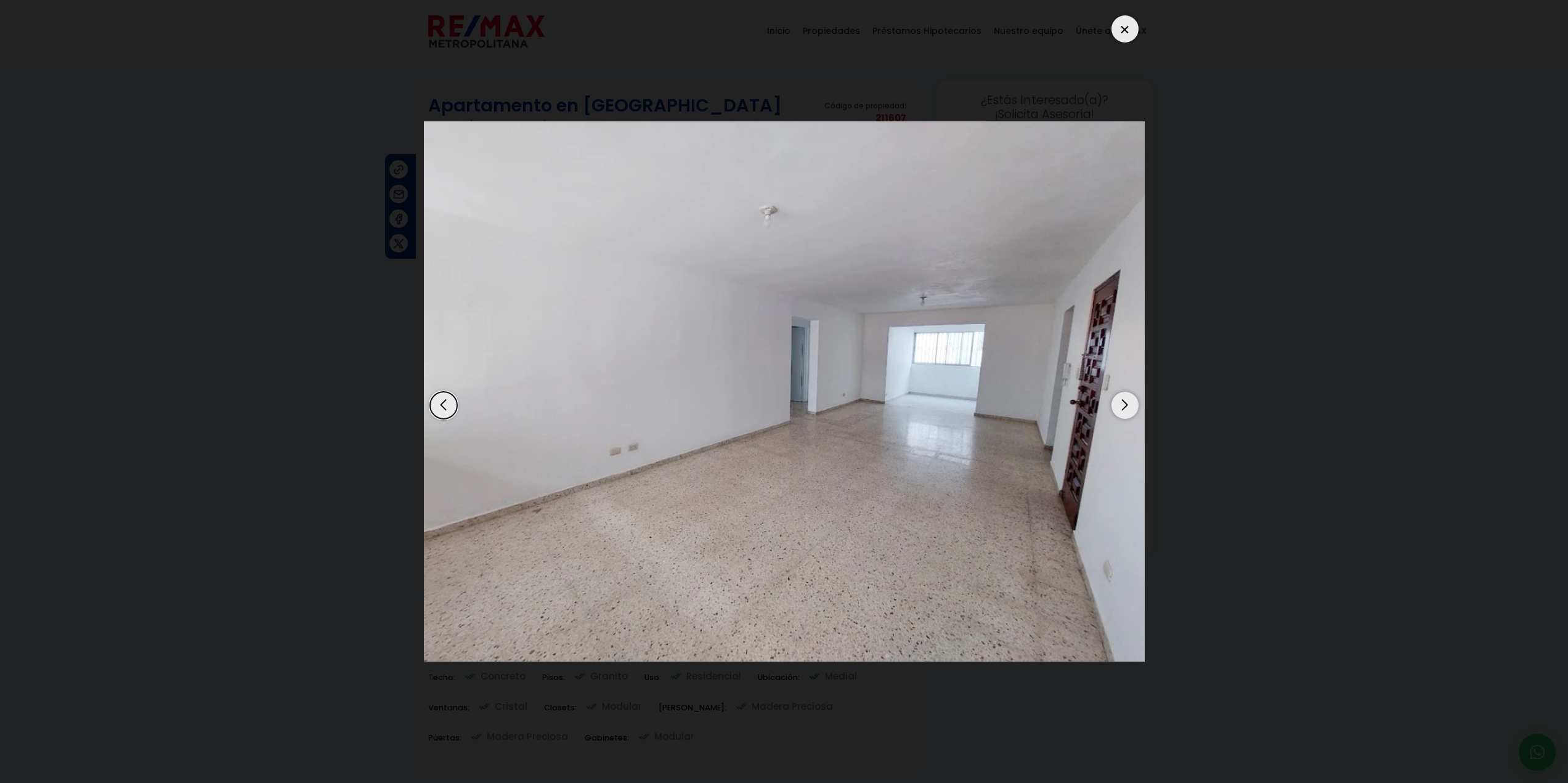
click at [1126, 403] on div "Next slide" at bounding box center [1124, 405] width 27 height 27
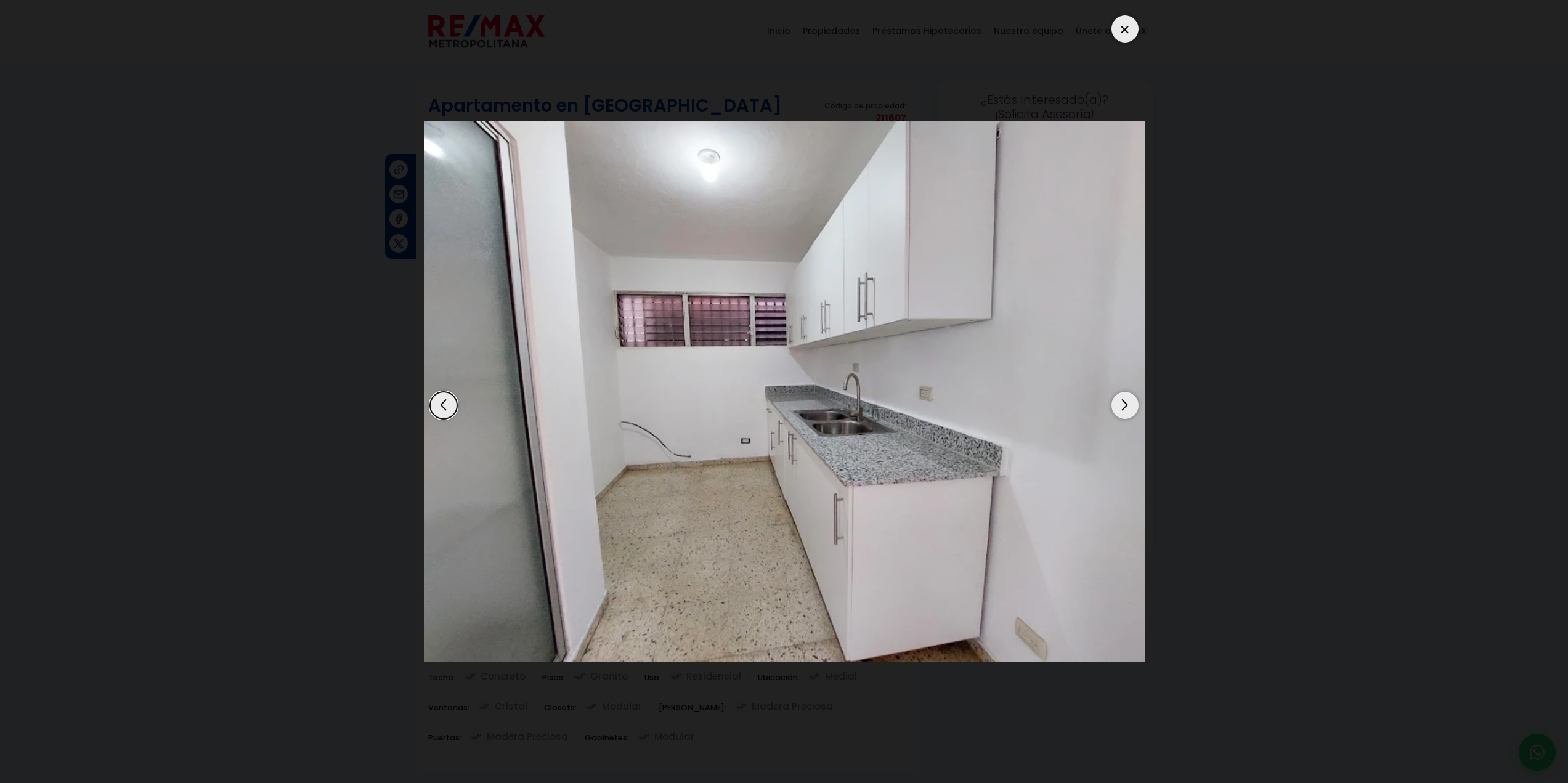
click at [1126, 403] on div "Next slide" at bounding box center [1124, 405] width 27 height 27
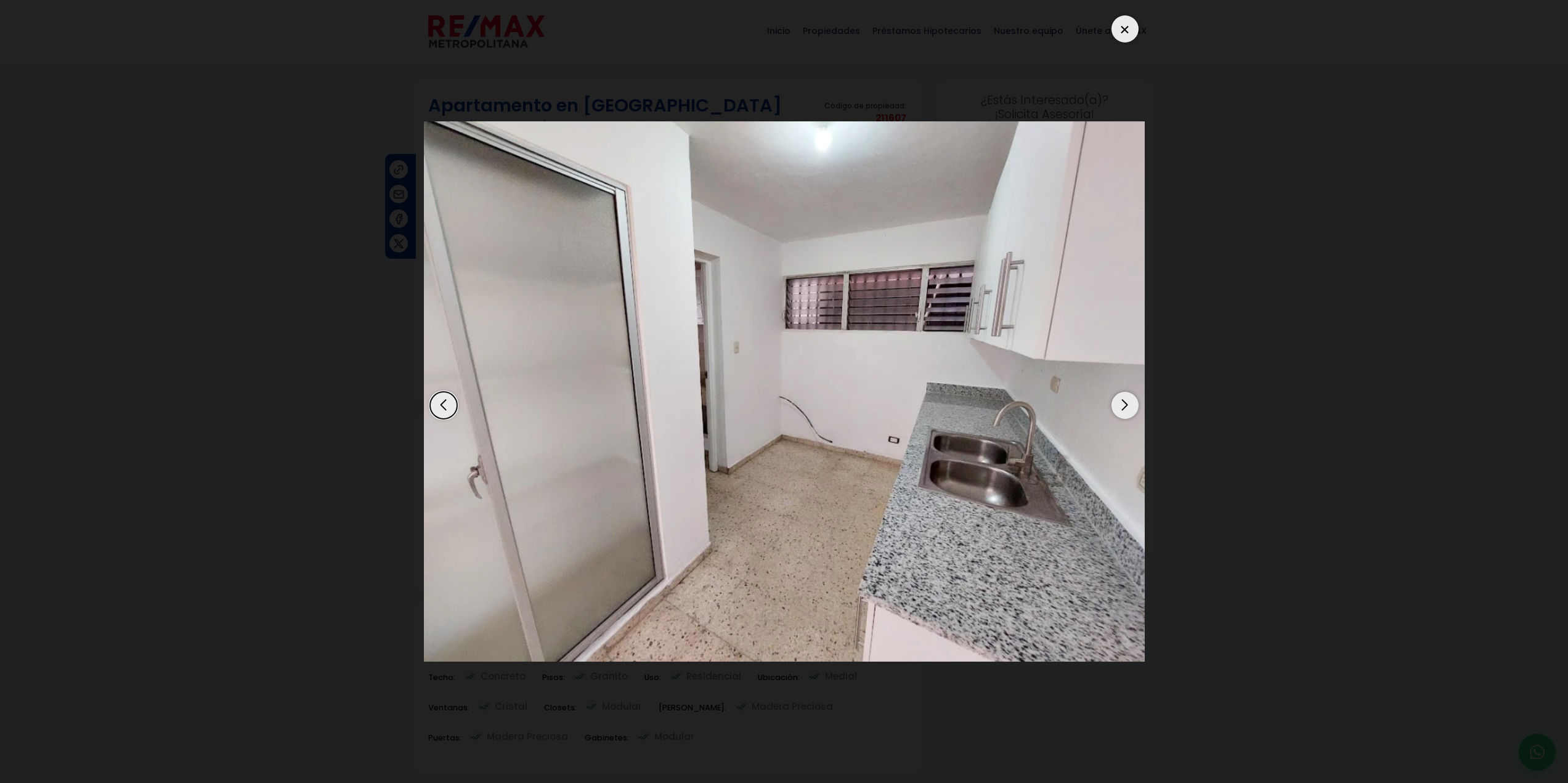
click at [1126, 403] on div "Next slide" at bounding box center [1124, 405] width 27 height 27
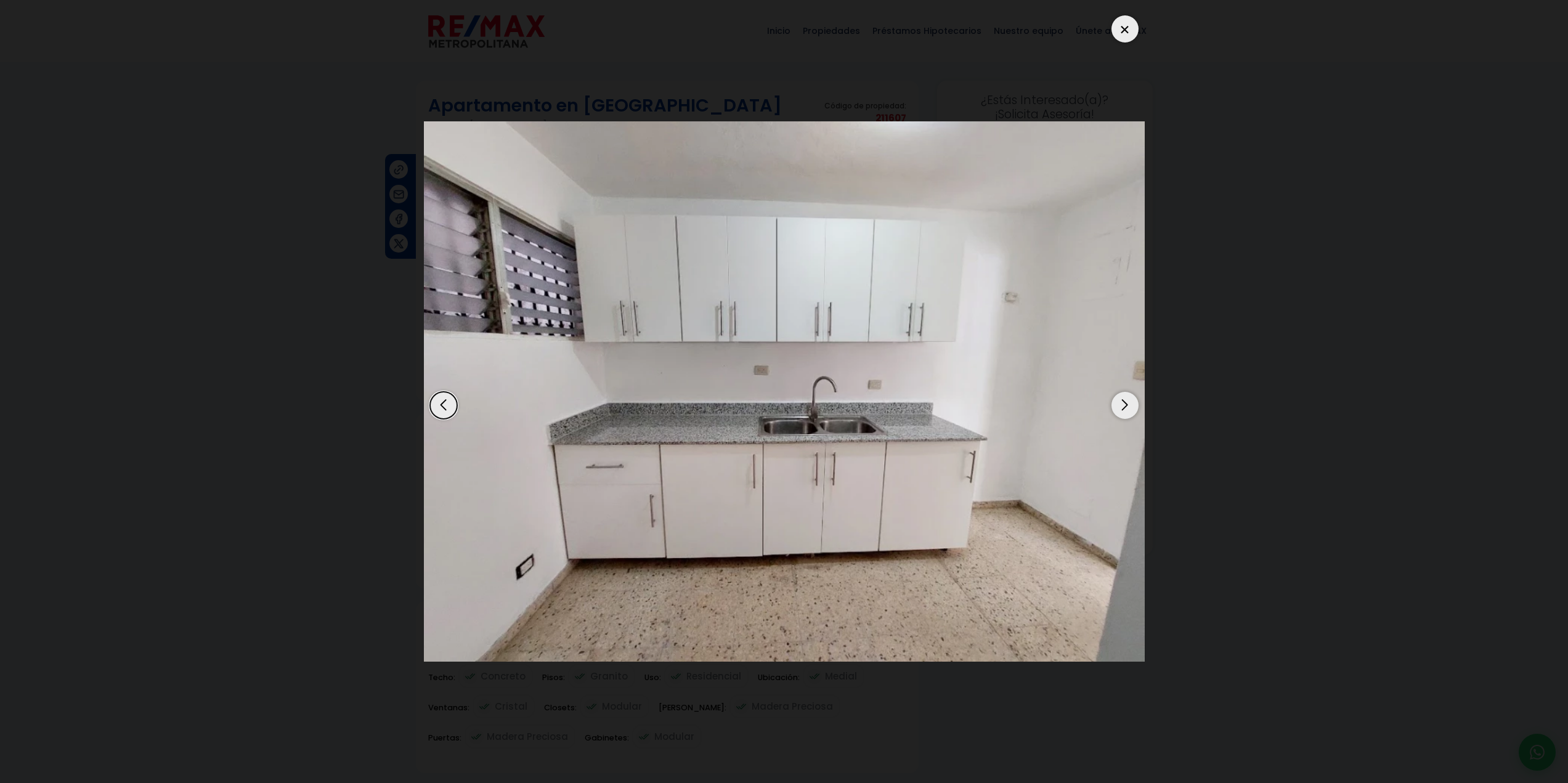
click at [1126, 403] on div "Next slide" at bounding box center [1124, 405] width 27 height 27
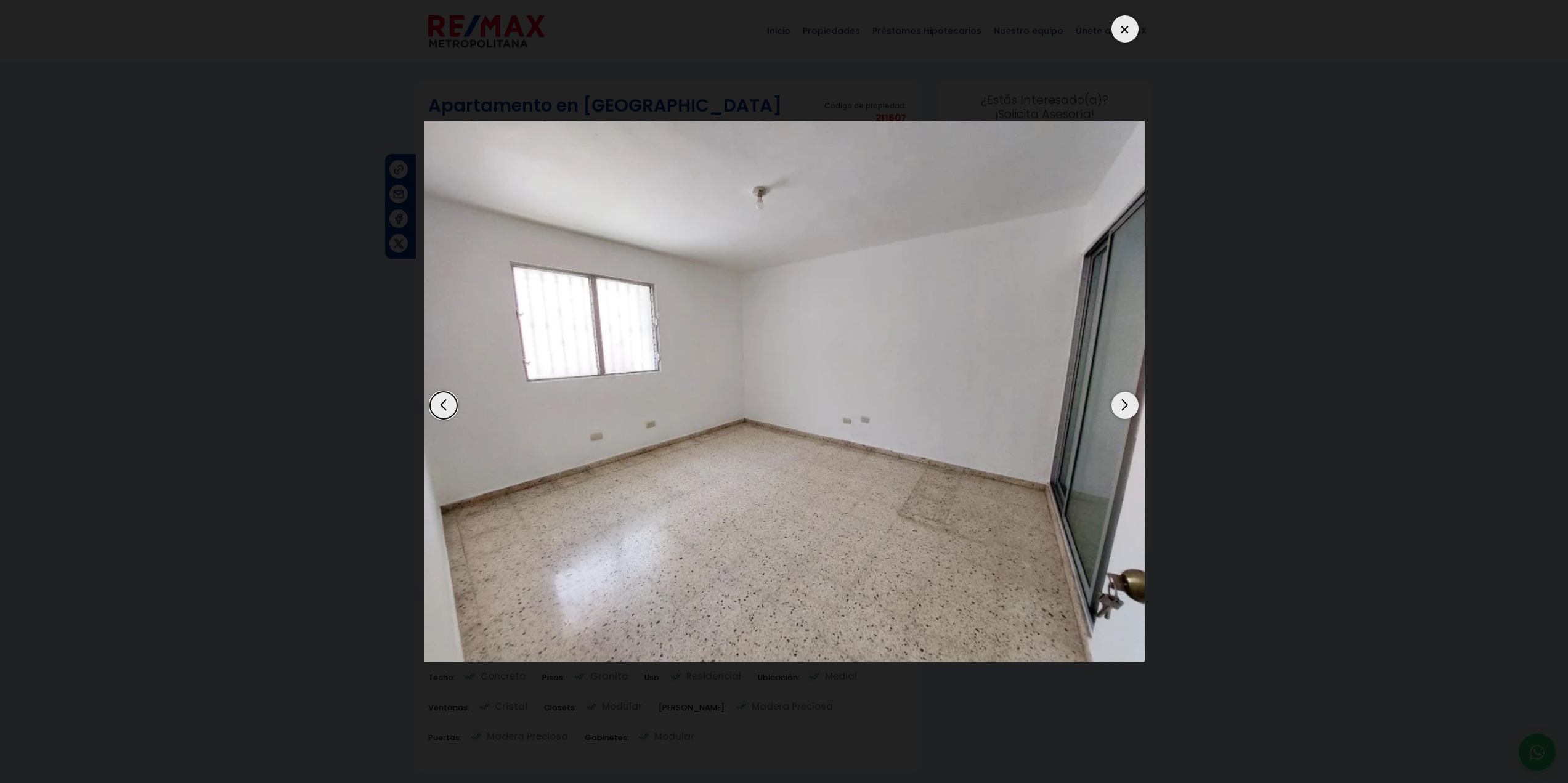
click at [1126, 403] on div "Next slide" at bounding box center [1124, 405] width 27 height 27
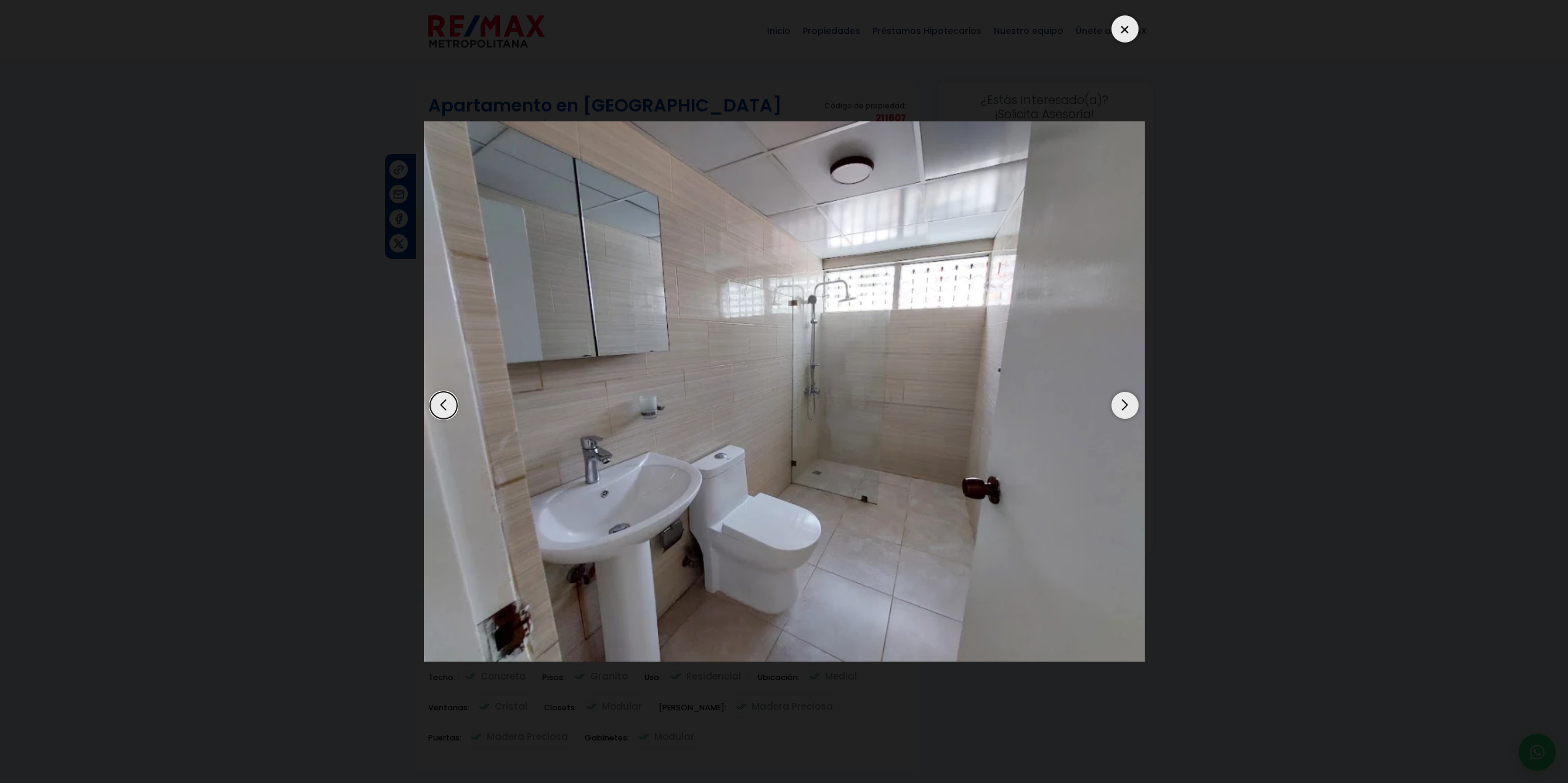
click at [1127, 408] on div "Next slide" at bounding box center [1124, 405] width 27 height 27
